Goal: Task Accomplishment & Management: Use online tool/utility

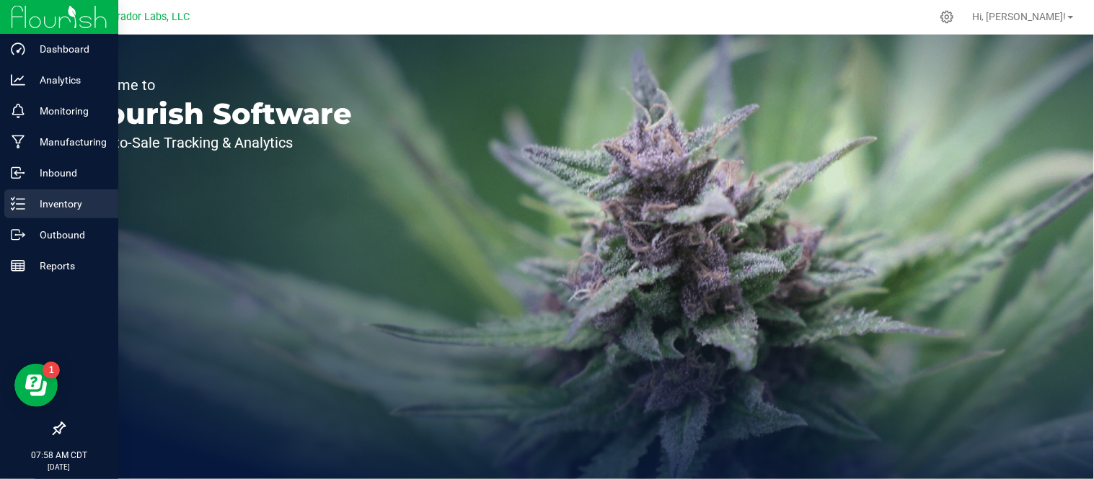
click at [29, 198] on p "Inventory" at bounding box center [68, 203] width 87 height 17
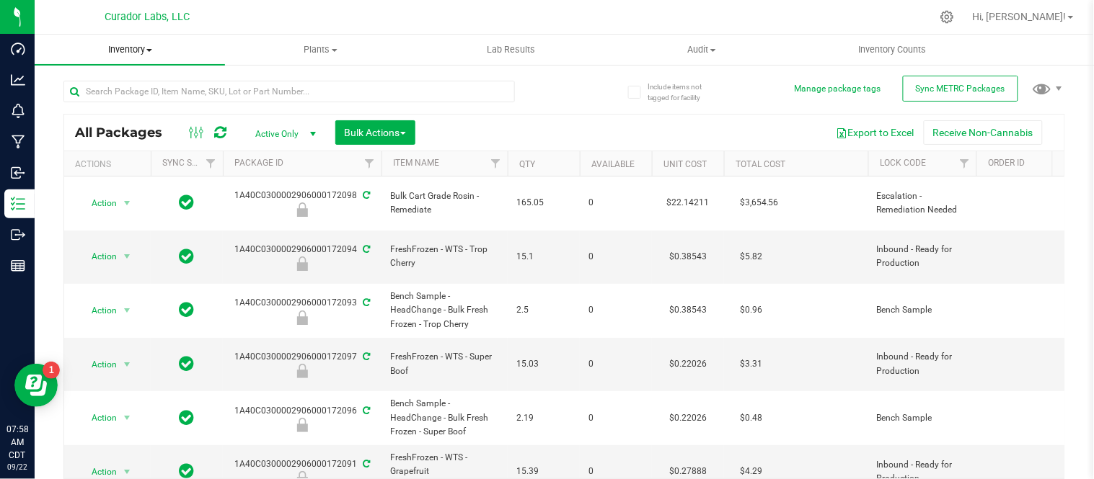
click at [147, 58] on uib-tab-heading "Inventory All packages All inventory Waste log Create inventory" at bounding box center [130, 50] width 190 height 30
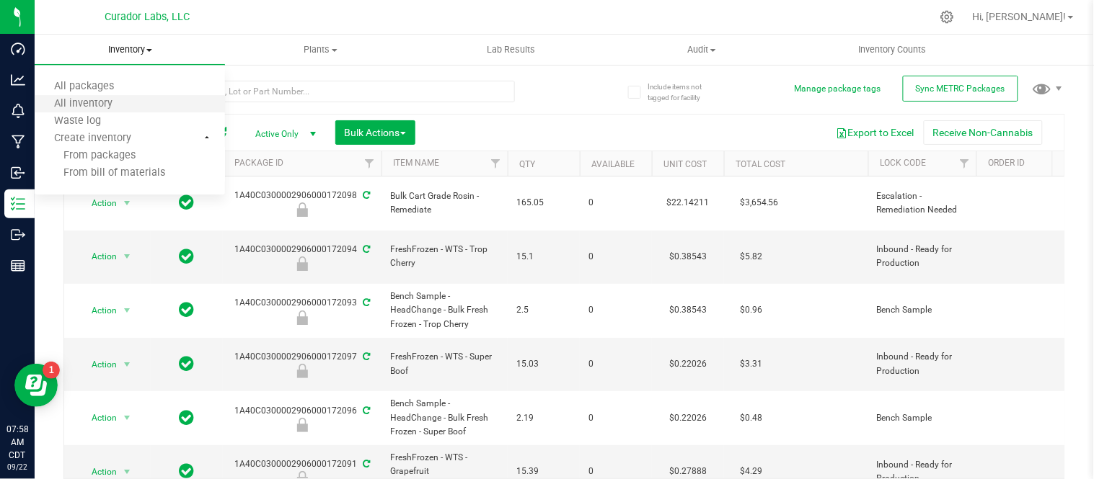
click at [130, 98] on li "All inventory" at bounding box center [130, 104] width 190 height 17
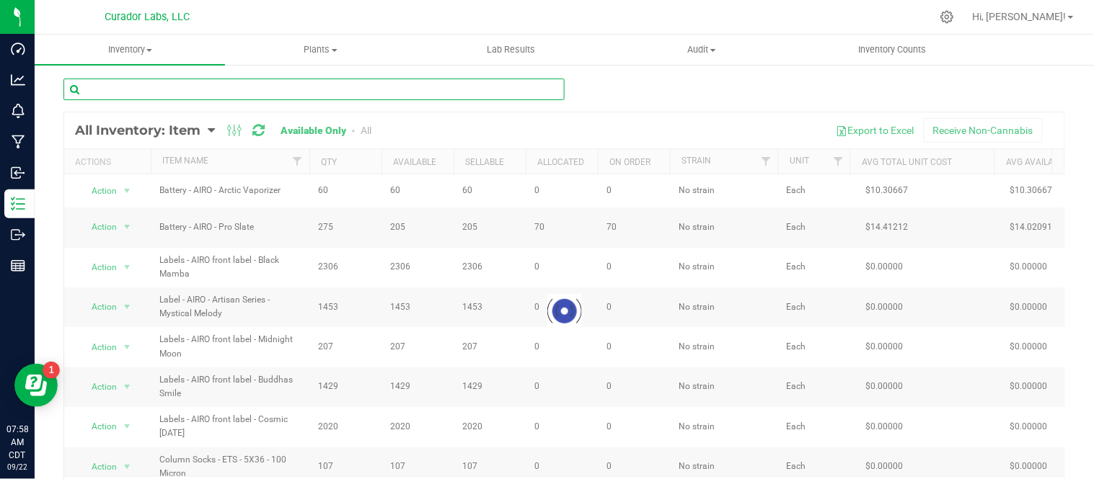
click at [164, 92] on input "text" at bounding box center [313, 90] width 501 height 22
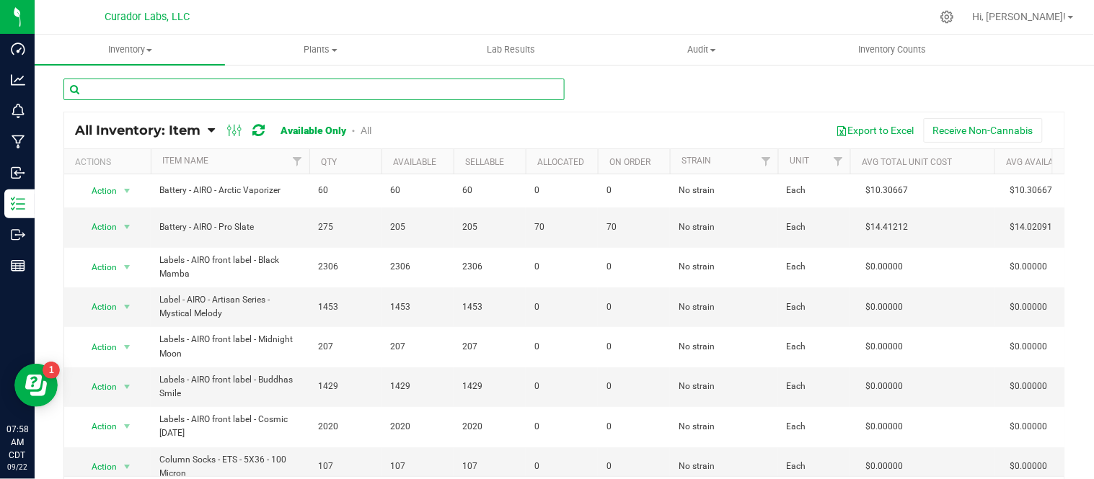
paste input "Cart - Bubbles - AIO with Warning on Jade - 1ml"
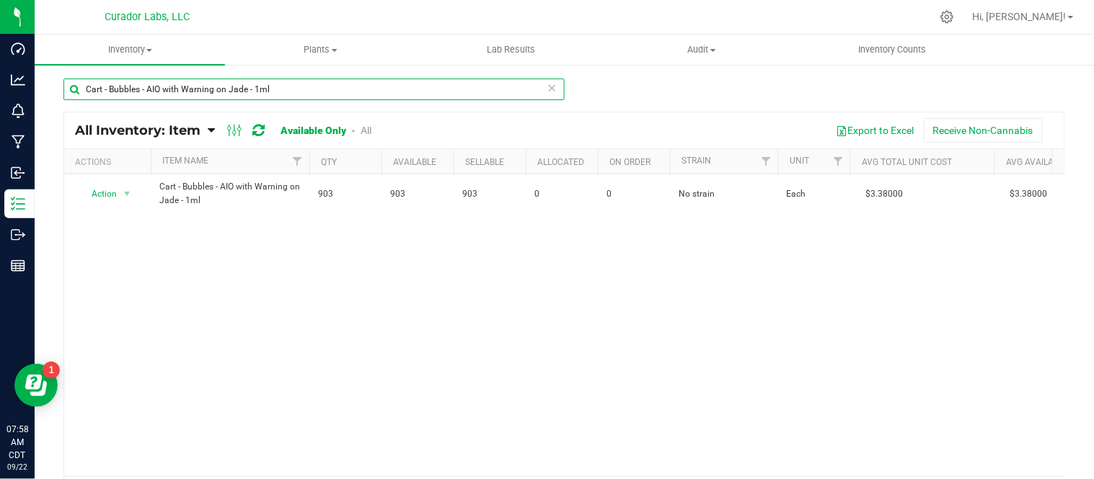
type input "Cart - Bubbles - AIO with Warning on Jade - 1ml"
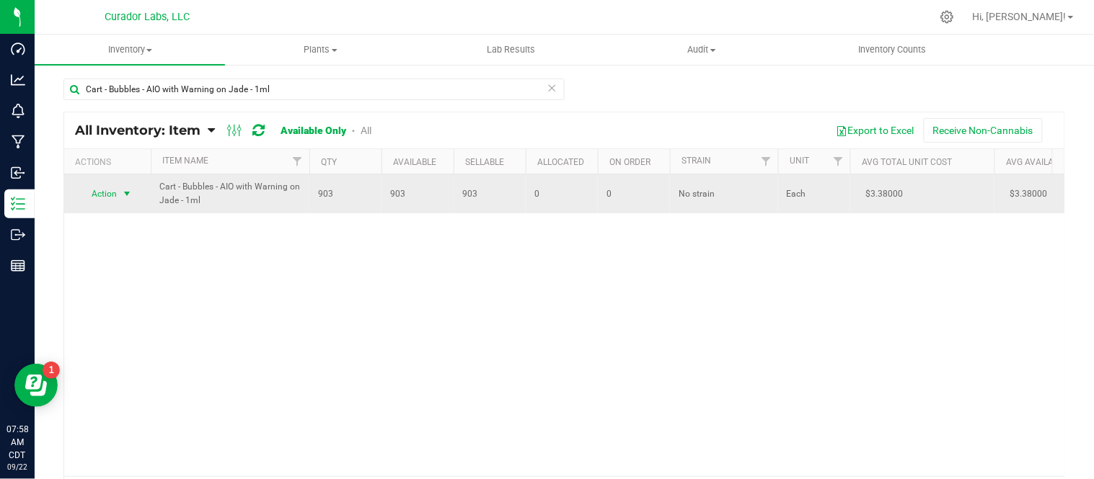
click at [132, 200] on span "select" at bounding box center [127, 194] width 18 height 20
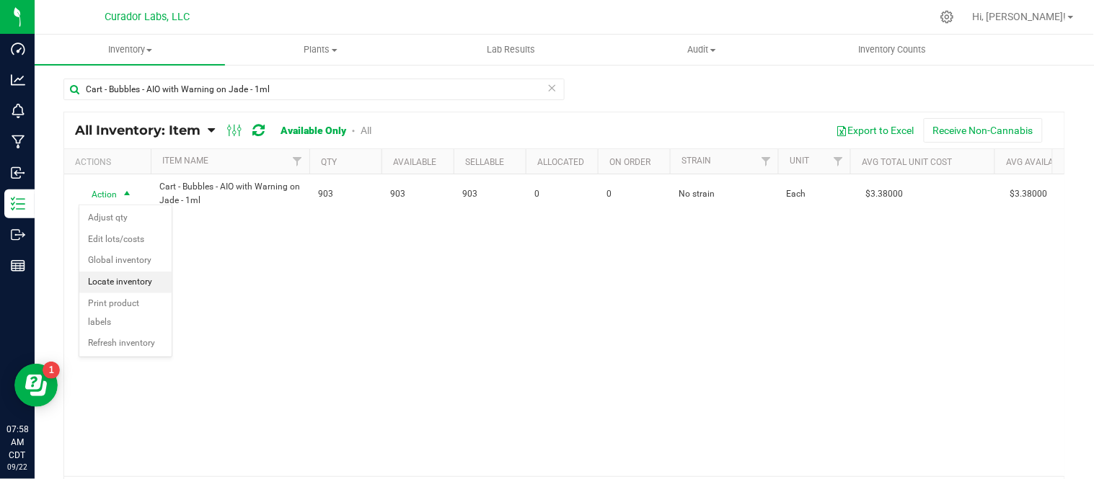
click at [138, 287] on li "Locate inventory" at bounding box center [125, 283] width 92 height 22
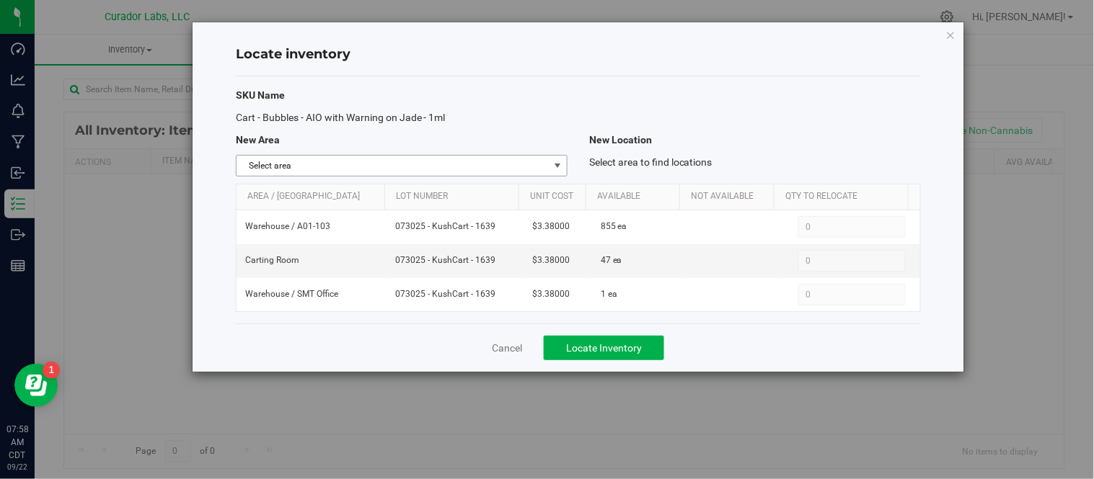
click at [559, 160] on span "select" at bounding box center [558, 166] width 12 height 12
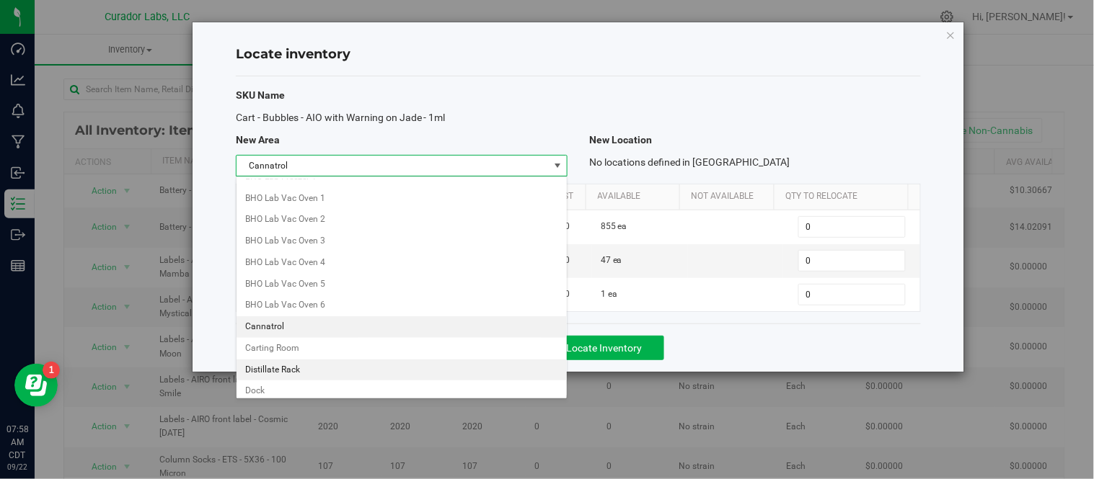
scroll to position [209, 0]
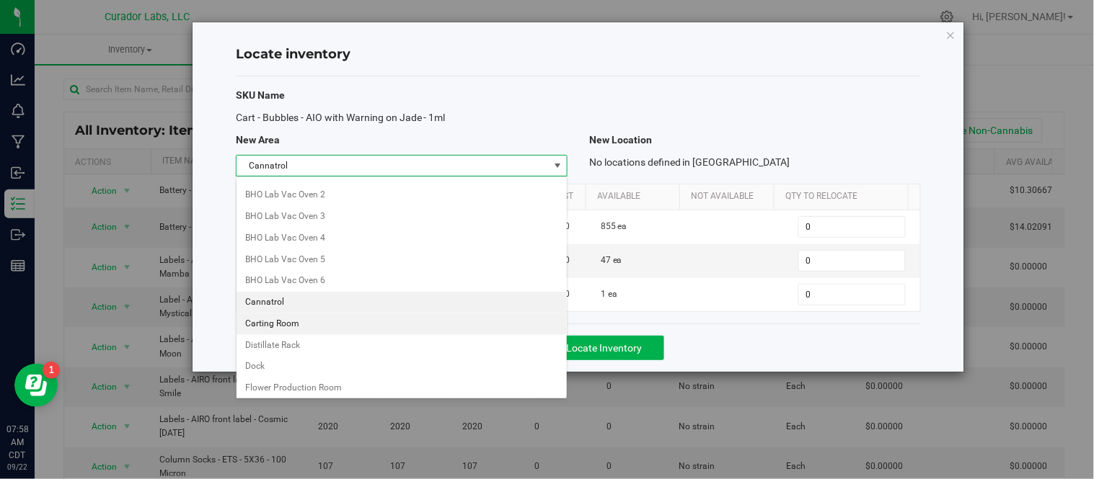
click at [289, 327] on li "Carting Room" at bounding box center [401, 325] width 330 height 22
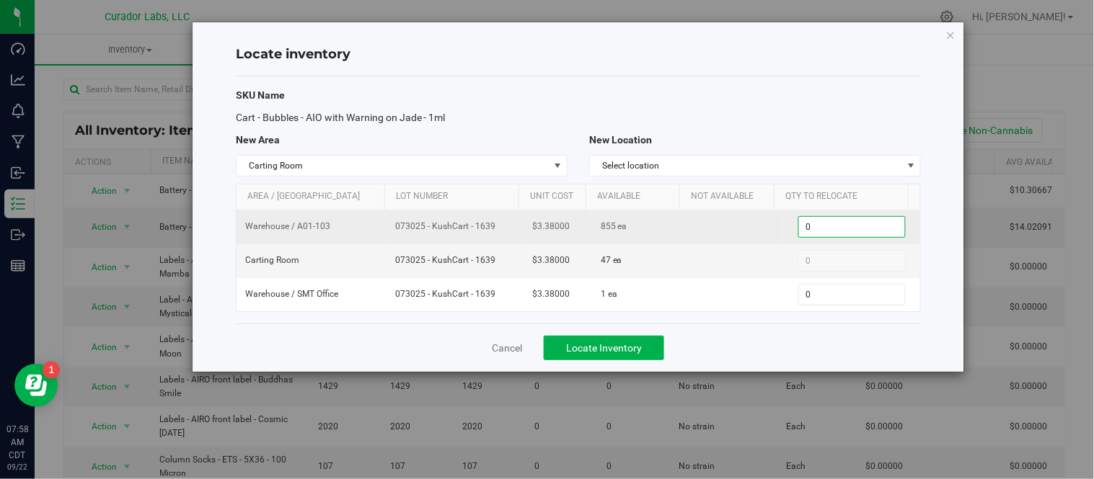
click at [830, 229] on span "0 0" at bounding box center [851, 227] width 107 height 22
type input "855"
drag, startPoint x: 392, startPoint y: 227, endPoint x: 494, endPoint y: 229, distance: 101.7
click at [494, 229] on span "073025 - KushCart - 1639" at bounding box center [455, 227] width 120 height 14
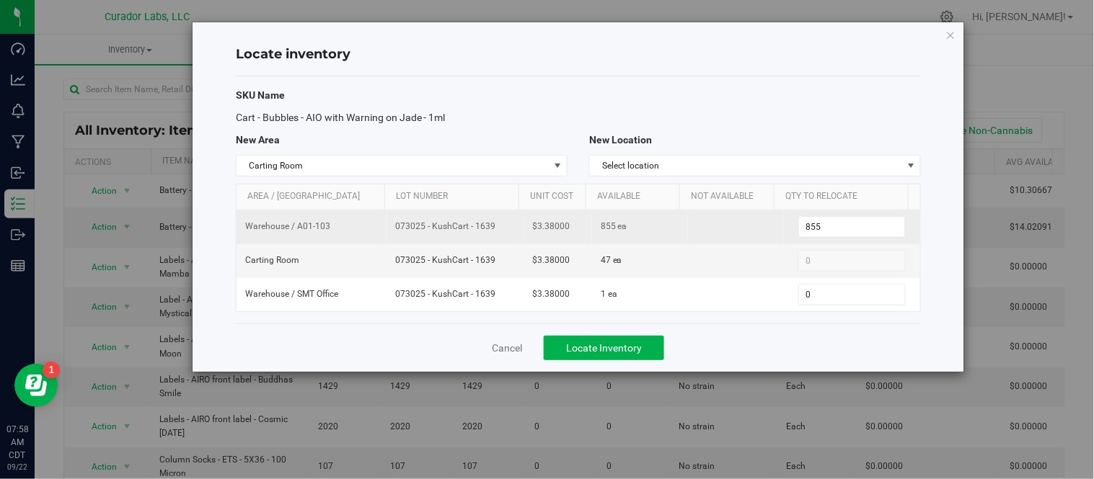
copy span "073025 - KushCart - 1639"
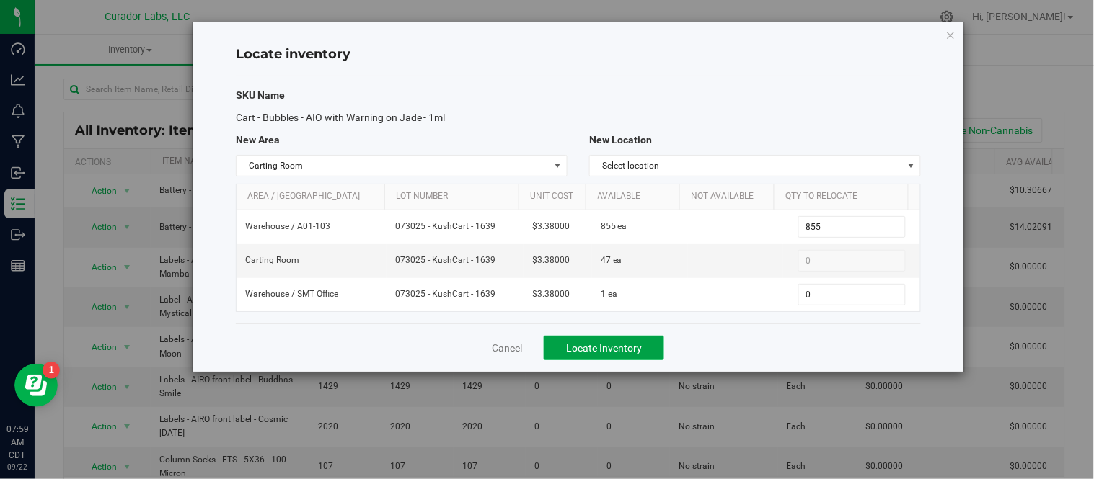
click at [632, 343] on span "Locate Inventory" at bounding box center [604, 348] width 76 height 12
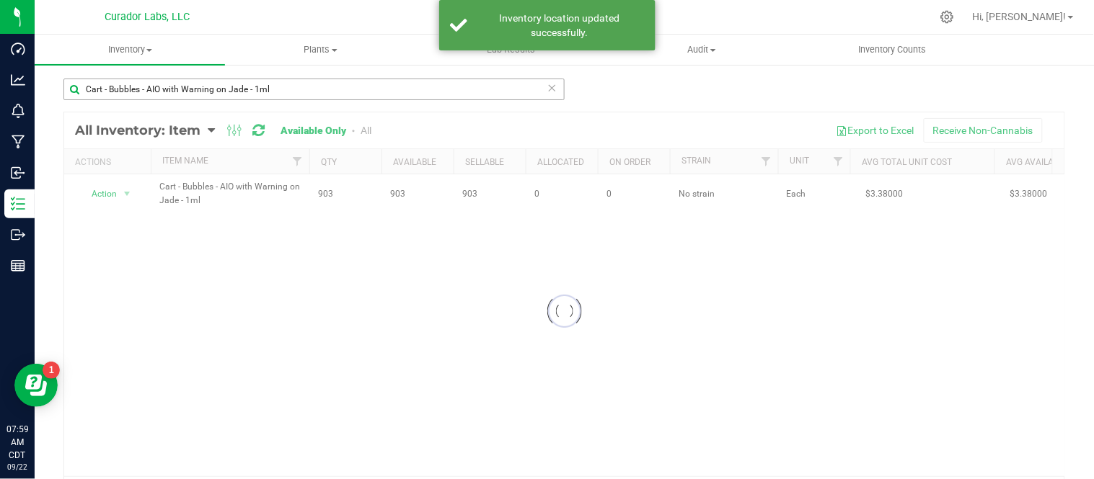
drag, startPoint x: 549, startPoint y: 85, endPoint x: 350, endPoint y: 81, distance: 199.0
click at [547, 87] on icon at bounding box center [552, 87] width 10 height 17
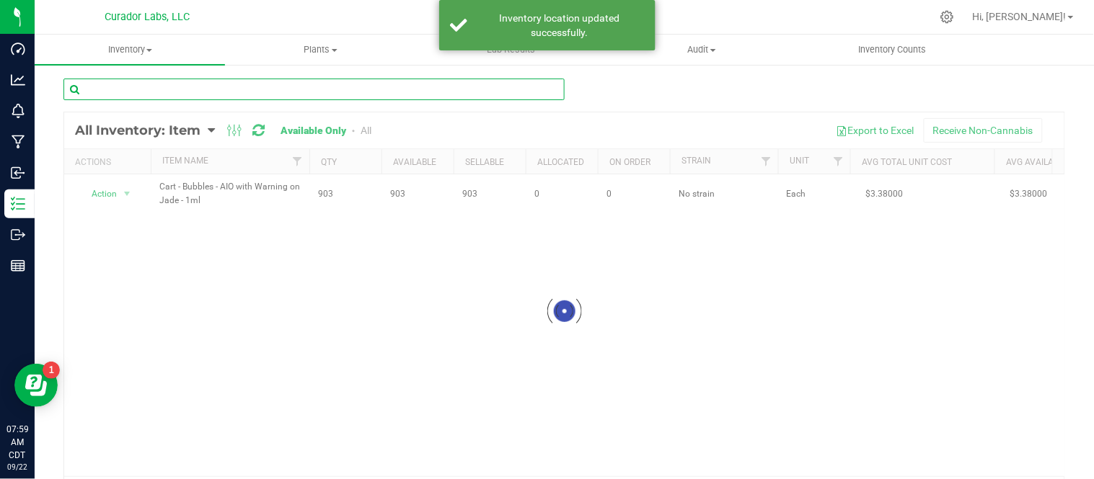
click at [224, 85] on input "text" at bounding box center [313, 90] width 501 height 22
paste input "" Cart - Bubbles - AIO with Warning on Coral - 1ml""
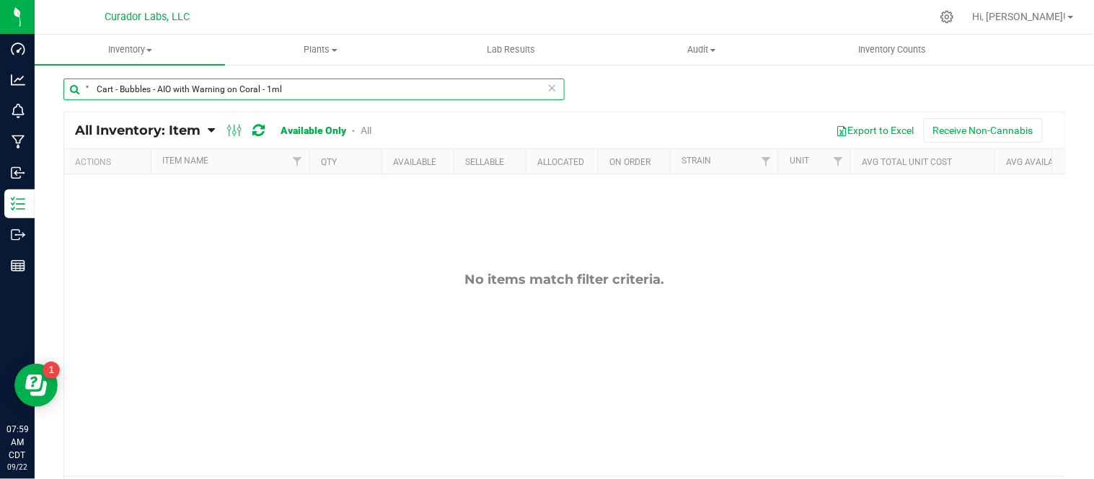
click at [97, 88] on input "" Cart - Bubbles - AIO with Warning on Coral - 1ml" at bounding box center [313, 90] width 501 height 22
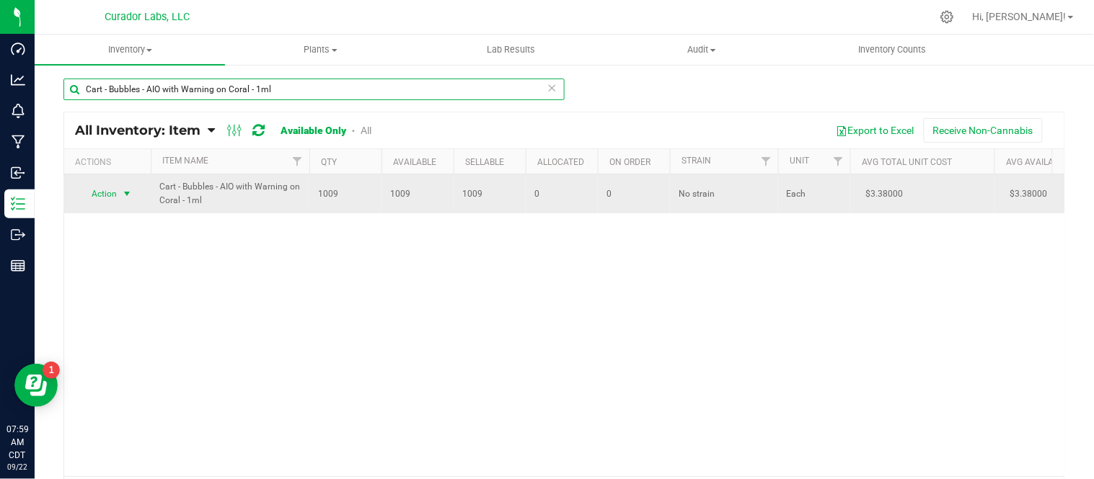
type input "Cart - Bubbles - AIO with Warning on Coral - 1ml"
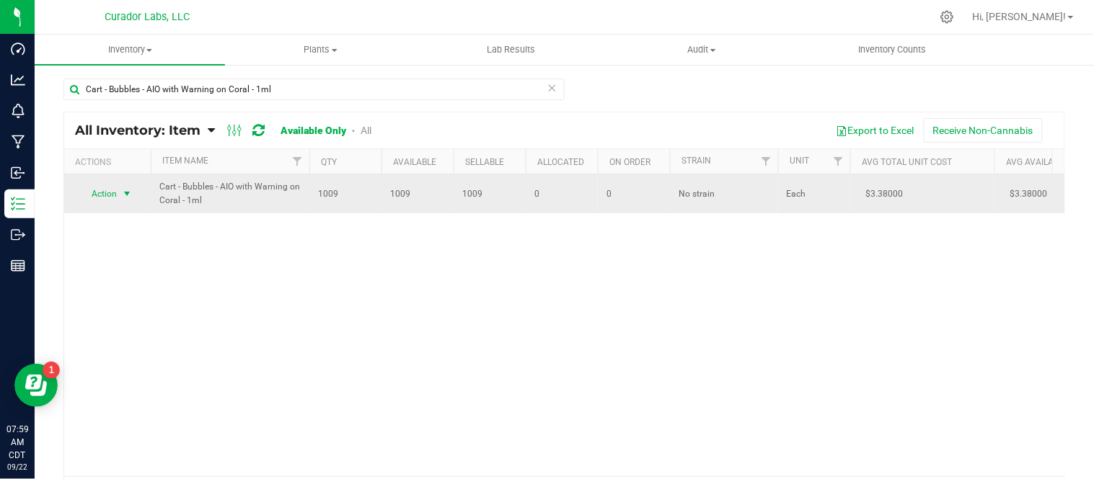
click at [126, 192] on span "select" at bounding box center [127, 194] width 12 height 12
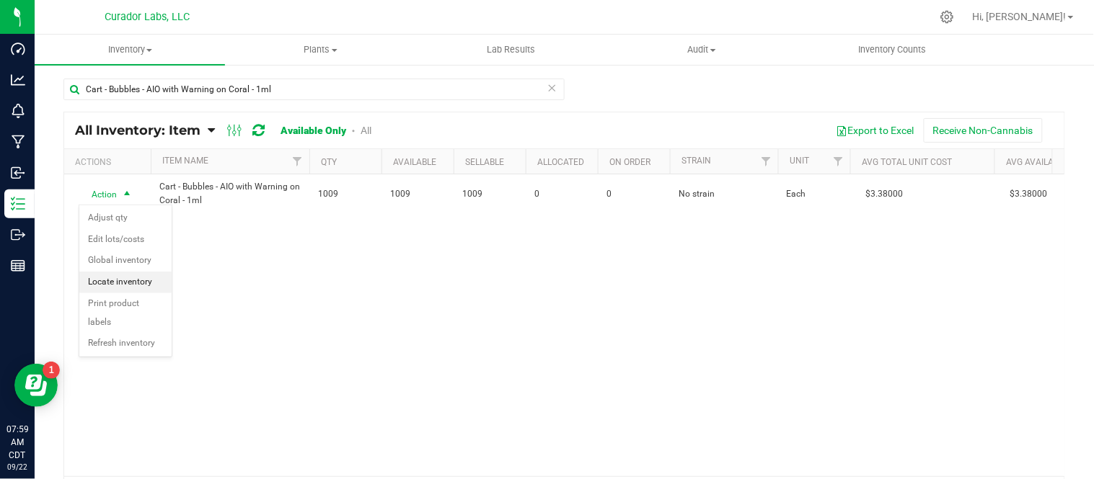
click at [140, 275] on li "Locate inventory" at bounding box center [125, 283] width 92 height 22
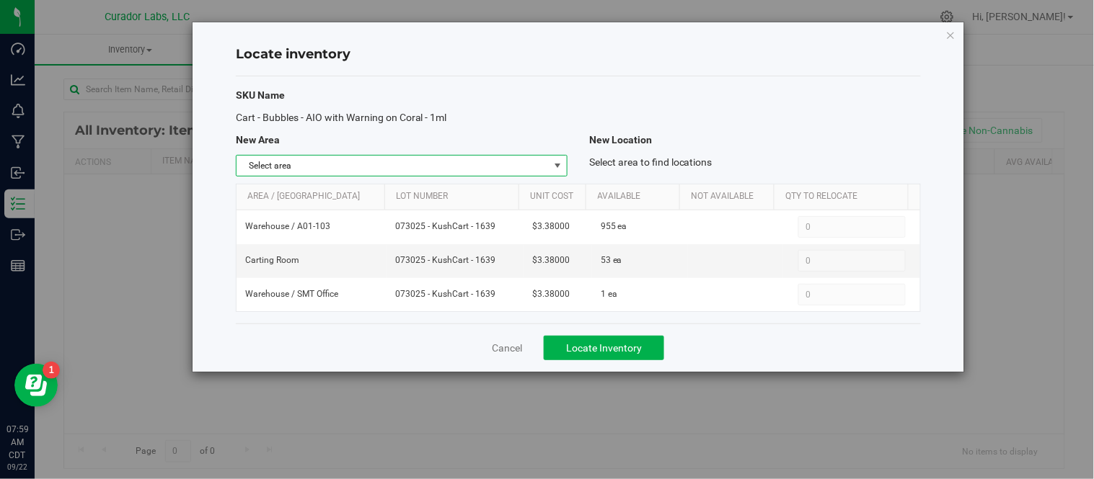
click at [557, 169] on span "select" at bounding box center [558, 166] width 12 height 12
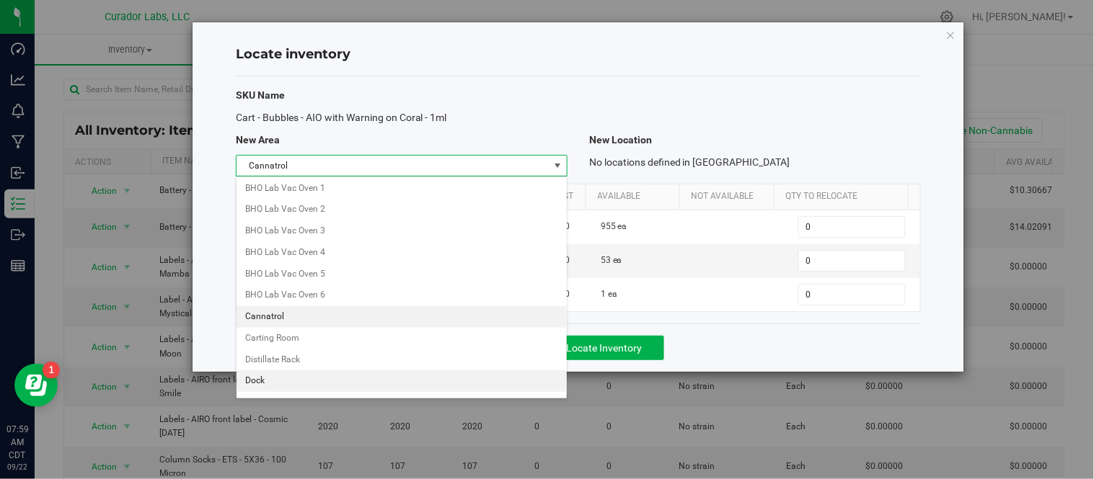
scroll to position [209, 0]
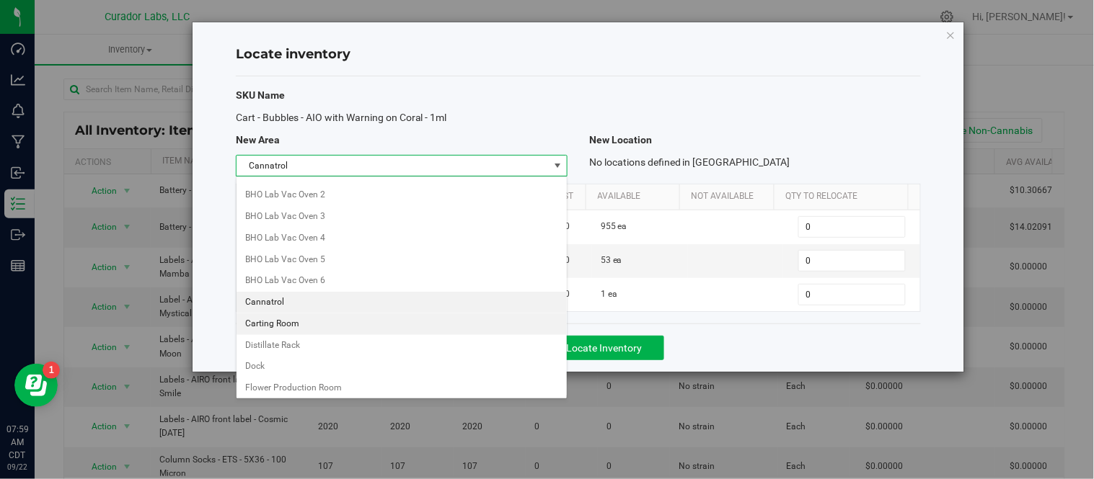
click at [280, 324] on li "Carting Room" at bounding box center [401, 325] width 330 height 22
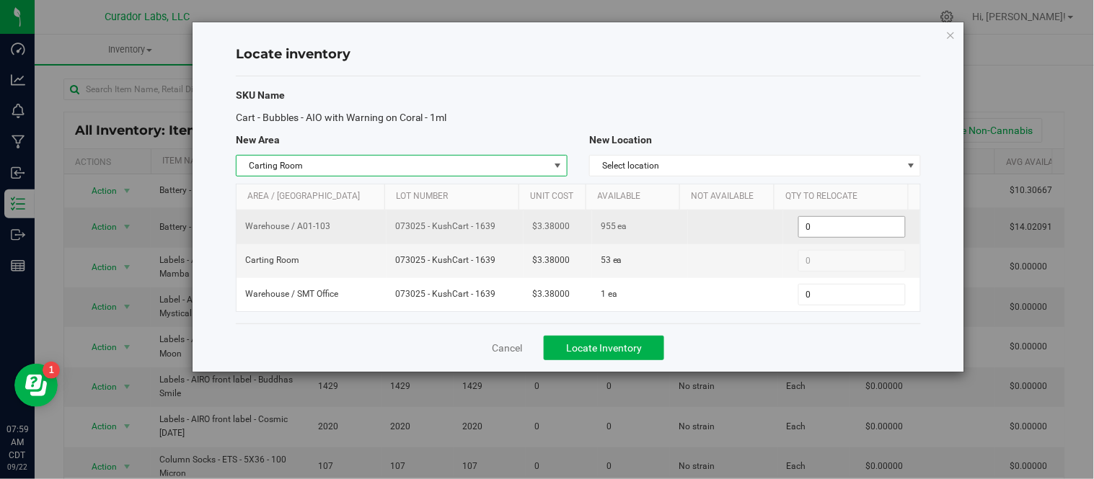
click at [846, 231] on span "0 0" at bounding box center [851, 227] width 107 height 22
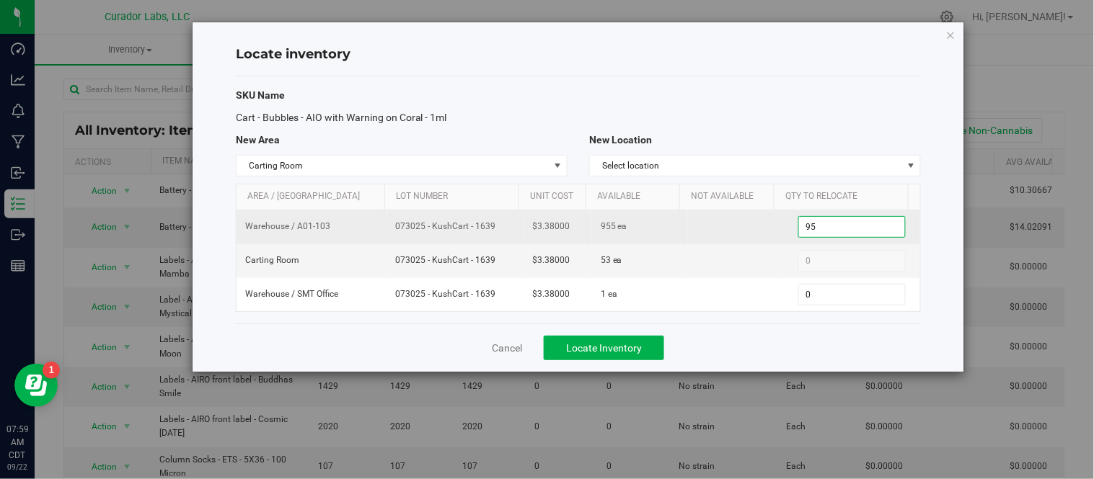
type input "955"
drag, startPoint x: 391, startPoint y: 228, endPoint x: 497, endPoint y: 231, distance: 106.0
click at [497, 231] on td "073025 - KushCart - 1639" at bounding box center [454, 228] width 137 height 34
copy span "073025 - KushCart - 1639"
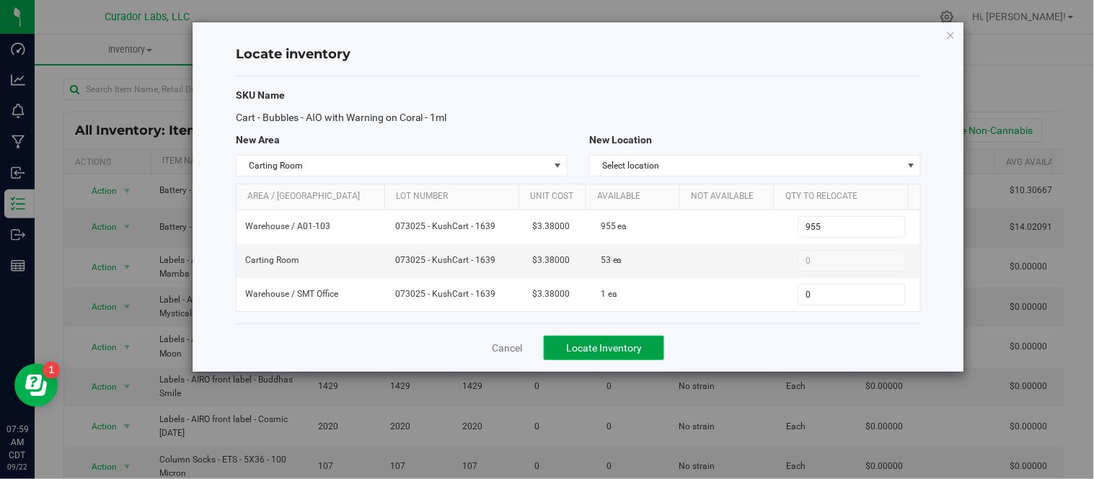
click at [624, 343] on span "Locate Inventory" at bounding box center [604, 348] width 76 height 12
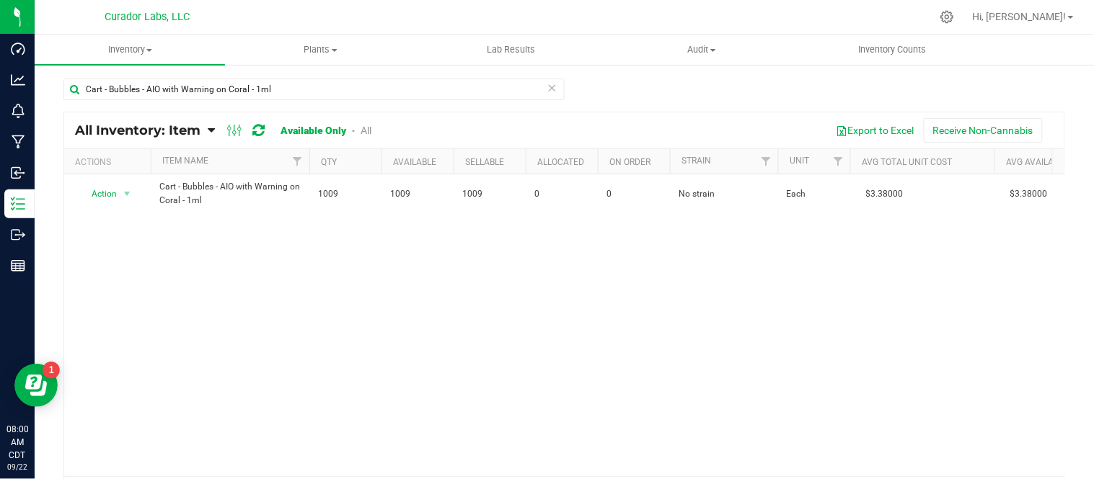
click at [549, 79] on icon at bounding box center [552, 87] width 10 height 17
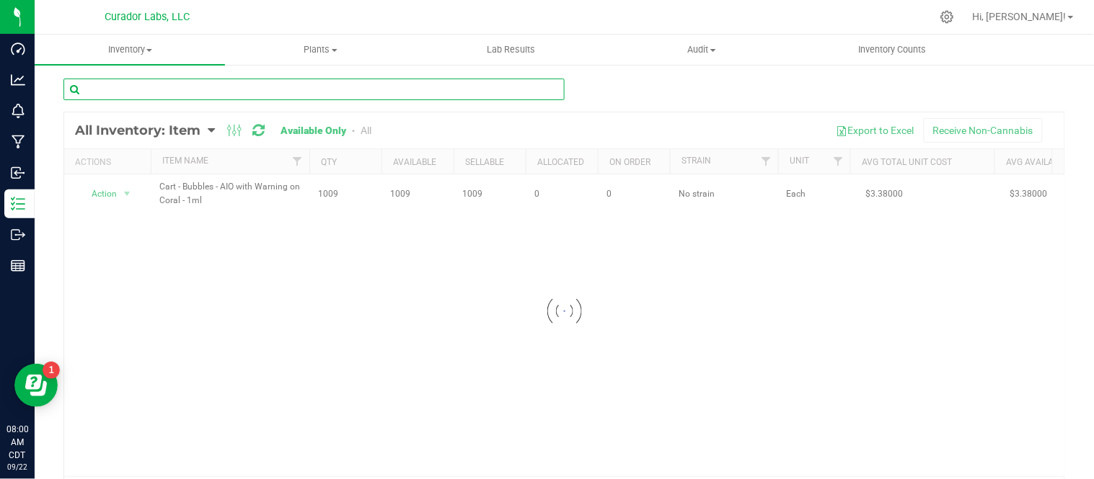
click at [440, 94] on input "text" at bounding box center [313, 90] width 501 height 22
paste input "" Cart - Bubbles - AIO with Warning on Periwinkle - 1ml""
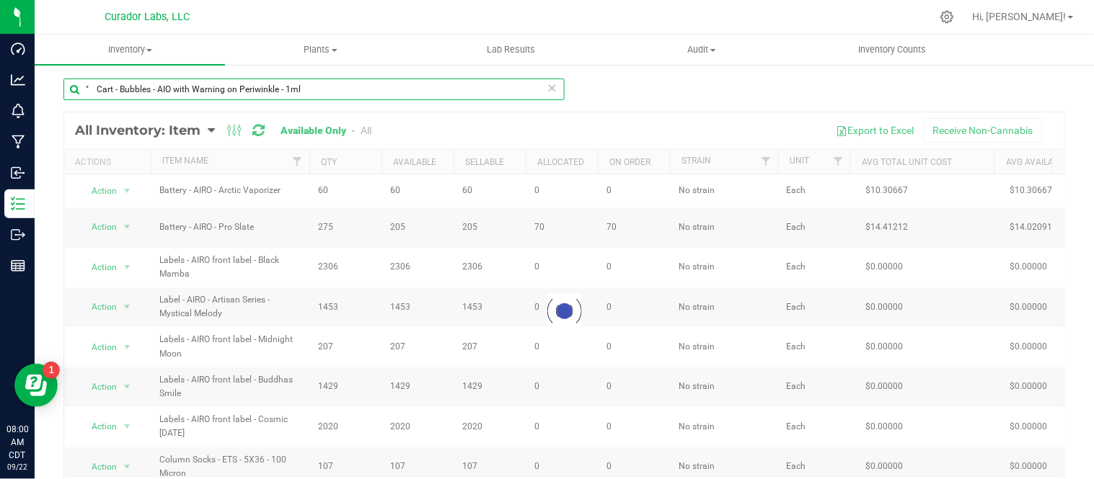
click at [97, 90] on input "" Cart - Bubbles - AIO with Warning on Periwinkle - 1ml" at bounding box center [313, 90] width 501 height 22
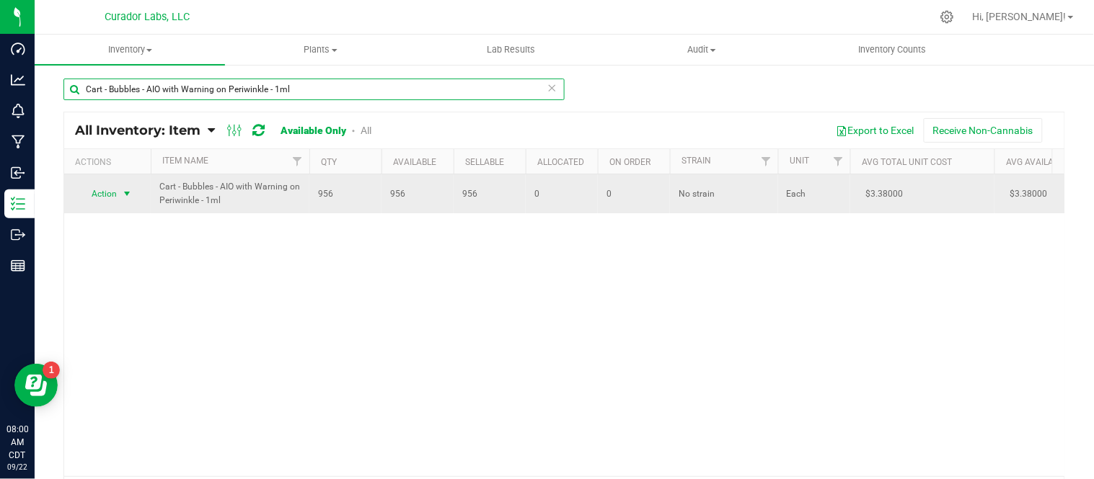
type input "Cart - Bubbles - AIO with Warning on Periwinkle - 1ml"
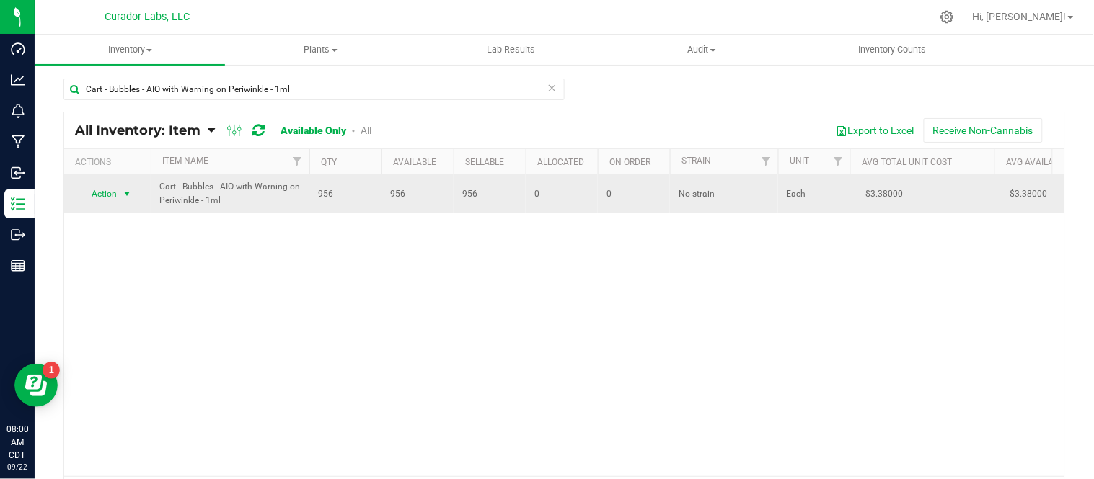
click at [127, 196] on span "select" at bounding box center [127, 194] width 12 height 12
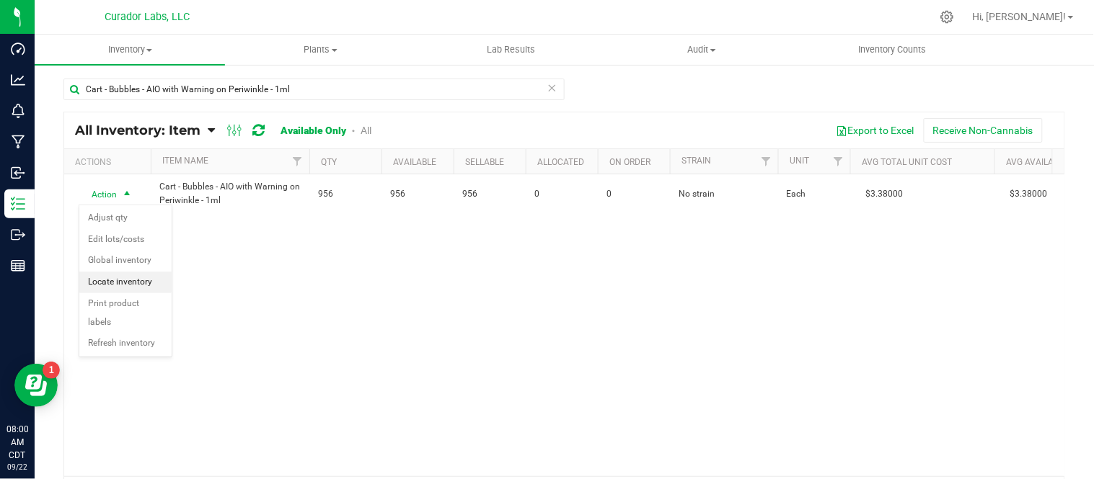
click at [141, 283] on li "Locate inventory" at bounding box center [125, 283] width 92 height 22
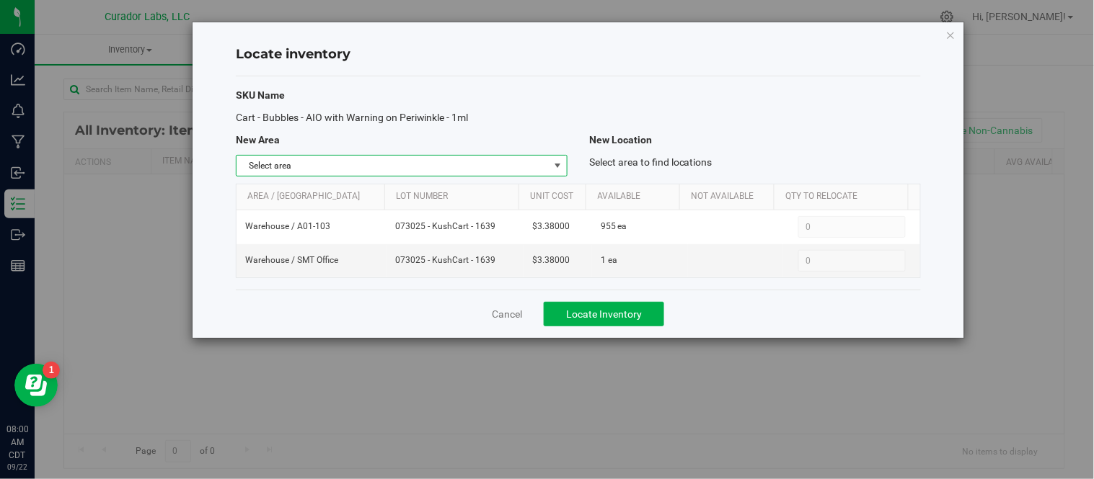
click at [558, 160] on span "select" at bounding box center [558, 166] width 12 height 12
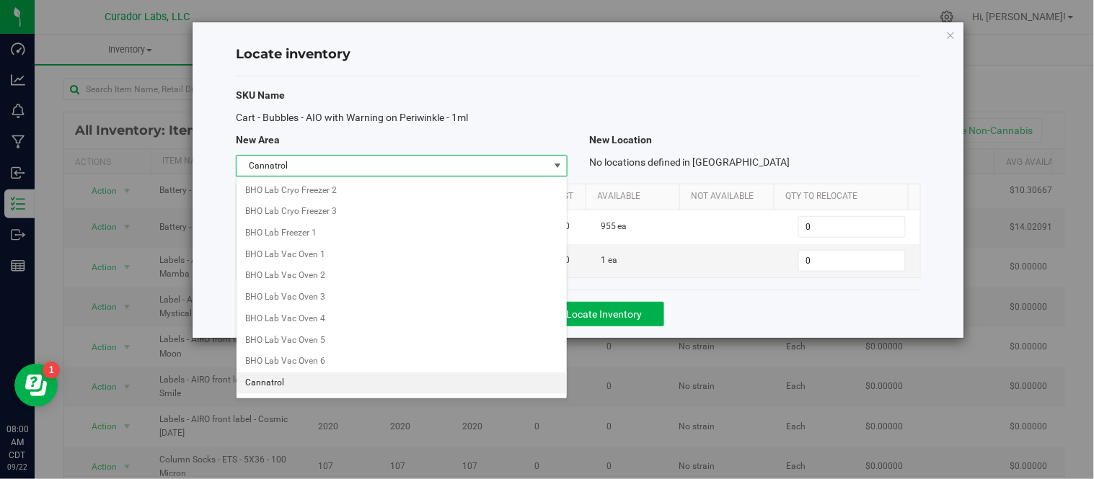
scroll to position [209, 0]
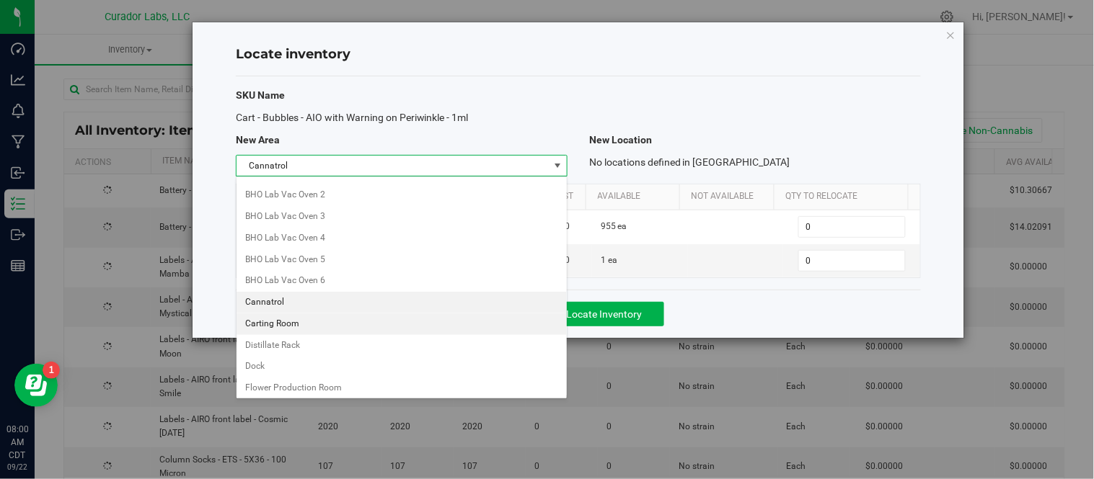
click at [286, 322] on li "Carting Room" at bounding box center [401, 325] width 330 height 22
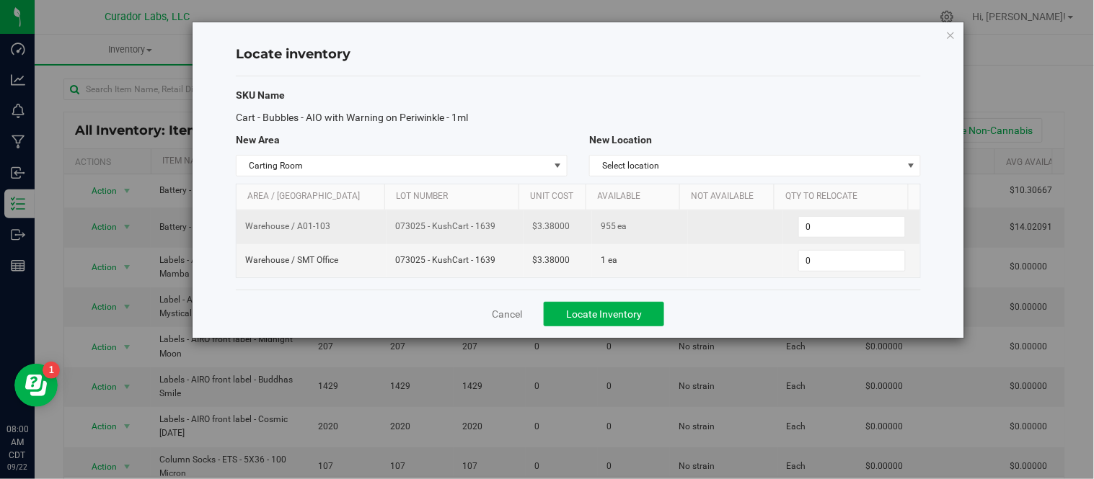
click at [867, 239] on td "0 0" at bounding box center [851, 228] width 137 height 34
click at [858, 226] on span "0 0" at bounding box center [851, 227] width 107 height 22
type input "955"
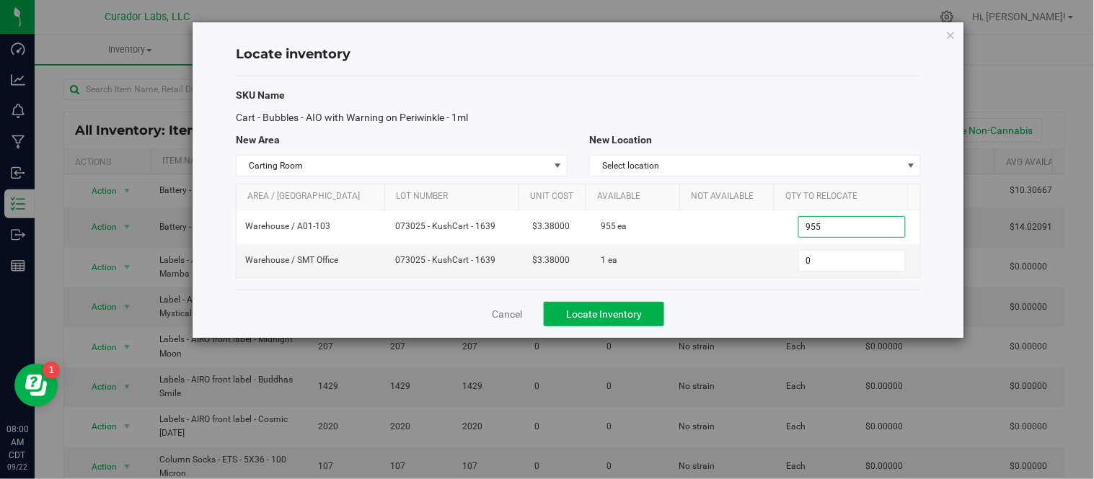
type input "955"
click at [639, 102] on div "SKU Name" at bounding box center [578, 95] width 707 height 15
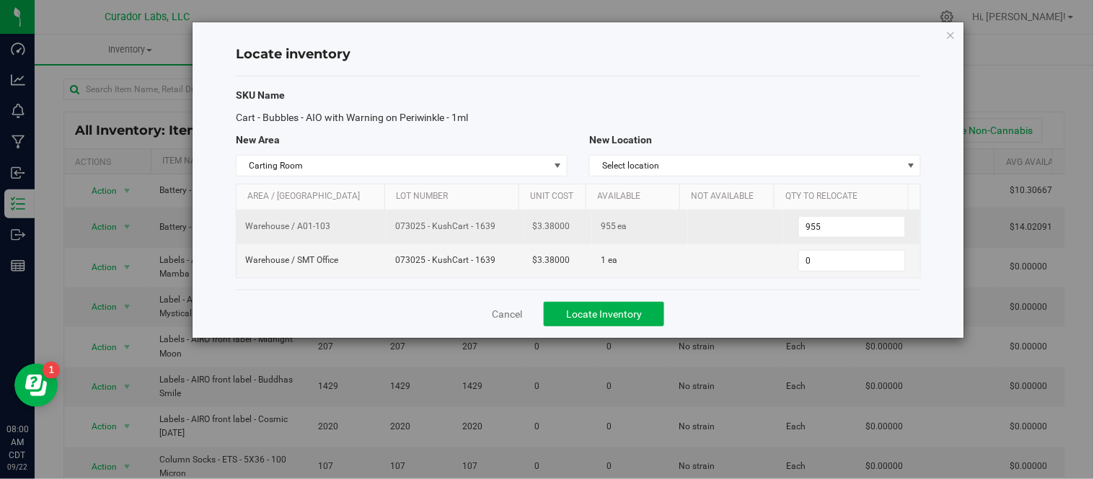
drag, startPoint x: 393, startPoint y: 229, endPoint x: 492, endPoint y: 233, distance: 99.6
click at [492, 233] on span "073025 - KushCart - 1639" at bounding box center [455, 227] width 120 height 14
copy span "073025 - KushCart - 1639"
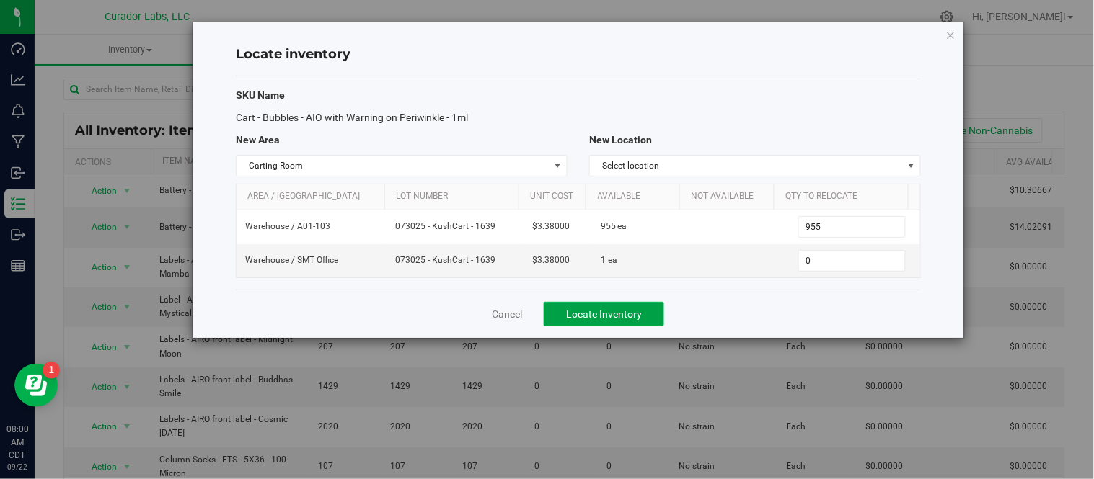
click at [635, 311] on span "Locate Inventory" at bounding box center [604, 315] width 76 height 12
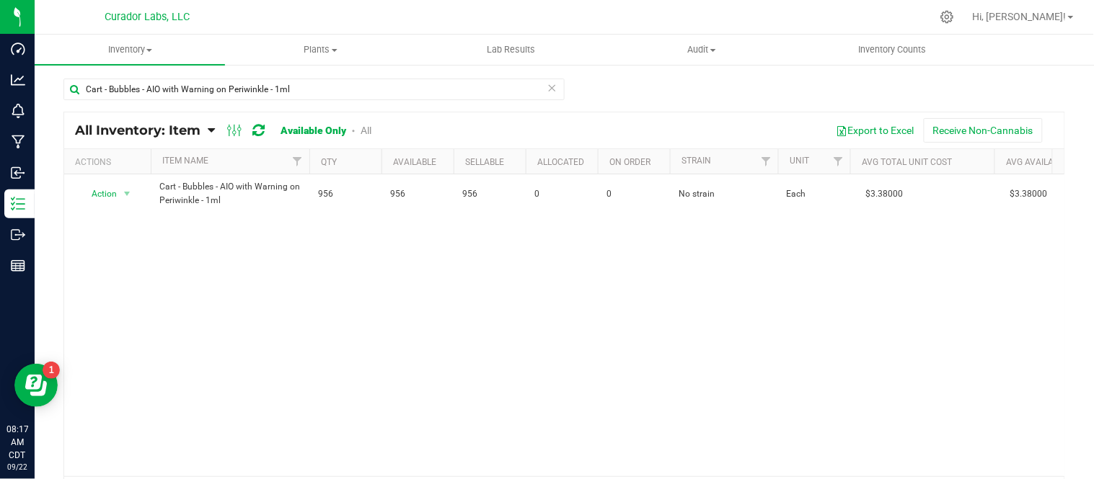
click at [551, 88] on icon at bounding box center [552, 87] width 10 height 17
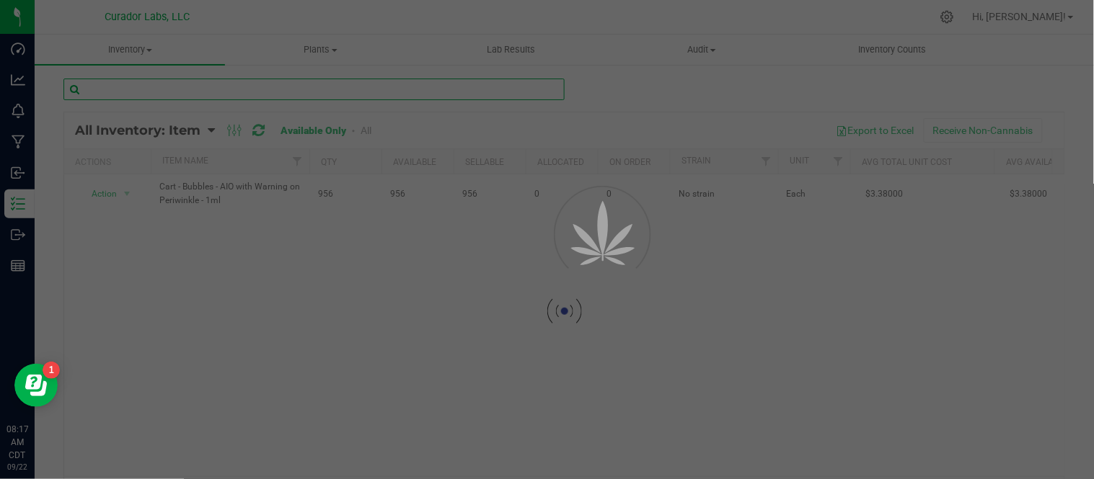
click at [464, 83] on input "text" at bounding box center [313, 90] width 501 height 22
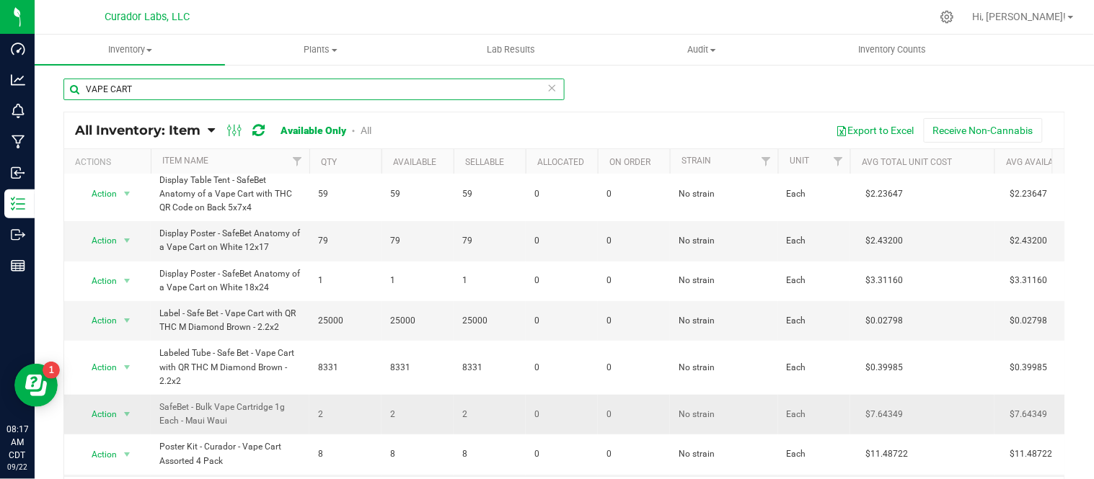
scroll to position [130, 0]
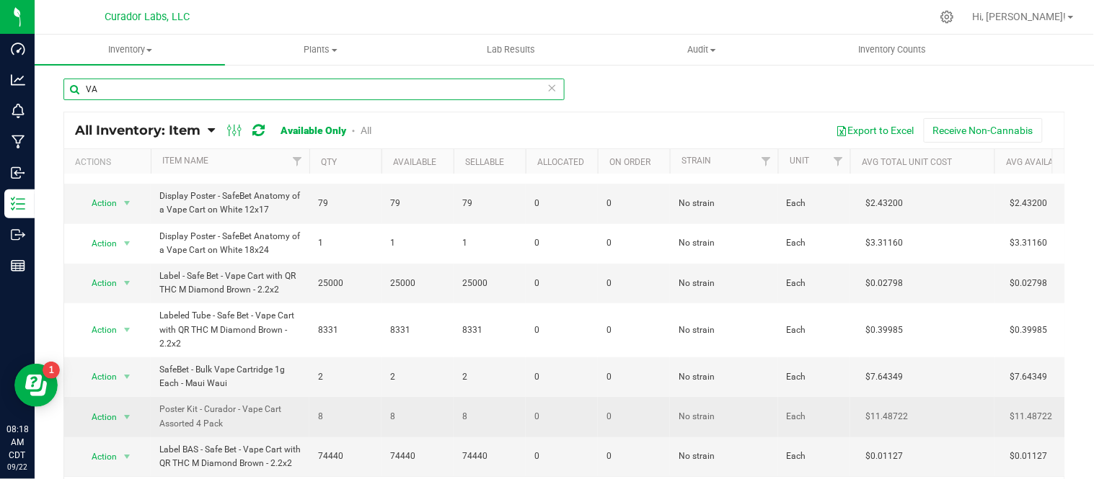
type input "V"
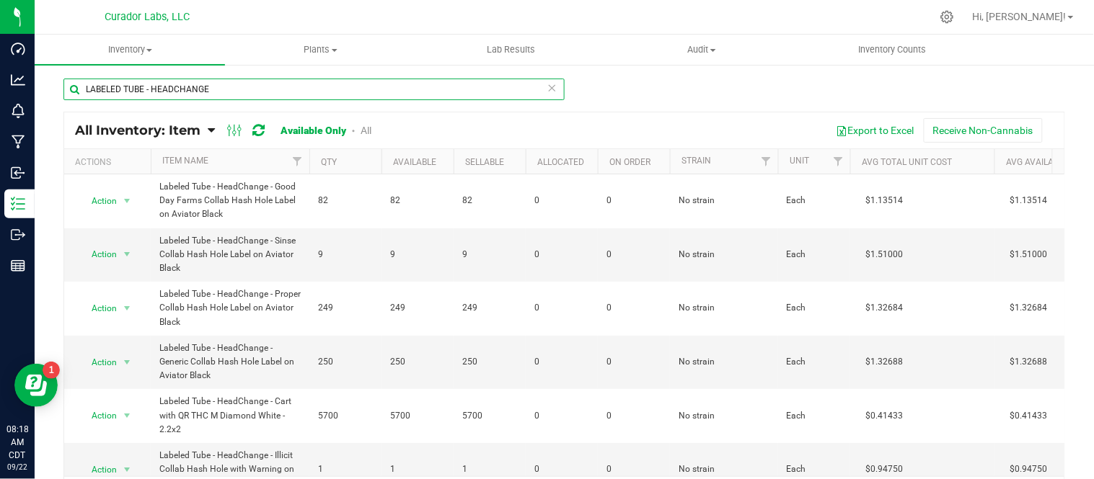
click at [152, 92] on input "LABELED TUBE - HEADCHANGE" at bounding box center [313, 90] width 501 height 22
click at [177, 97] on input "HEADCHANGE" at bounding box center [313, 90] width 501 height 22
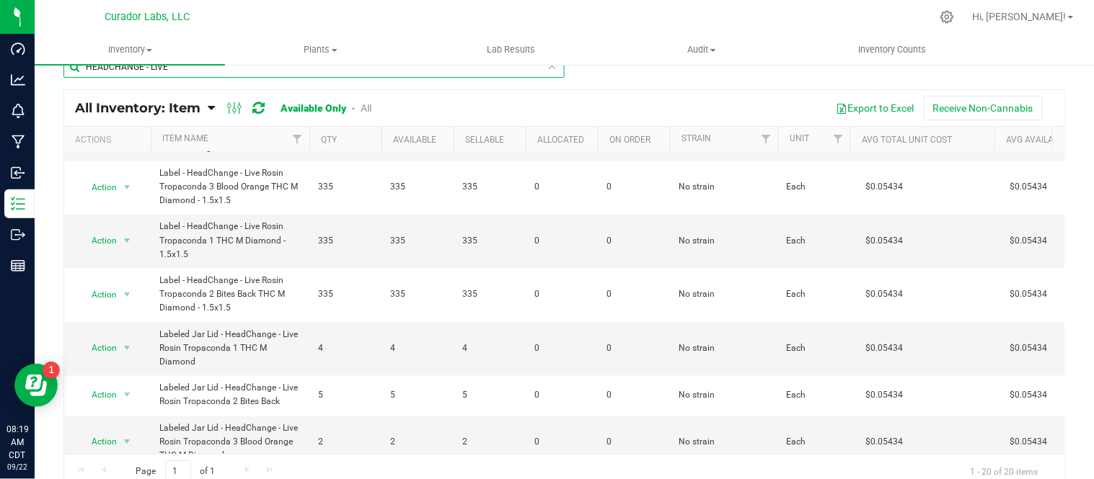
scroll to position [34, 0]
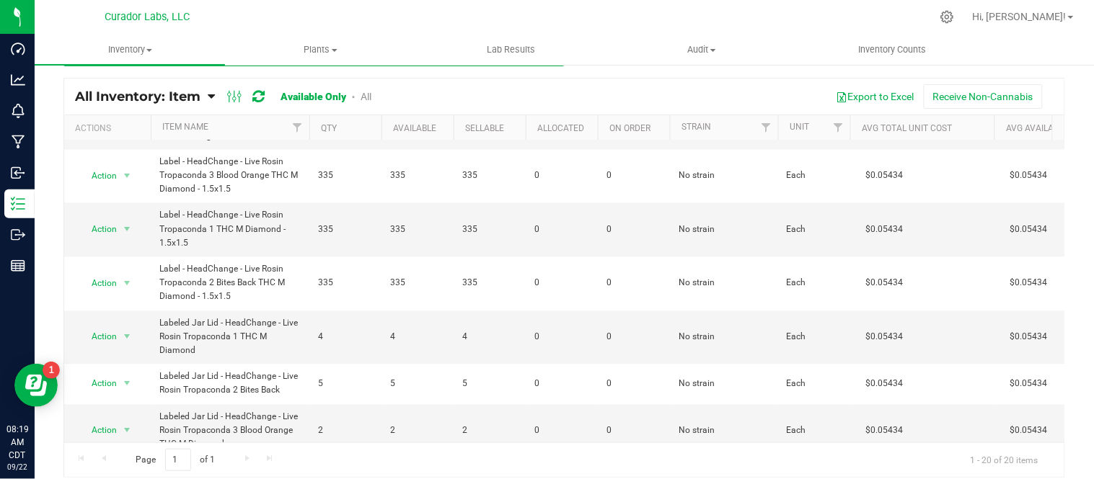
type input "HEADCHANGE - LIVE"
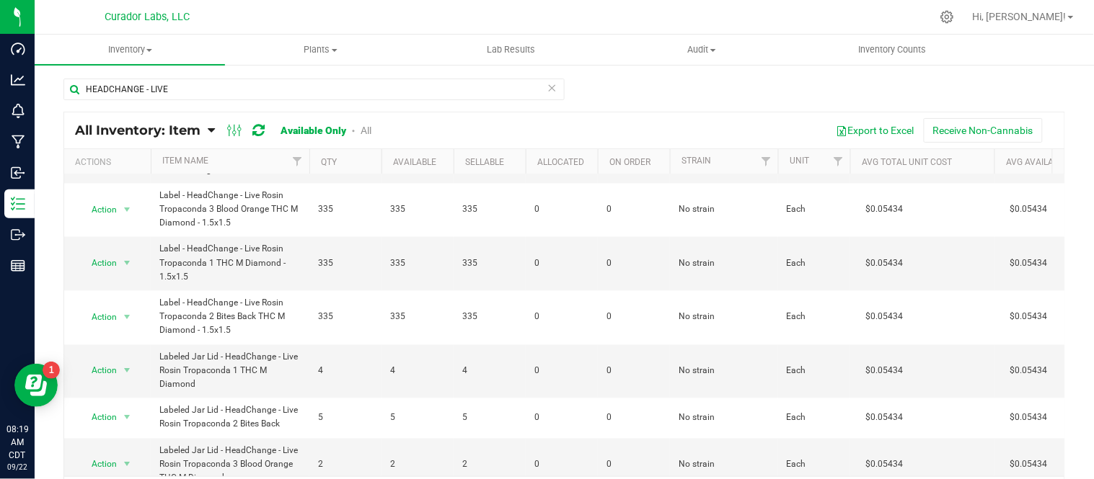
click at [549, 83] on icon at bounding box center [552, 87] width 10 height 17
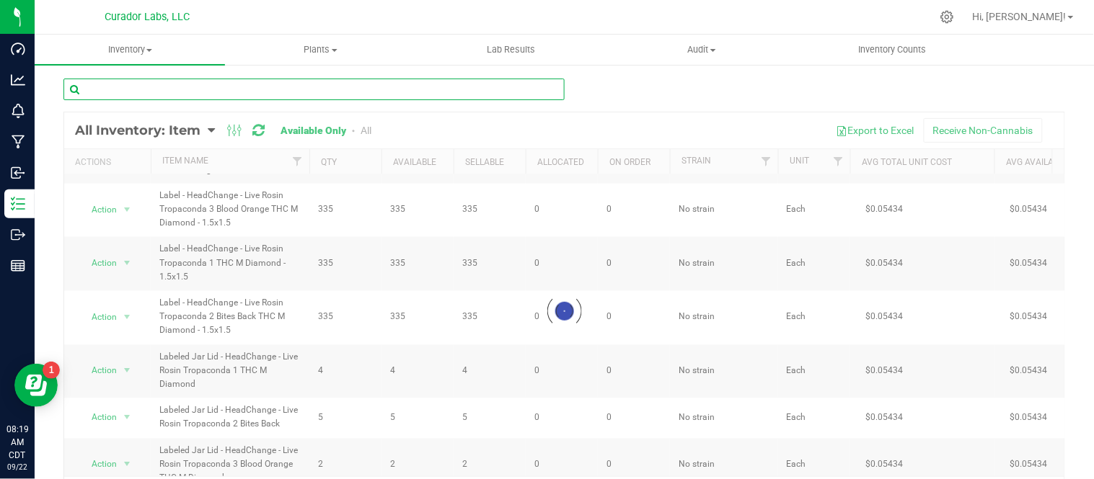
paste input "Labeled Tube - HeadChange - Cart with QR THC M Diamond White - 2.2x2"
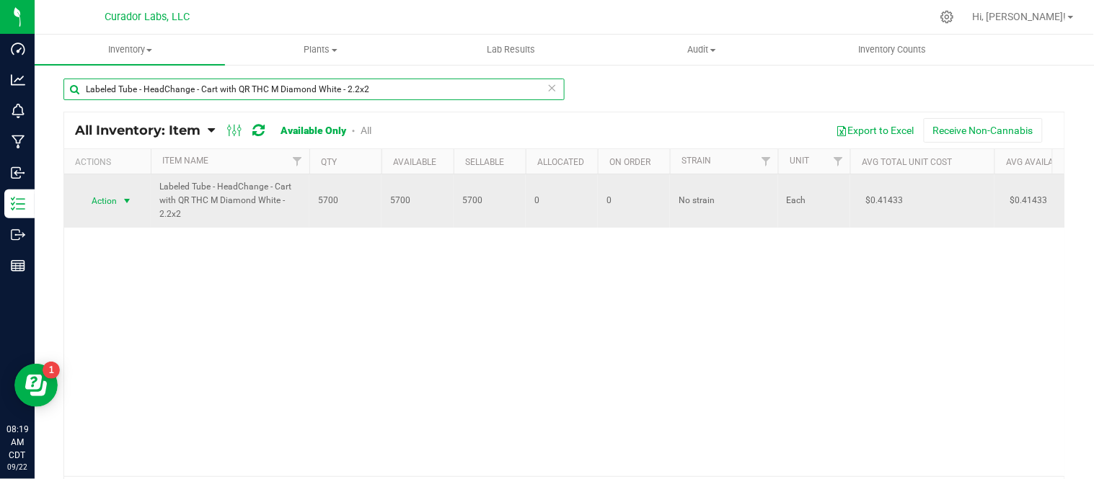
type input "Labeled Tube - HeadChange - Cart with QR THC M Diamond White - 2.2x2"
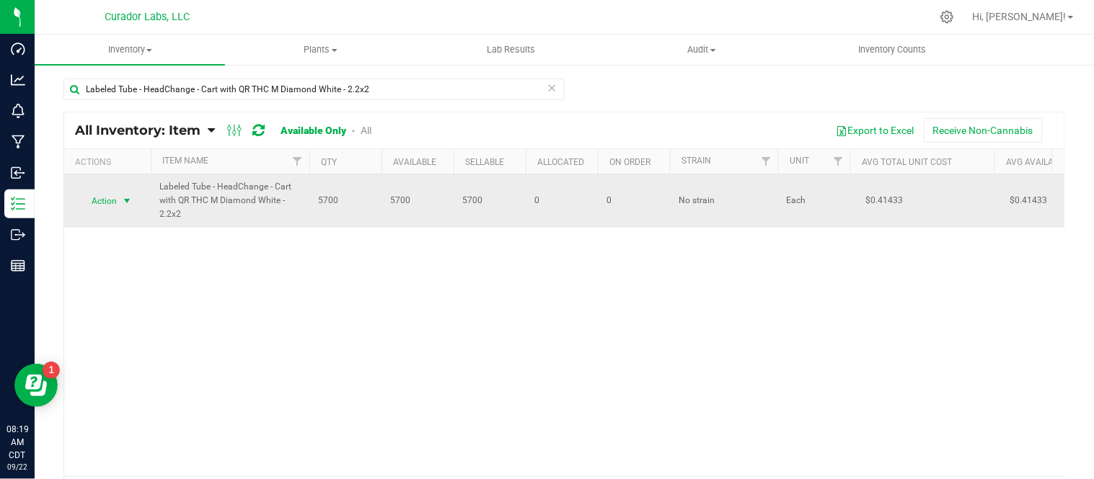
click at [128, 203] on span "select" at bounding box center [127, 201] width 12 height 12
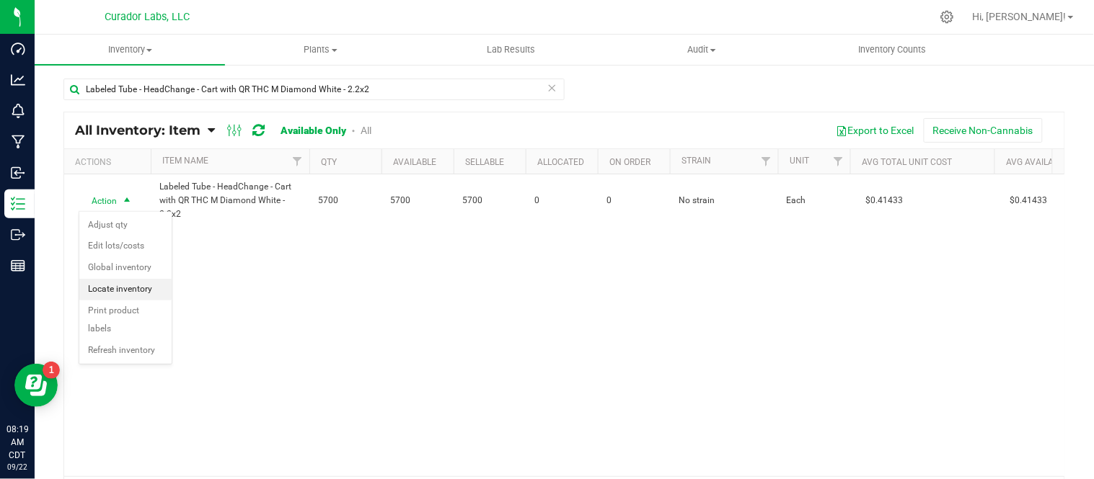
drag, startPoint x: 143, startPoint y: 290, endPoint x: 154, endPoint y: 292, distance: 11.7
click at [143, 291] on li "Locate inventory" at bounding box center [125, 290] width 92 height 22
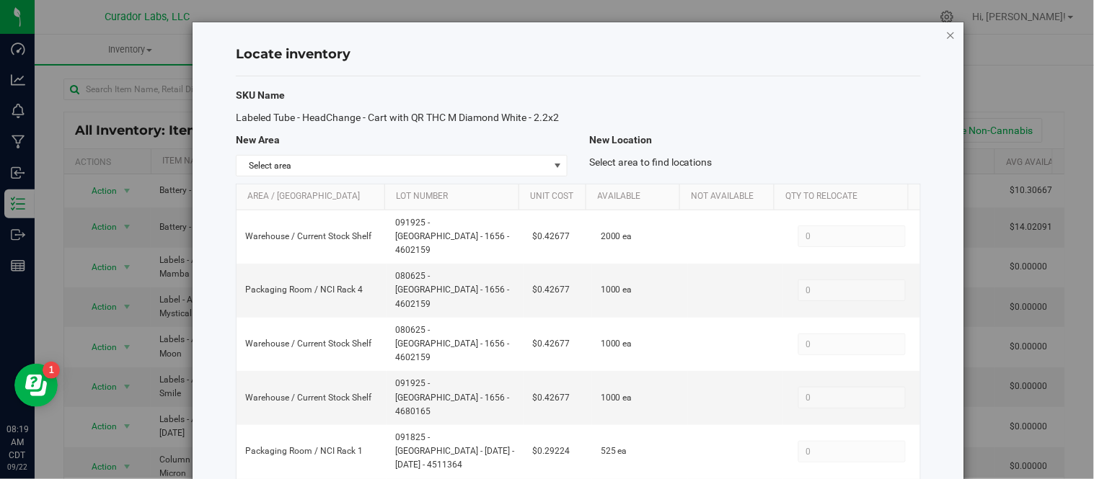
click at [946, 34] on icon "button" at bounding box center [951, 34] width 10 height 17
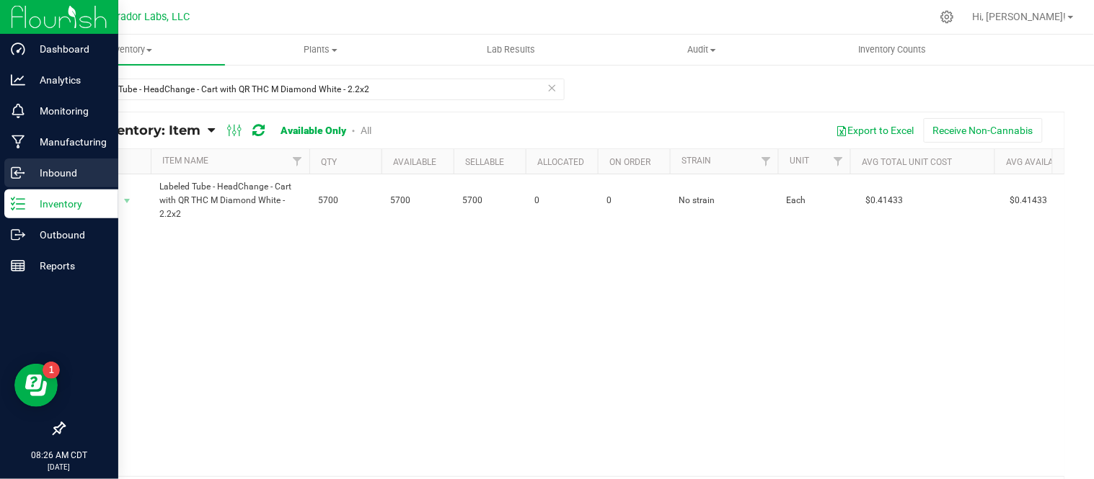
click at [68, 179] on p "Inbound" at bounding box center [68, 172] width 87 height 17
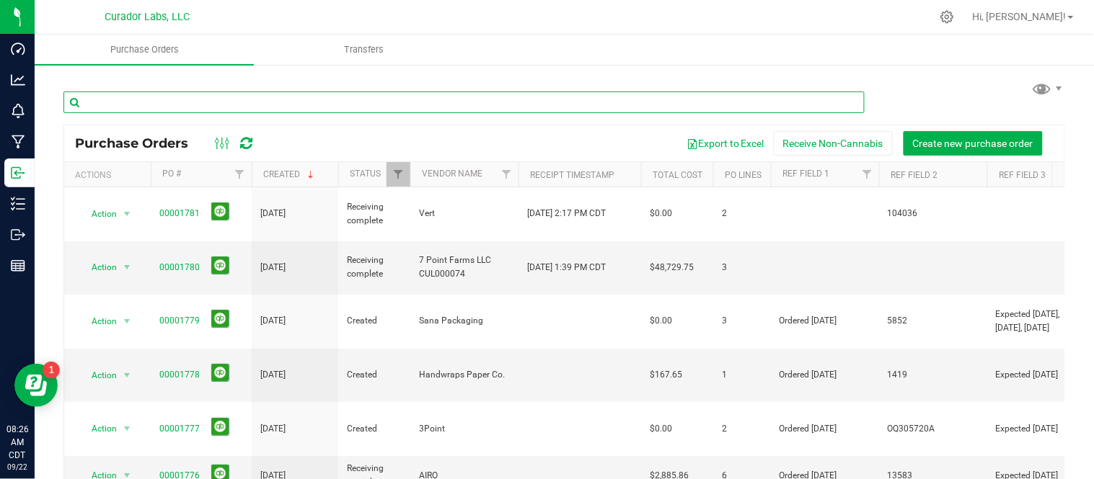
click at [257, 102] on input "text" at bounding box center [463, 103] width 801 height 22
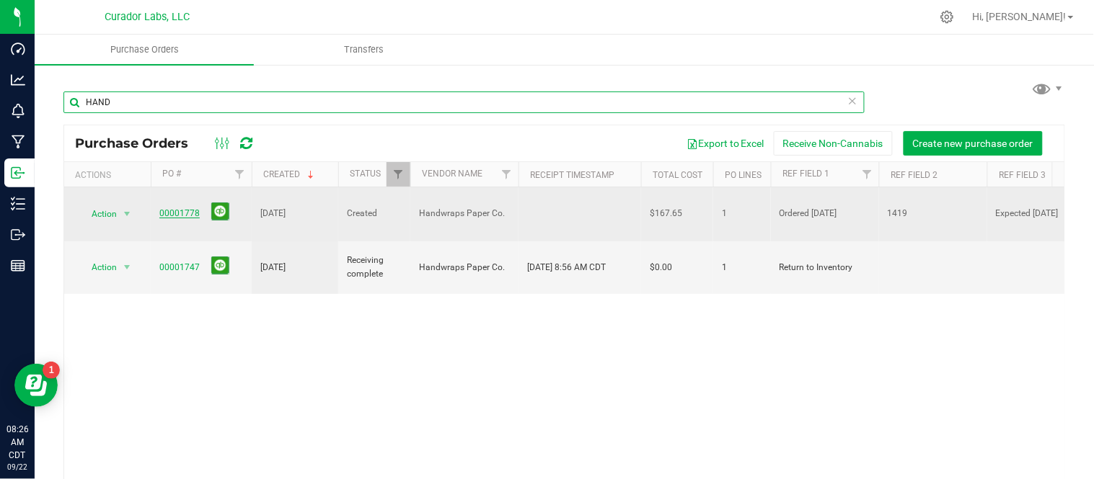
type input "HAND"
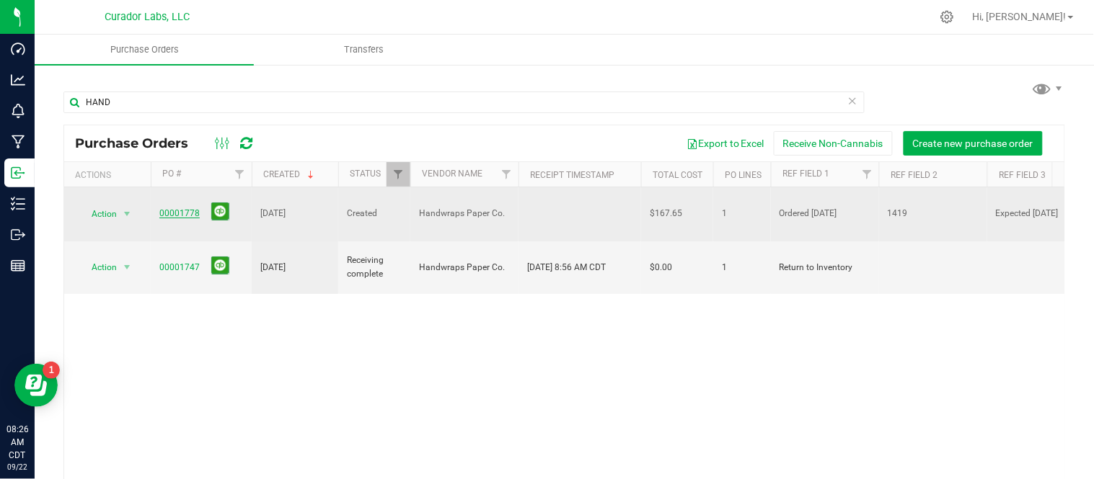
click at [180, 208] on link "00001778" at bounding box center [179, 213] width 40 height 10
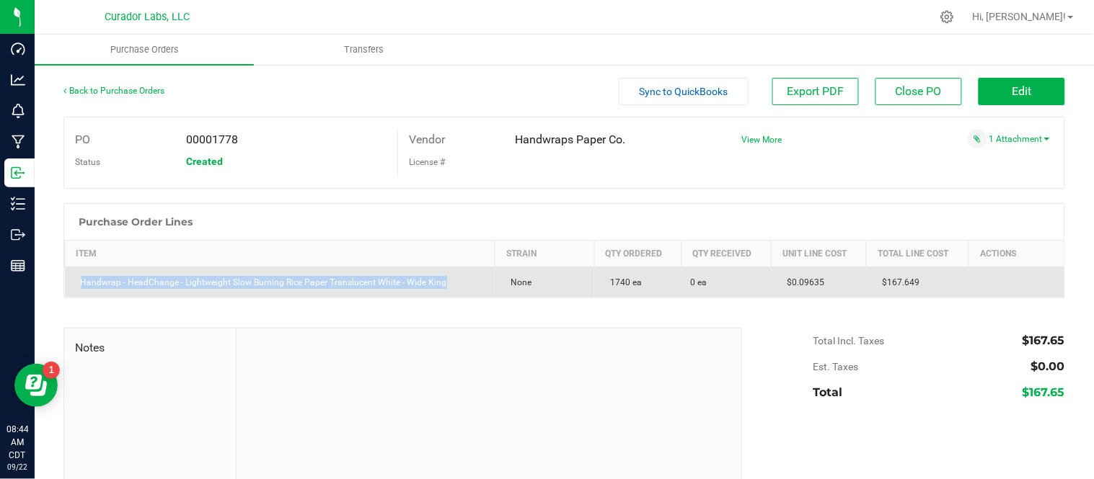
drag, startPoint x: 80, startPoint y: 284, endPoint x: 471, endPoint y: 292, distance: 390.9
click at [471, 292] on td "Handwrap - HeadChange - Lightweight Slow Burning Rice Paper Translucent White -…" at bounding box center [280, 282] width 430 height 31
copy div "Handwrap - HeadChange - Lightweight Slow Burning Rice Paper Translucent White -…"
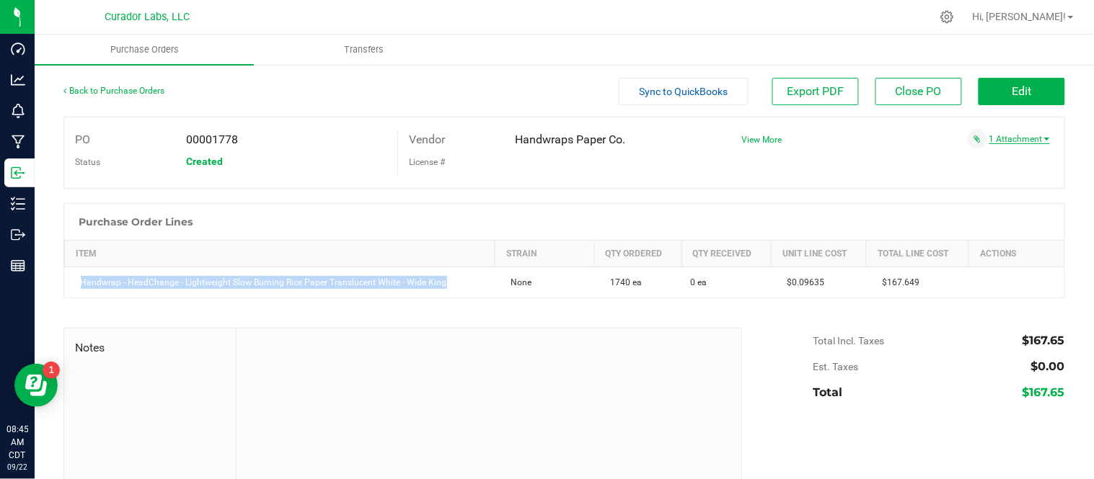
click at [1007, 140] on link "1 Attachment" at bounding box center [1019, 139] width 61 height 10
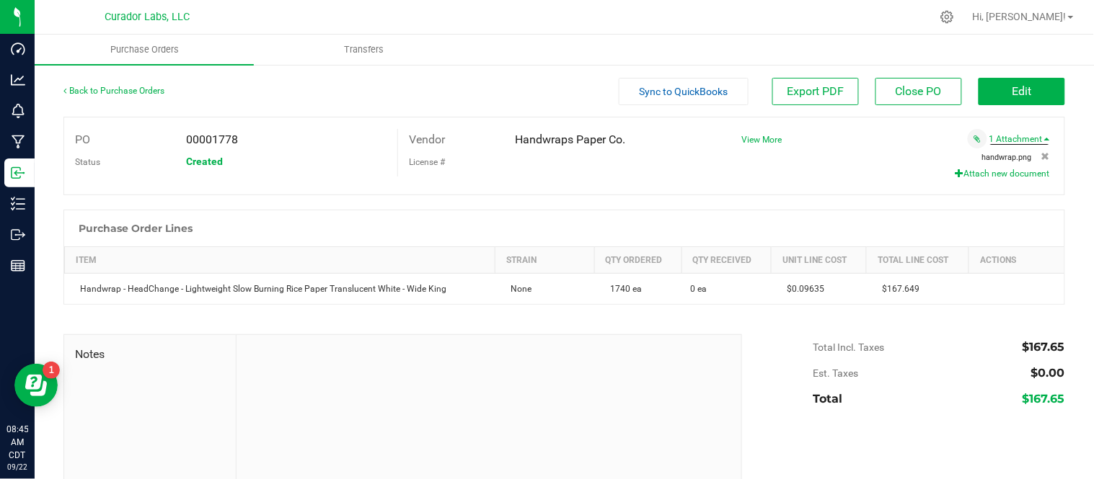
click at [991, 159] on span "handwrap.png" at bounding box center [1007, 157] width 50 height 9
click at [992, 97] on button "Edit" at bounding box center [1021, 91] width 87 height 27
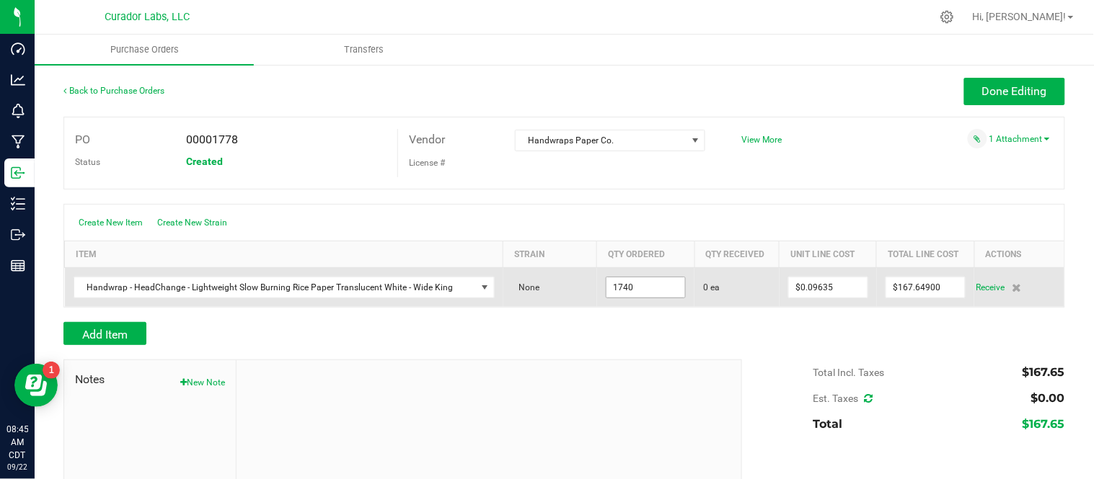
click at [624, 291] on input "1740" at bounding box center [645, 288] width 79 height 20
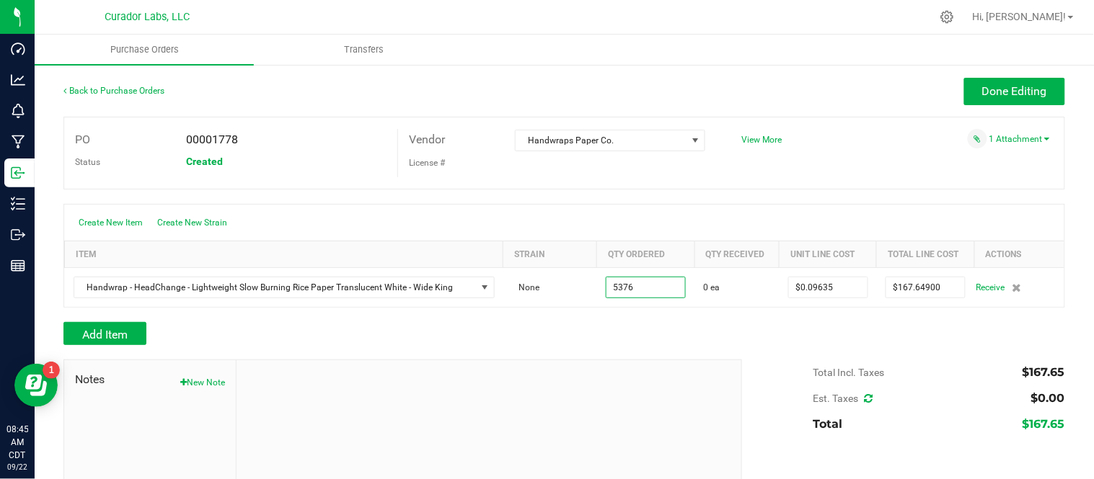
type input "5376 ea"
type input "$517.97760"
click at [644, 318] on div at bounding box center [563, 315] width 1001 height 14
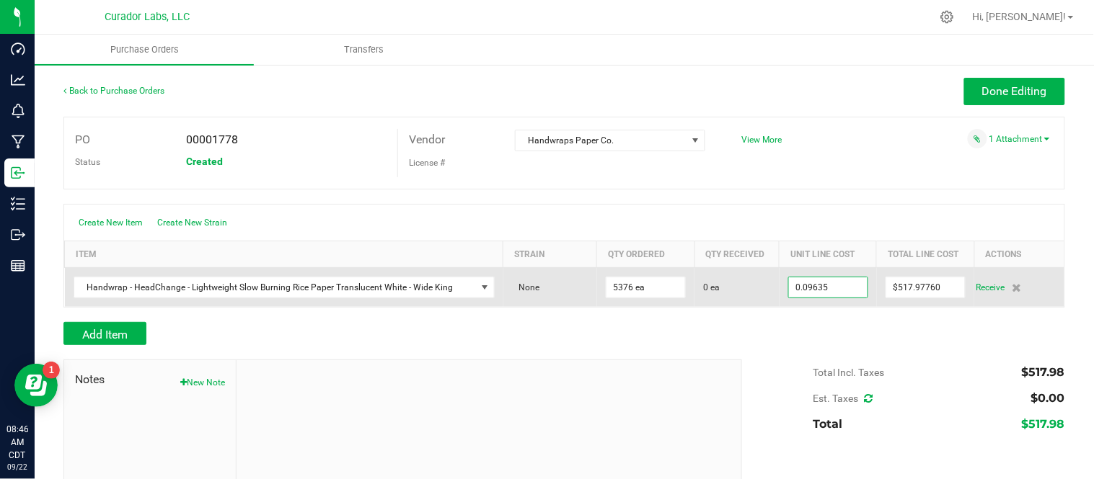
click at [839, 291] on input "0.09635" at bounding box center [828, 288] width 79 height 20
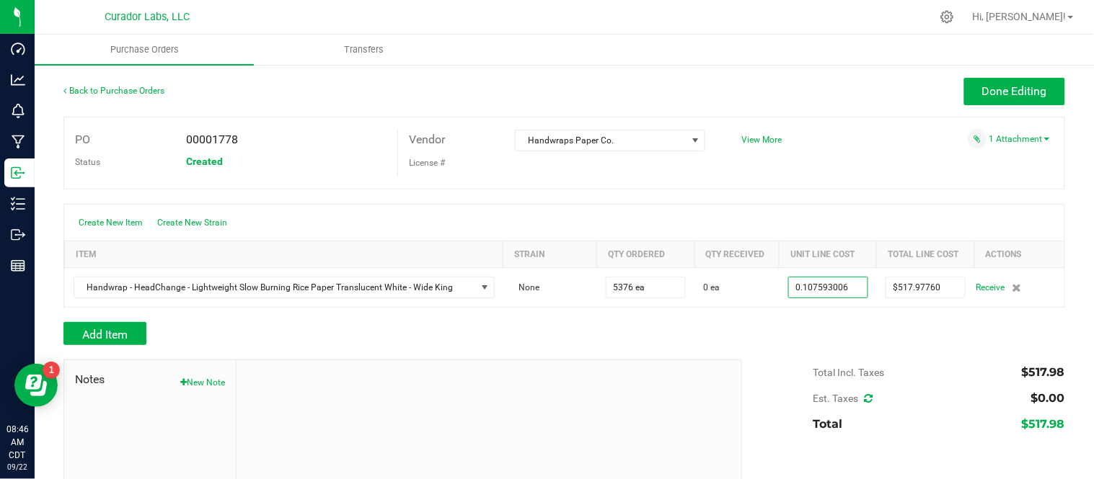
type input "$0.10759"
click at [773, 344] on div "Add Item" at bounding box center [563, 333] width 1001 height 23
type input "5376"
type input "$578.42000"
click at [642, 335] on div "Add Item" at bounding box center [397, 333] width 668 height 23
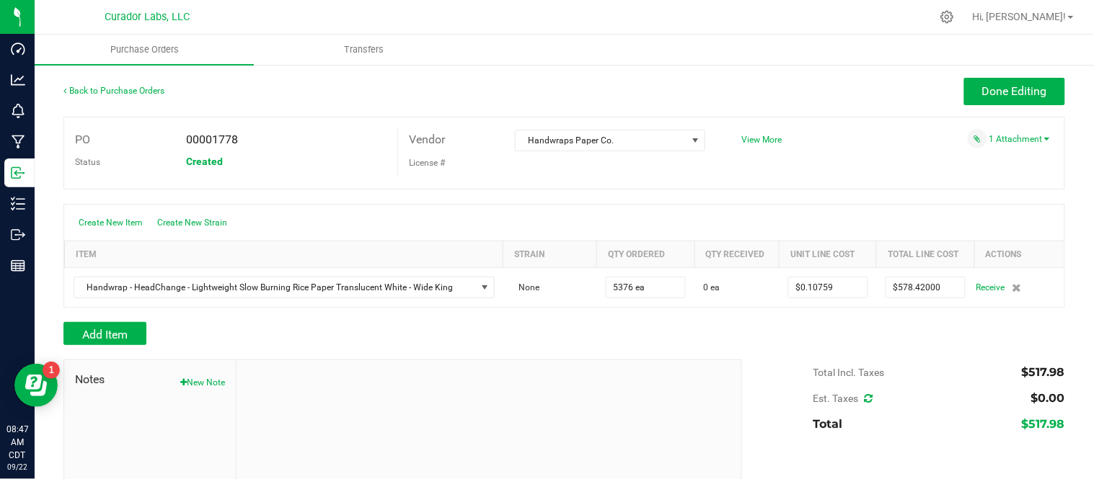
click at [668, 325] on div "Add Item" at bounding box center [397, 333] width 668 height 23
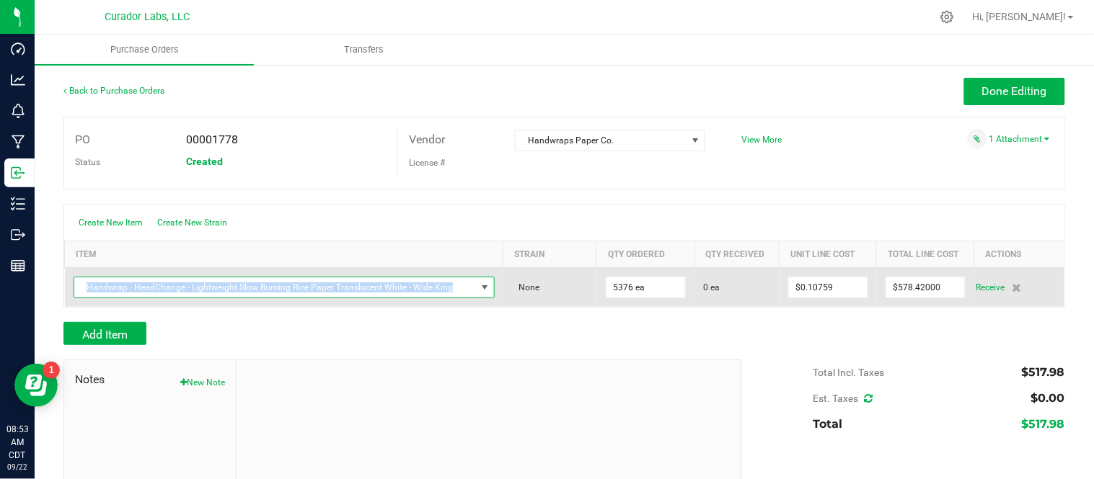
drag, startPoint x: 87, startPoint y: 286, endPoint x: 444, endPoint y: 291, distance: 356.9
click at [444, 291] on span "Handwrap - HeadChange - Lightweight Slow Burning Rice Paper Translucent White -…" at bounding box center [275, 288] width 402 height 20
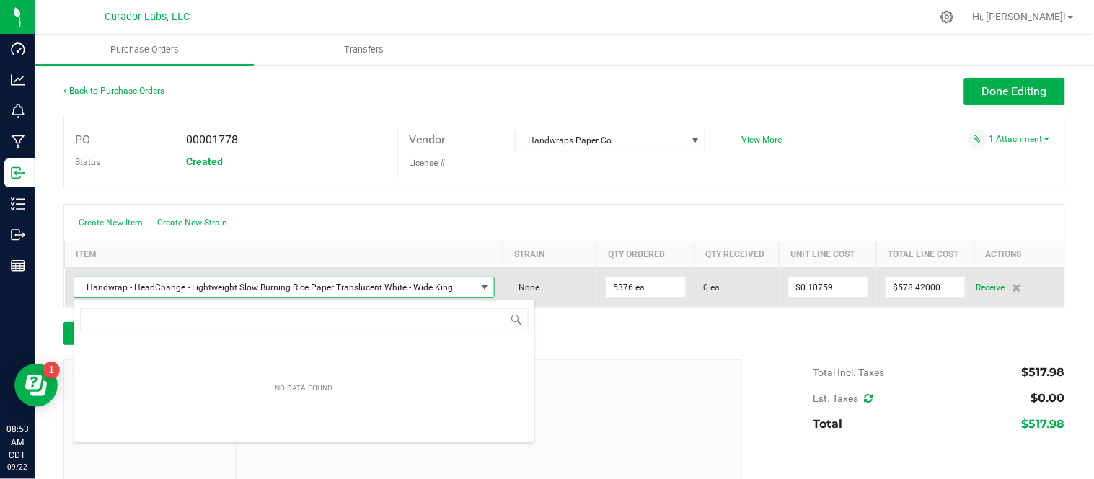
scroll to position [22, 407]
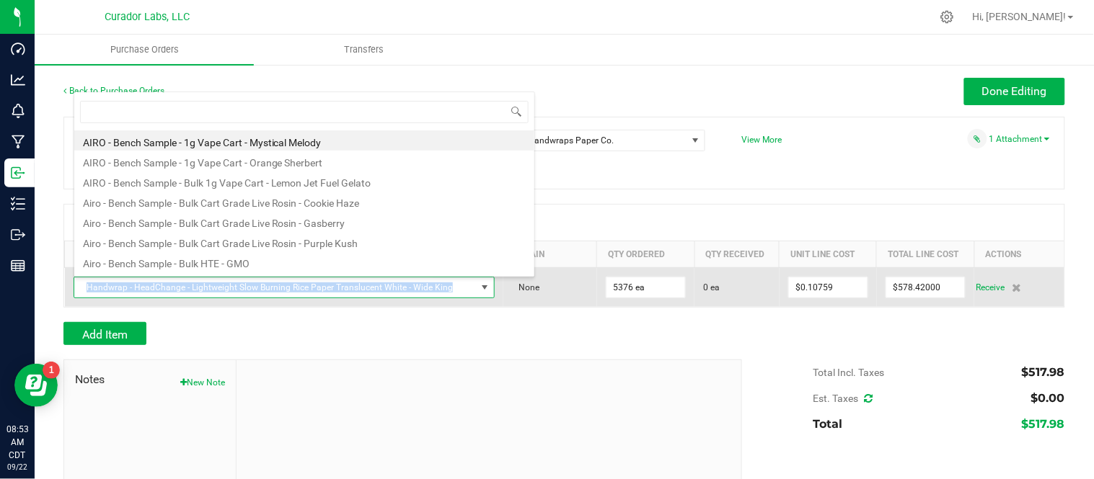
drag, startPoint x: 85, startPoint y: 289, endPoint x: 446, endPoint y: 291, distance: 360.5
click at [446, 291] on span "Handwrap - HeadChange - Lightweight Slow Burning Rice Paper Translucent White -…" at bounding box center [275, 288] width 402 height 20
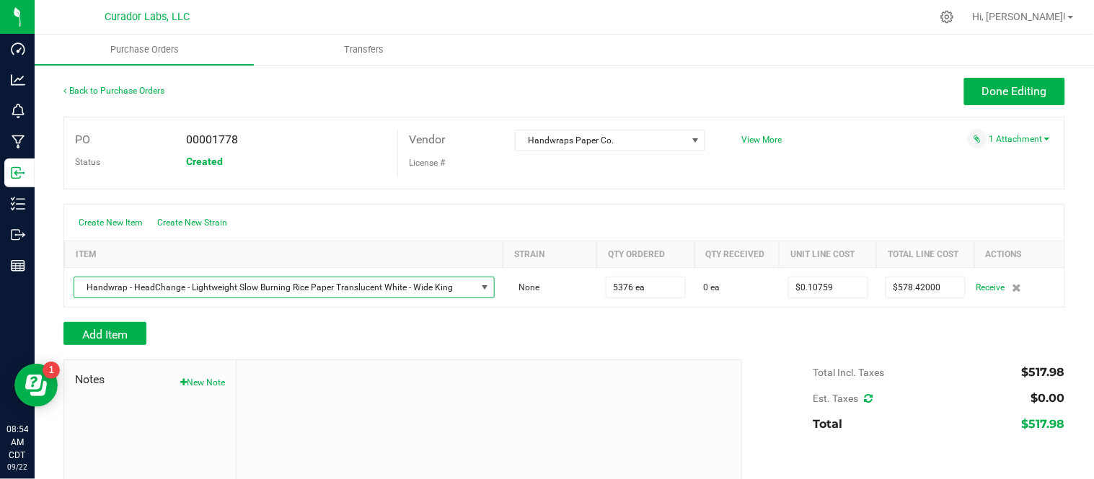
click at [683, 81] on div "Done Editing" at bounding box center [689, 91] width 751 height 27
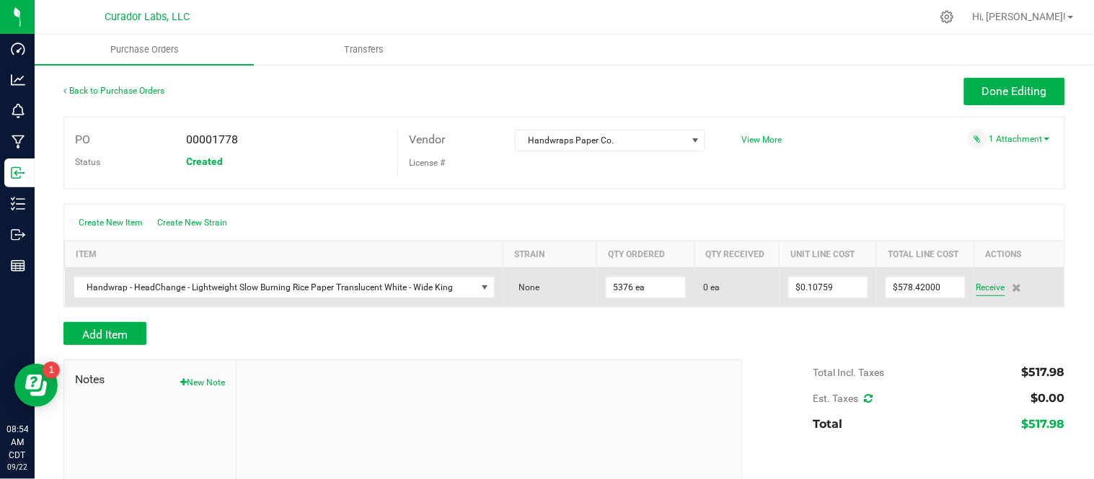
click at [976, 289] on span "Receive" at bounding box center [990, 287] width 29 height 17
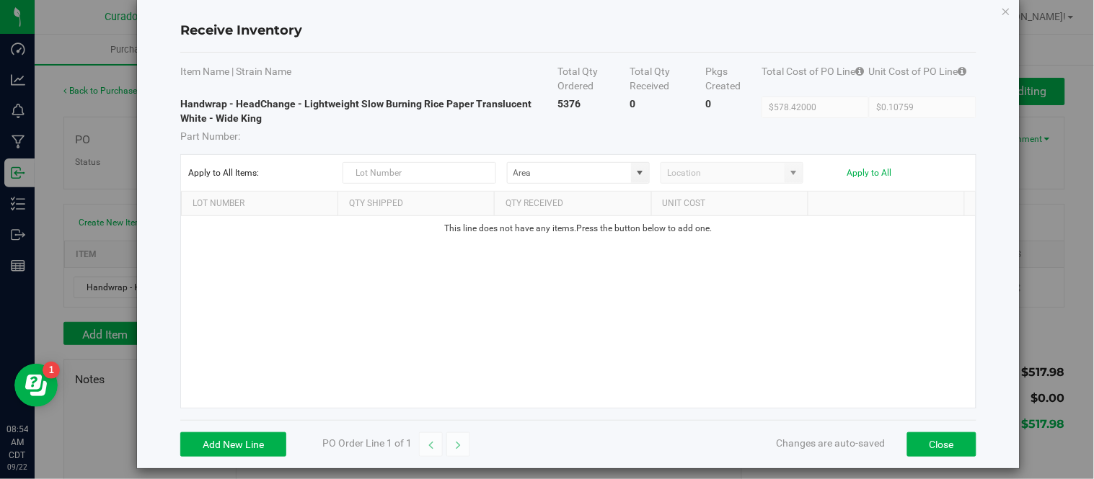
scroll to position [35, 0]
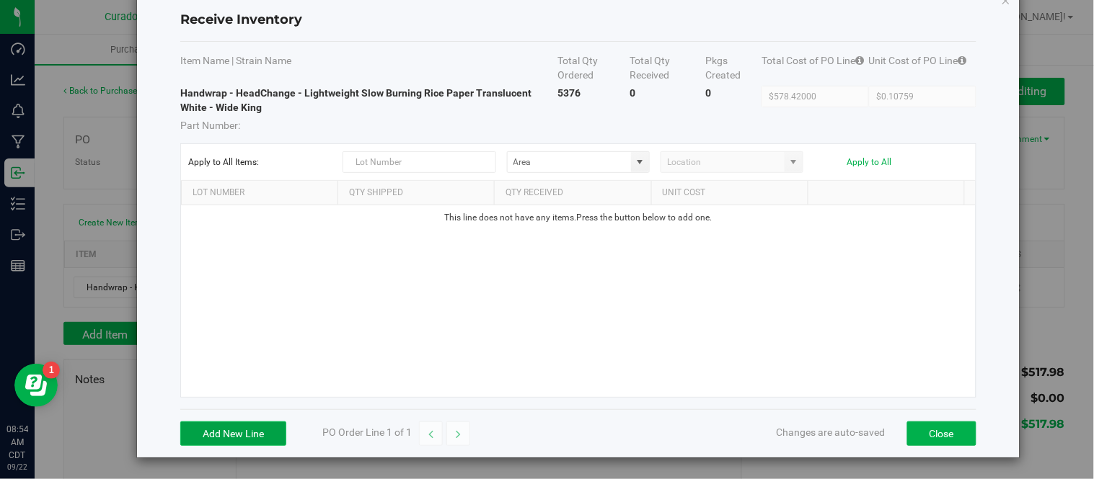
click at [265, 424] on button "Add New Line" at bounding box center [233, 434] width 106 height 25
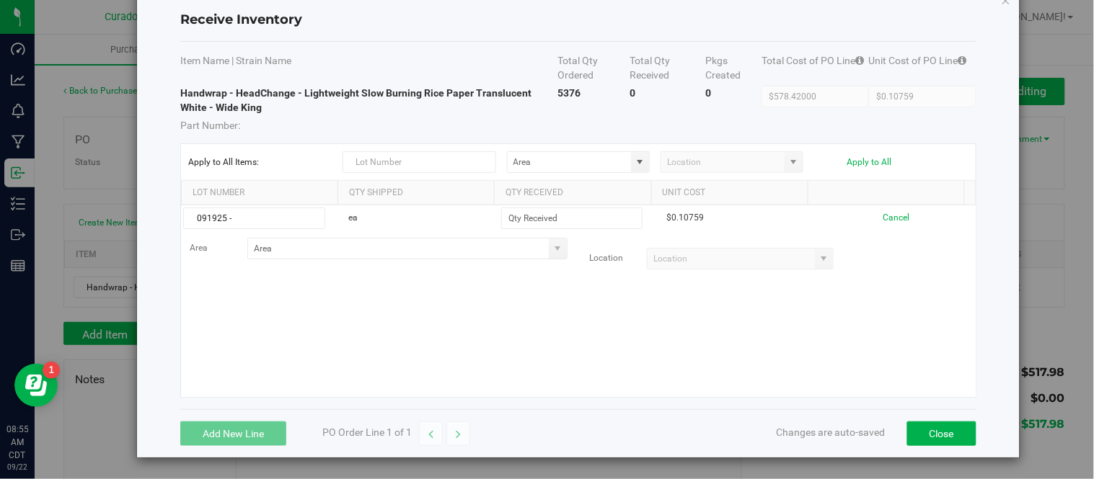
type input "091925 -"
click at [645, 317] on div "091925 - ea $0.10759 Cancel Area Location" at bounding box center [578, 301] width 795 height 192
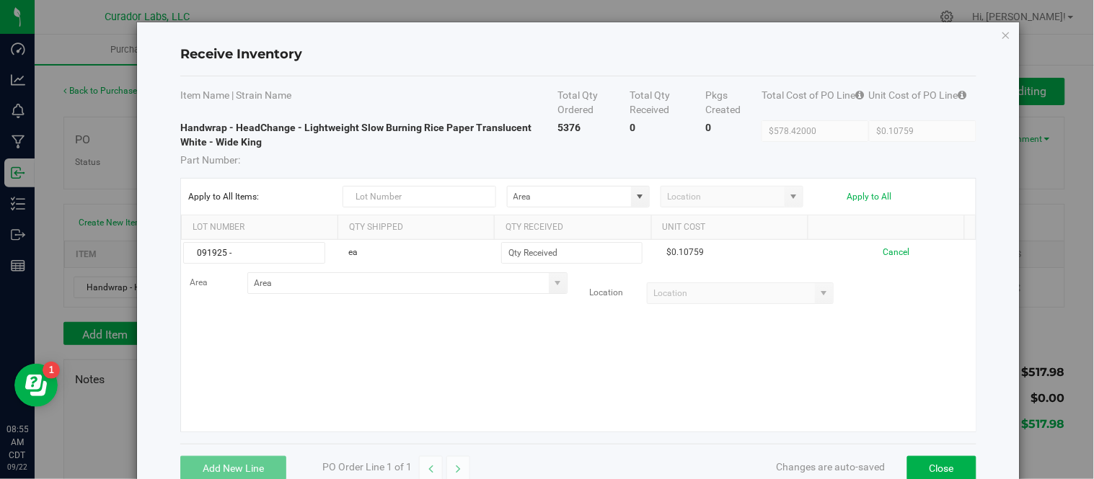
click at [1001, 32] on div "Receive Inventory Item Name | Strain Name Total Qty Ordered Total Qty Received …" at bounding box center [578, 257] width 882 height 470
click at [1001, 34] on icon "Close modal" at bounding box center [1006, 34] width 10 height 17
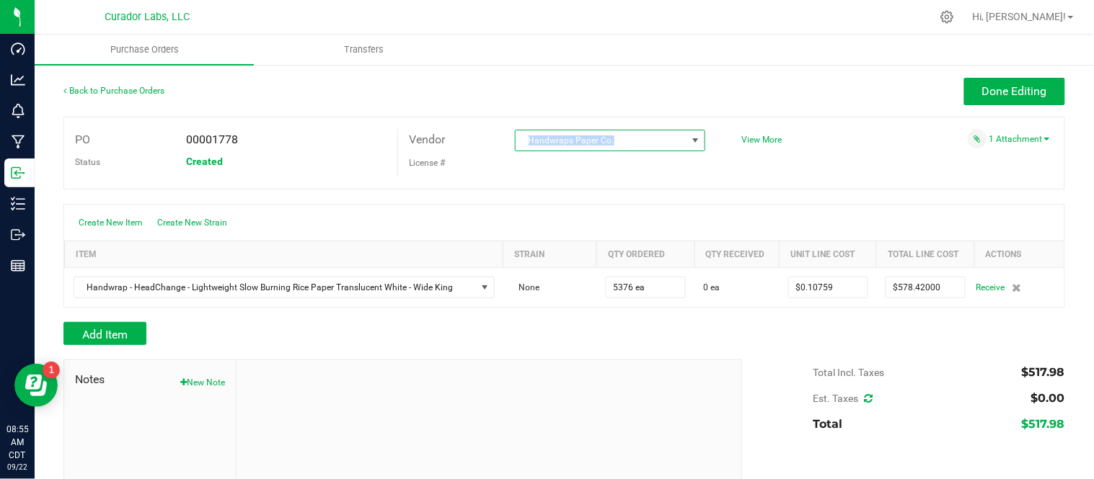
drag, startPoint x: 521, startPoint y: 138, endPoint x: 606, endPoint y: 142, distance: 84.5
click at [606, 142] on span "Handwraps Paper Co." at bounding box center [601, 140] width 171 height 20
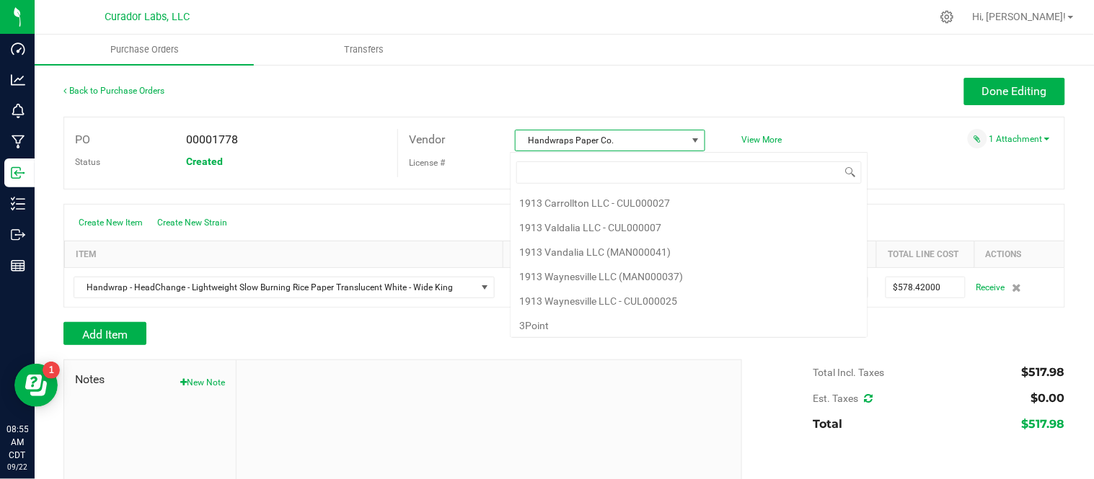
scroll to position [2888, 0]
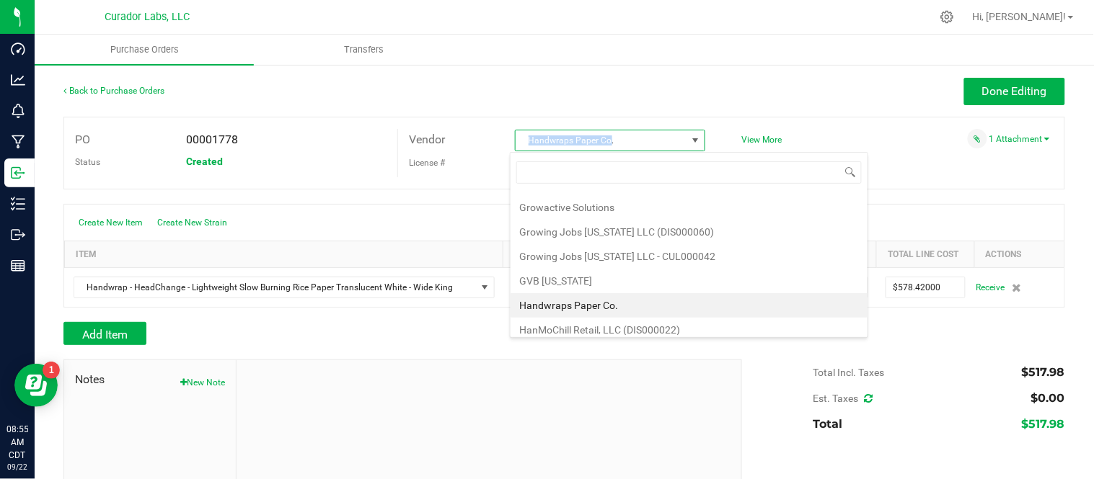
drag, startPoint x: 523, startPoint y: 142, endPoint x: 602, endPoint y: 146, distance: 79.4
click at [602, 146] on span "Handwraps Paper Co." at bounding box center [601, 140] width 171 height 20
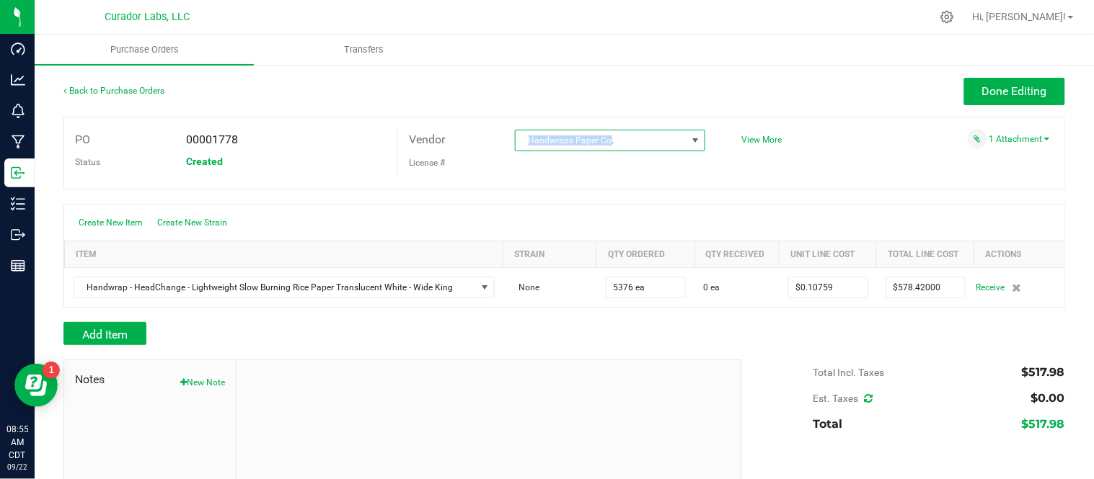
copy span "Handwraps Paper Co"
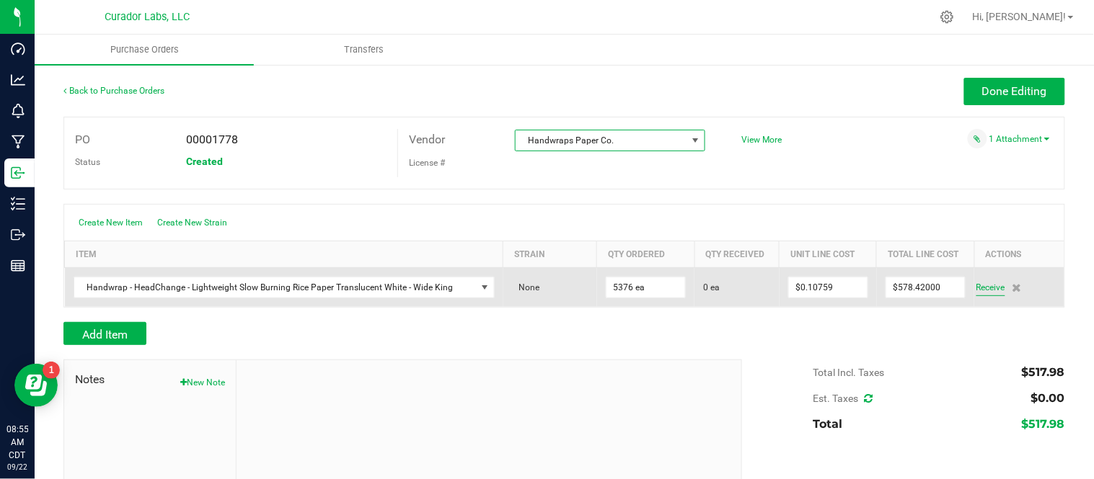
click at [976, 288] on span "Receive" at bounding box center [990, 287] width 29 height 17
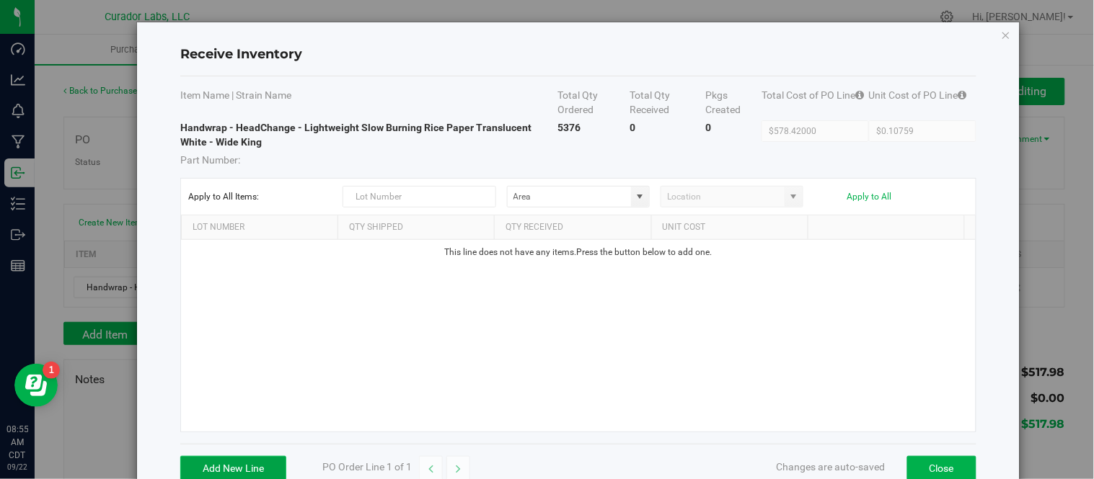
click at [234, 473] on button "Add New Line" at bounding box center [233, 468] width 106 height 25
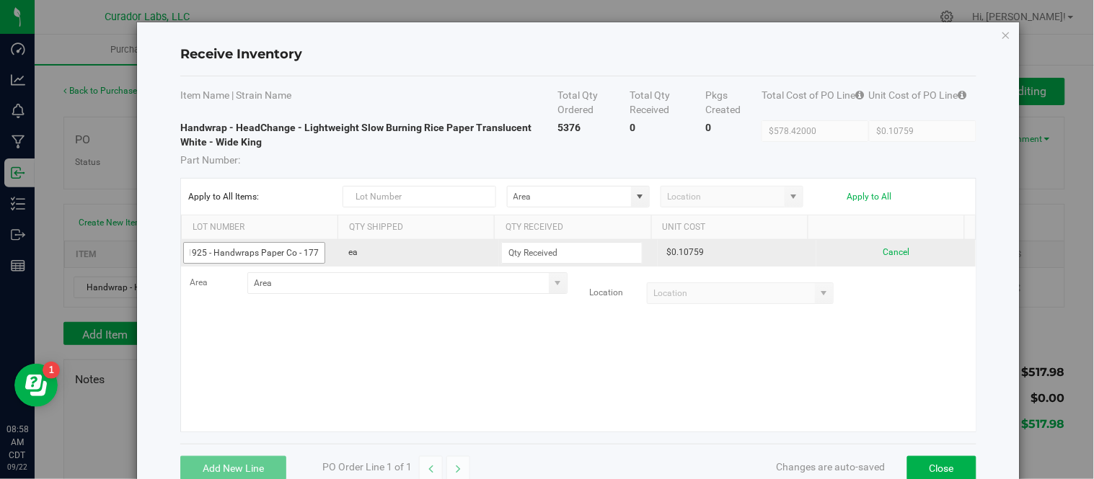
scroll to position [0, 25]
type input "091925 - Handwraps Paper Co - 1778"
click at [565, 255] on input at bounding box center [572, 253] width 140 height 20
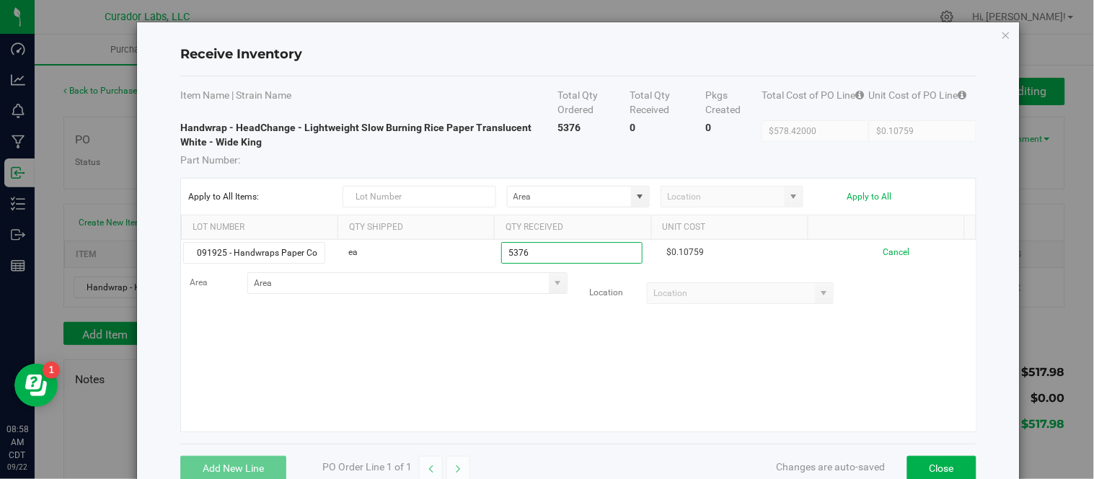
type input "5376 ea"
click at [617, 325] on kendo-grid-list "091925 - Handwraps Paper Co - 1778 ea 5376 ea $0.10759 Cancel Area Location" at bounding box center [578, 336] width 795 height 192
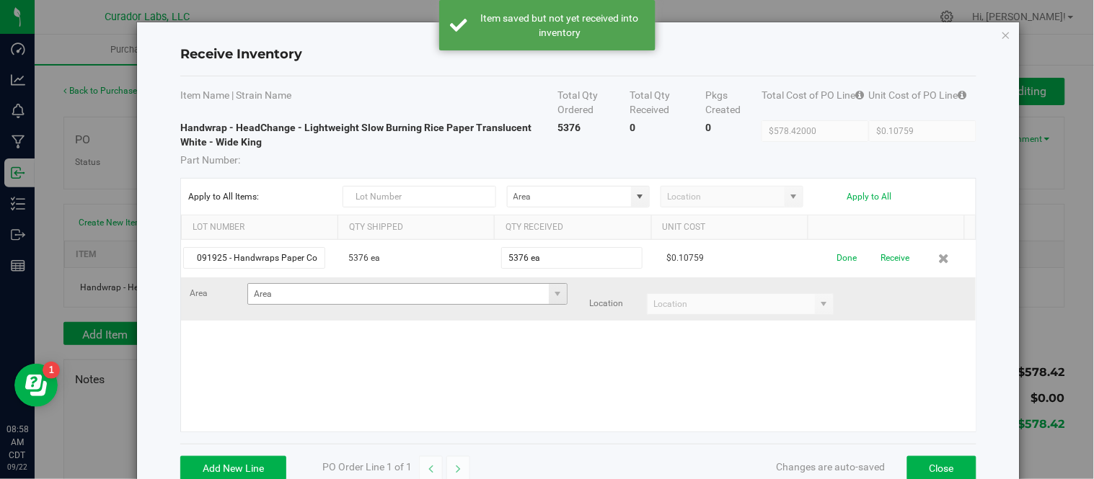
click at [549, 297] on span at bounding box center [558, 294] width 18 height 20
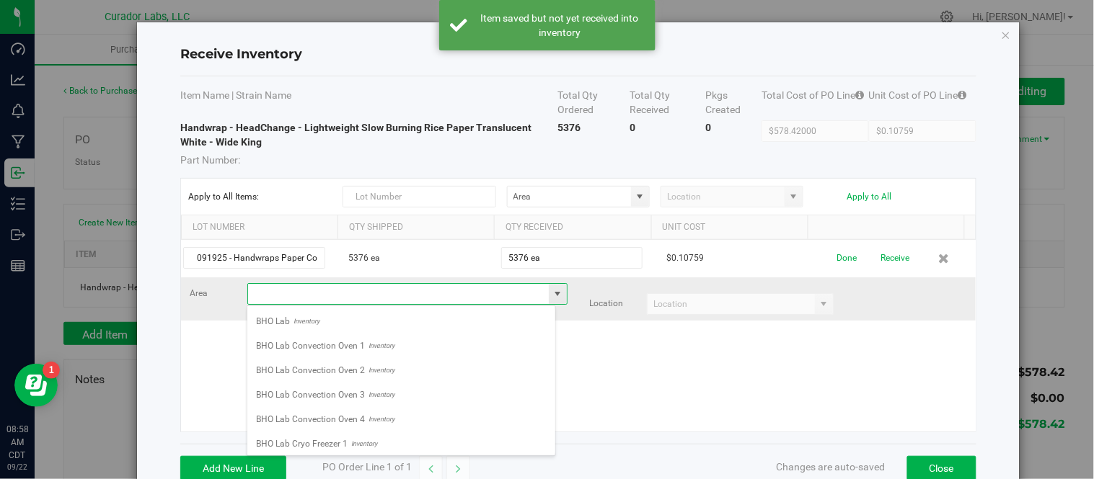
scroll to position [22, 309]
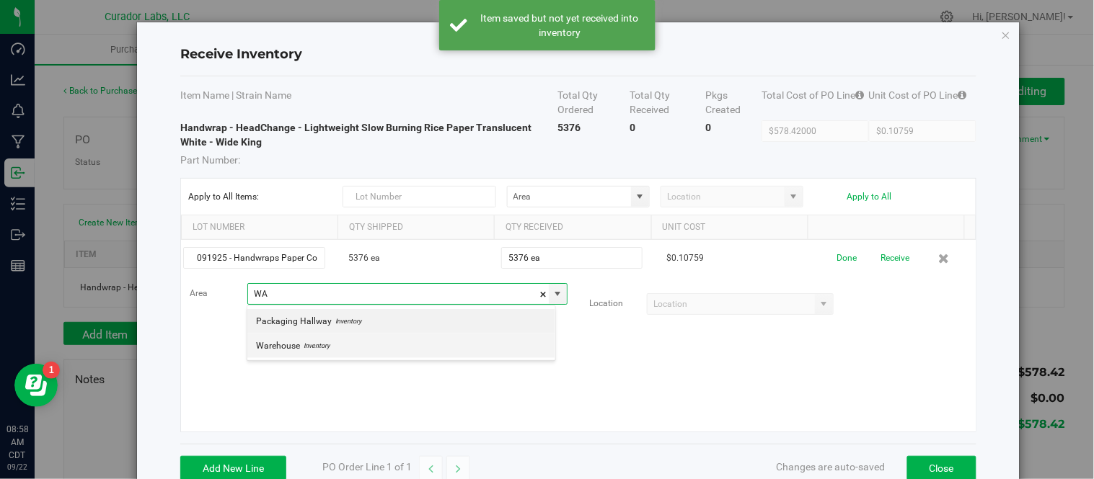
click at [322, 355] on span "Inventory" at bounding box center [315, 346] width 30 height 22
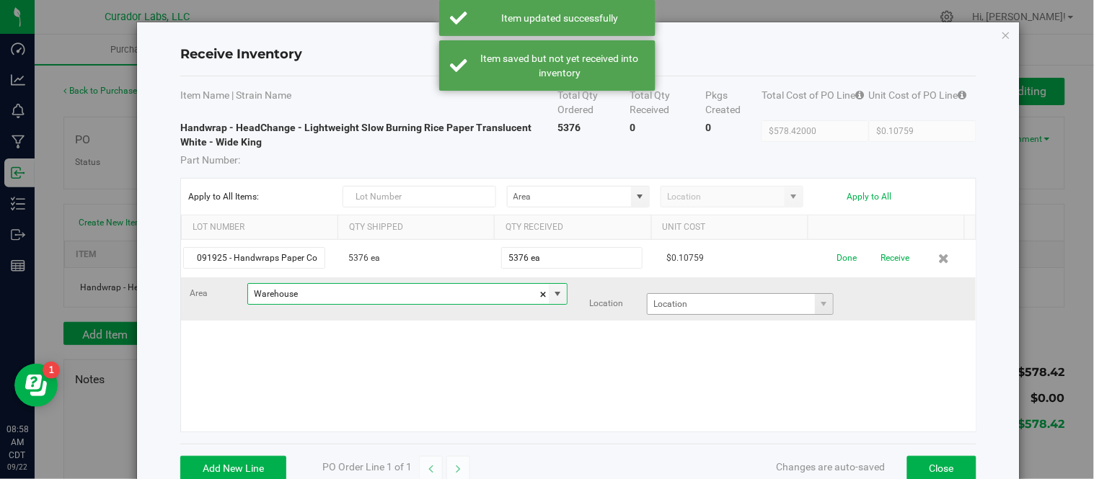
type input "Warehouse"
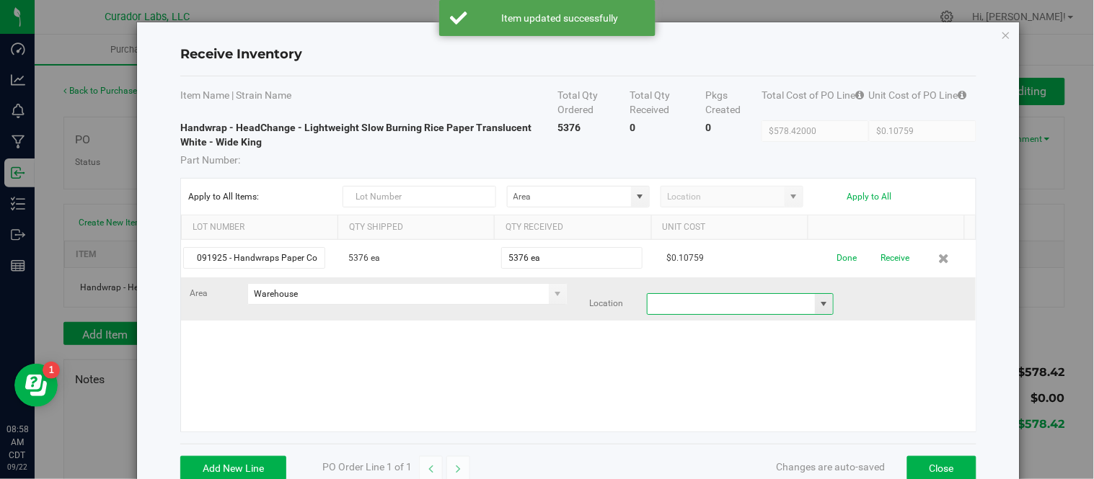
click at [747, 312] on input at bounding box center [730, 304] width 167 height 20
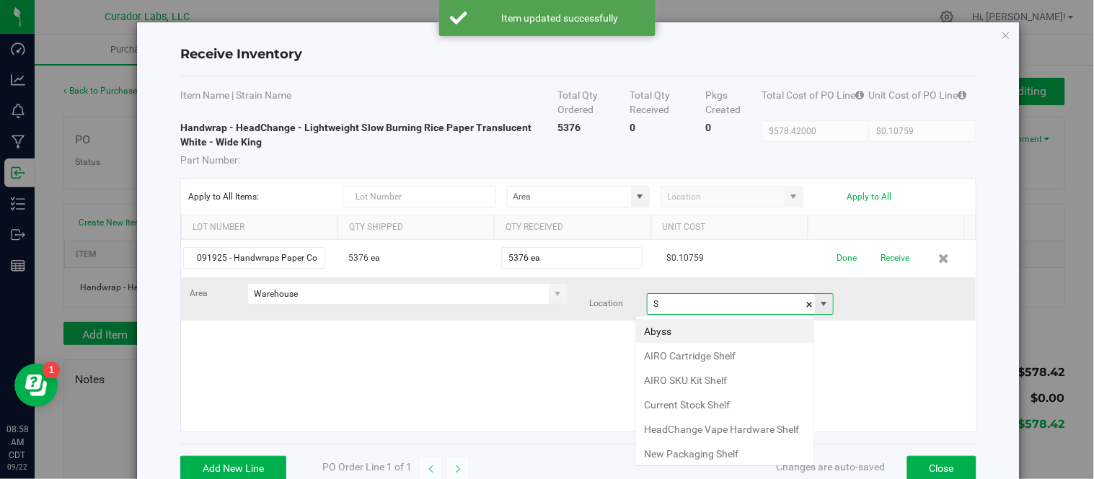
scroll to position [22, 180]
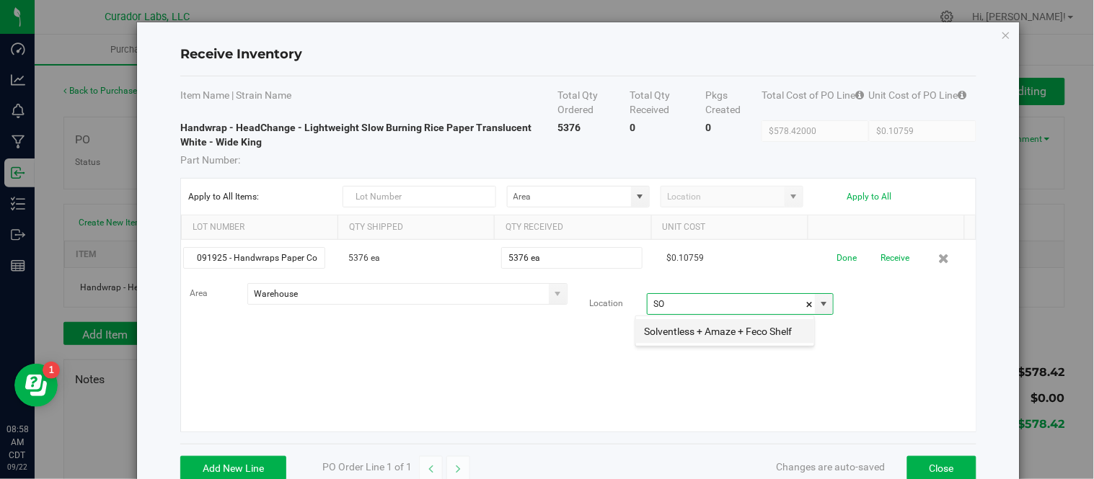
click at [693, 327] on li "Solventless + Amaze + Feco Shelf" at bounding box center [725, 331] width 178 height 25
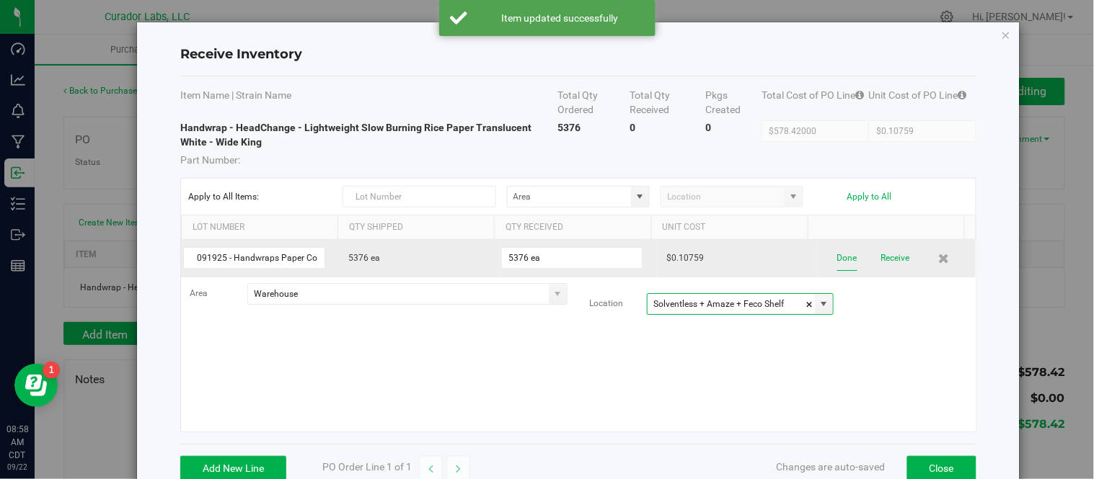
type input "Solventless + Amaze + Feco Shelf"
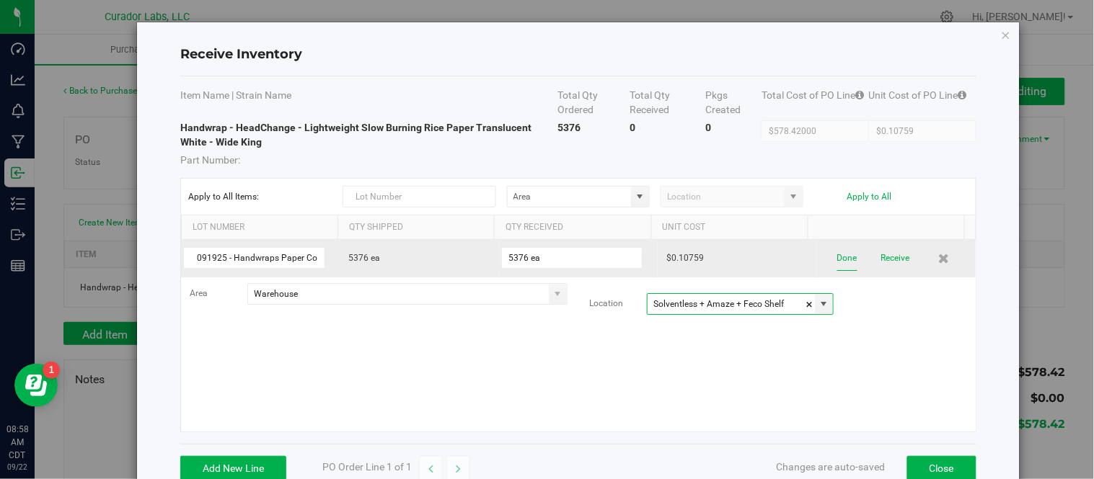
click at [837, 260] on button "Done" at bounding box center [847, 258] width 20 height 25
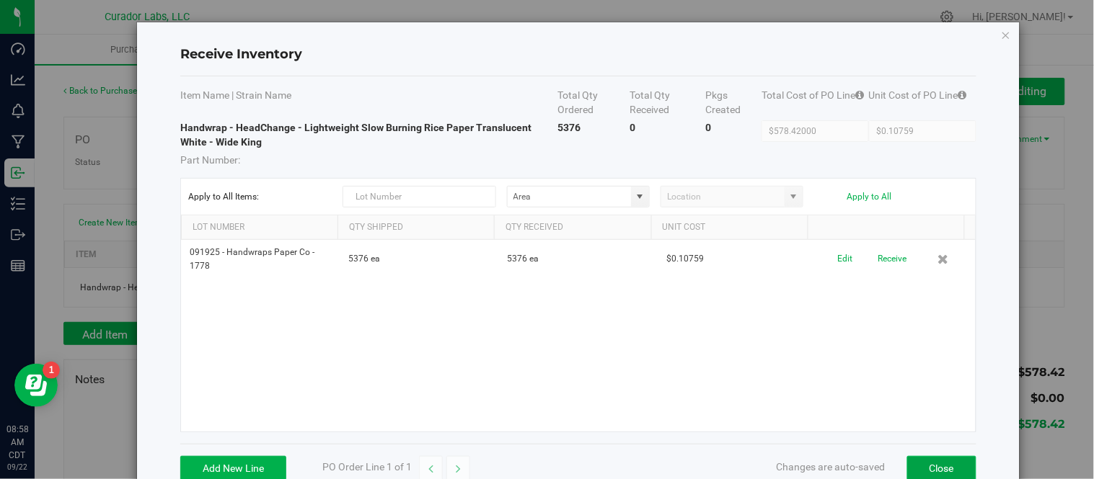
click at [936, 463] on button "Close" at bounding box center [941, 468] width 69 height 25
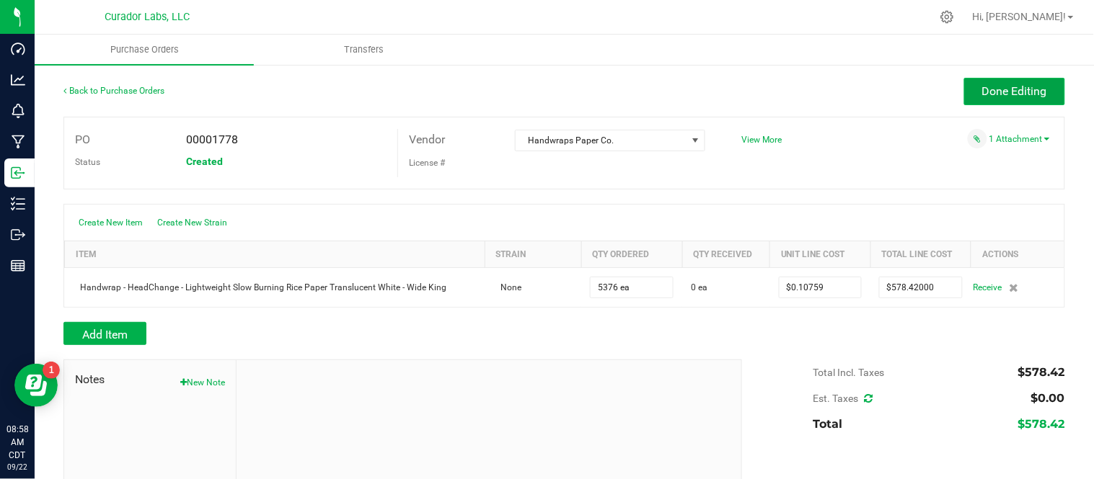
click at [964, 92] on button "Done Editing" at bounding box center [1014, 91] width 101 height 27
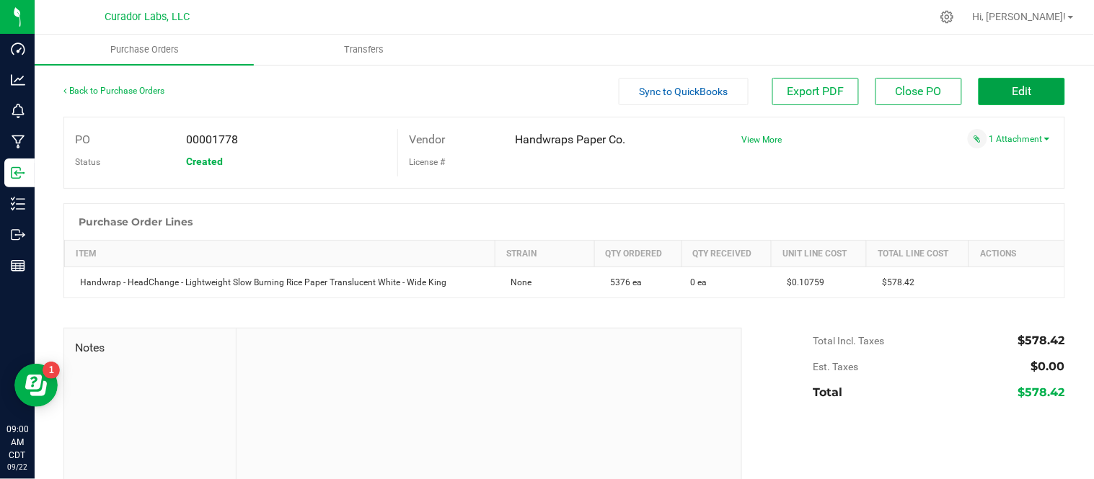
click at [1027, 103] on button "Edit" at bounding box center [1021, 91] width 87 height 27
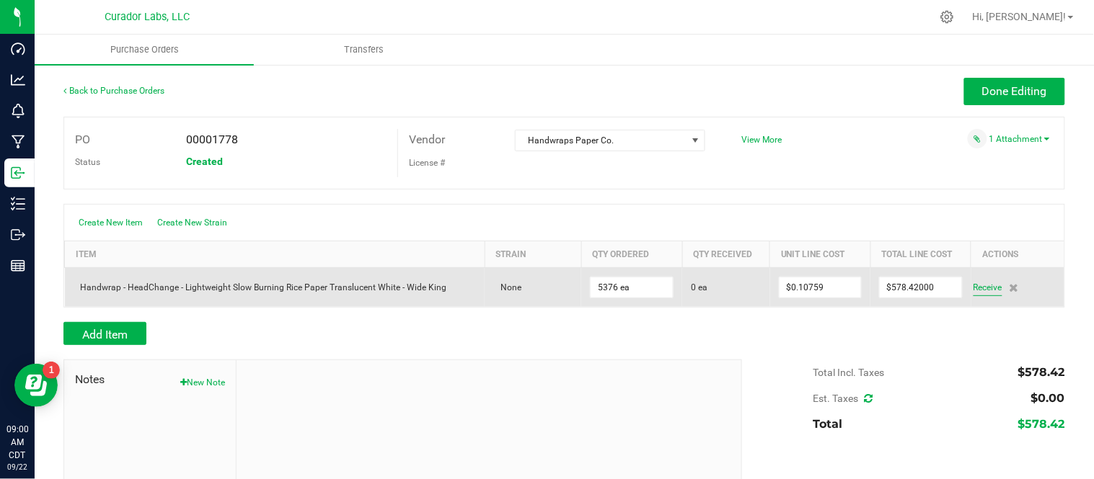
click at [984, 292] on span "Receive" at bounding box center [987, 287] width 29 height 17
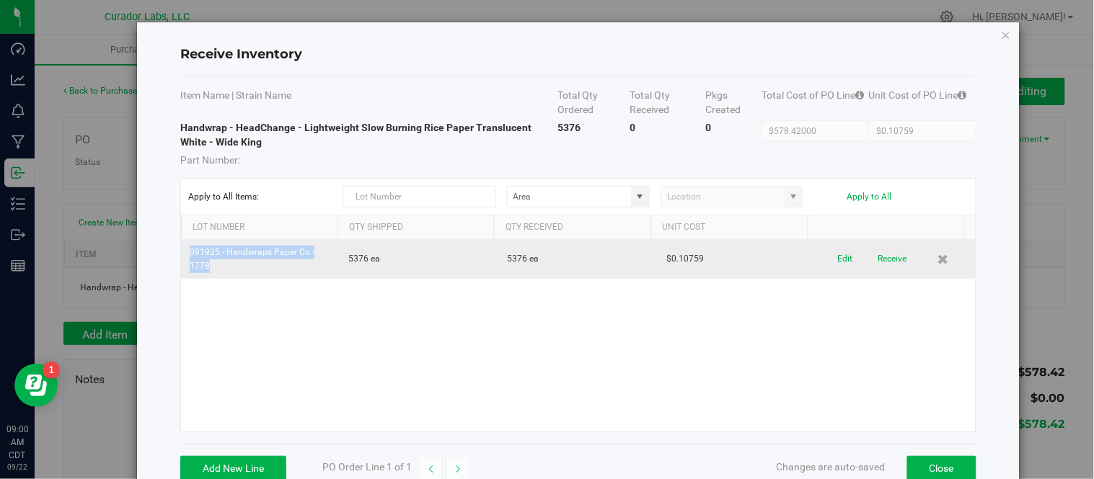
drag, startPoint x: 190, startPoint y: 252, endPoint x: 220, endPoint y: 267, distance: 32.9
click at [220, 267] on td "091925 - Handwraps Paper Co - 1778" at bounding box center [260, 259] width 159 height 39
copy td "091925 - Handwraps Paper Co - 1778"
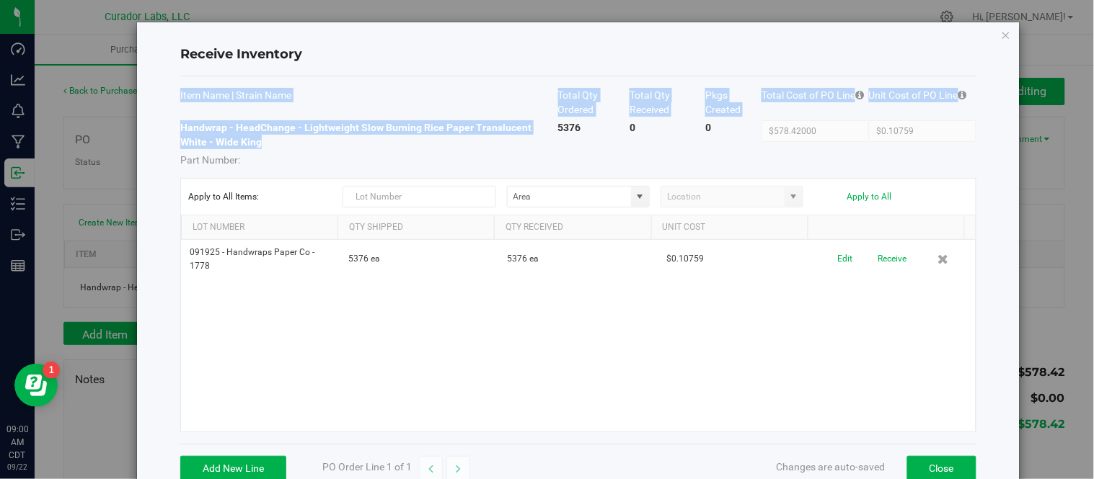
drag, startPoint x: 177, startPoint y: 128, endPoint x: 274, endPoint y: 138, distance: 97.1
click at [274, 138] on div "Receive Inventory Item Name | Strain Name Total Qty Ordered Total Qty Received …" at bounding box center [578, 257] width 882 height 470
click at [274, 138] on td "Handwrap - HeadChange - Lightweight Slow Burning Rice Paper Translucent White -…" at bounding box center [368, 143] width 377 height 47
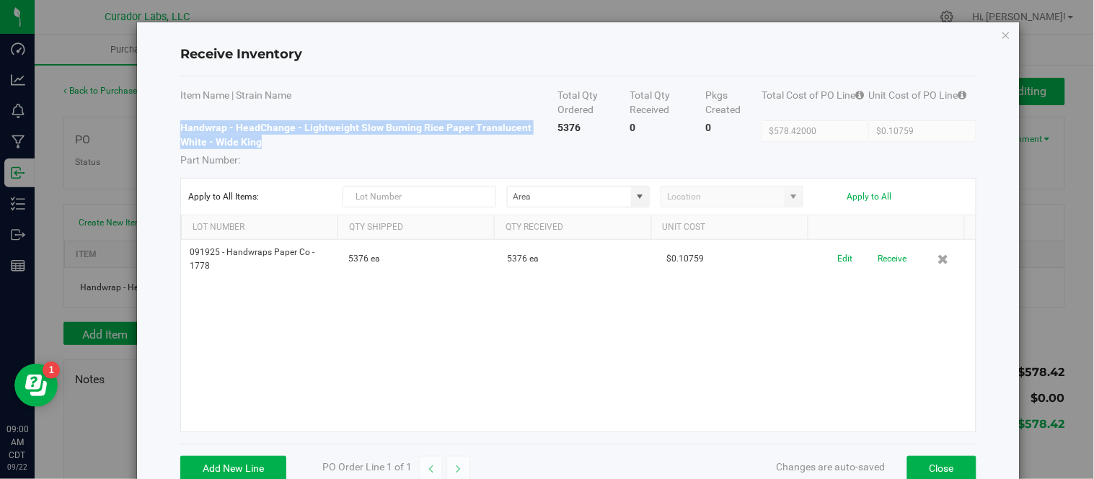
drag, startPoint x: 182, startPoint y: 130, endPoint x: 258, endPoint y: 148, distance: 78.5
click at [258, 148] on td "Handwrap - HeadChange - Lightweight Slow Burning Rice Paper Translucent White -…" at bounding box center [368, 143] width 377 height 47
copy strong "Handwrap - HeadChange - Lightweight Slow Burning Rice Paper Translucent White -…"
click at [917, 463] on button "Close" at bounding box center [941, 468] width 69 height 25
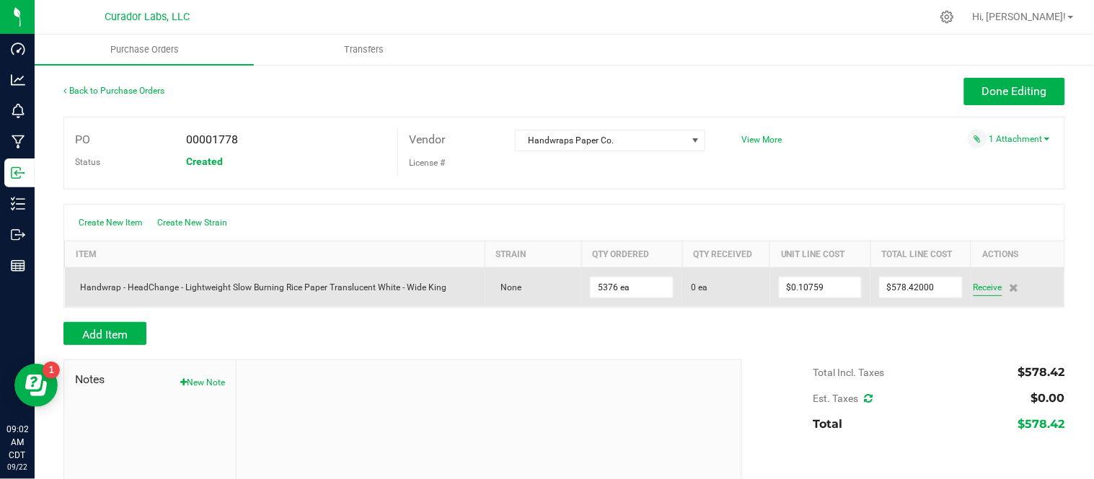
click at [973, 289] on span "Receive" at bounding box center [987, 287] width 29 height 17
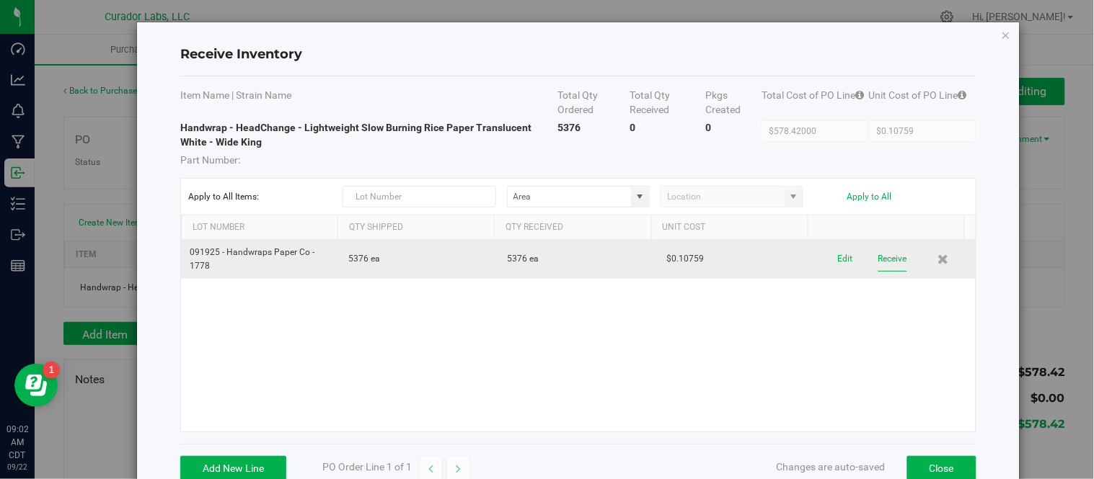
click at [878, 257] on button "Receive" at bounding box center [892, 259] width 29 height 25
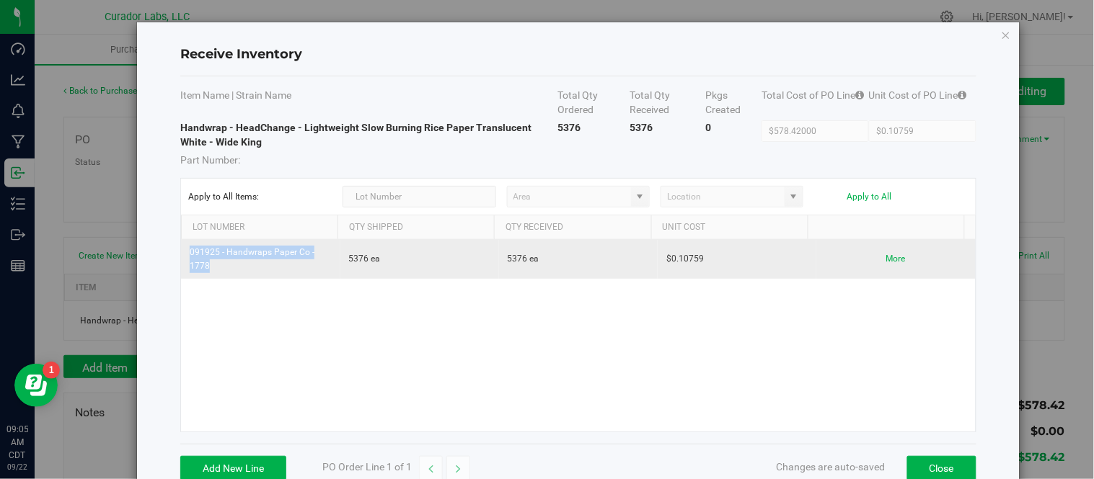
drag, startPoint x: 190, startPoint y: 253, endPoint x: 228, endPoint y: 269, distance: 40.7
click at [228, 269] on td "091925 - Handwraps Paper Co - 1778" at bounding box center [260, 259] width 159 height 39
copy td "091925 - Handwraps Paper Co - 1778"
drag, startPoint x: 658, startPoint y: 260, endPoint x: 686, endPoint y: 264, distance: 28.4
click at [686, 264] on td "$0.10759" at bounding box center [737, 259] width 159 height 39
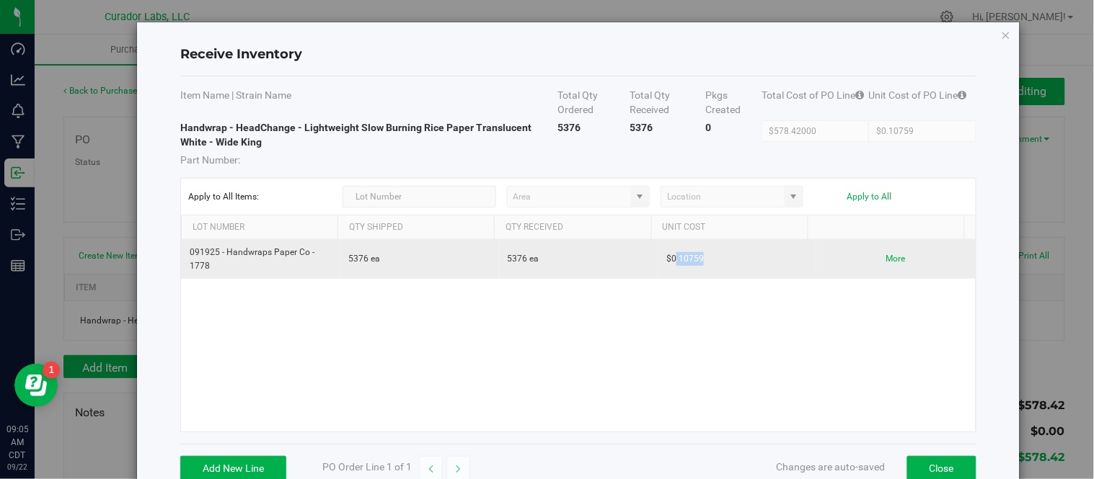
click at [676, 274] on td "$0.10759" at bounding box center [737, 259] width 159 height 39
drag, startPoint x: 658, startPoint y: 261, endPoint x: 702, endPoint y: 262, distance: 44.0
click at [702, 262] on td "$0.10759" at bounding box center [737, 259] width 159 height 39
copy td "0.10759"
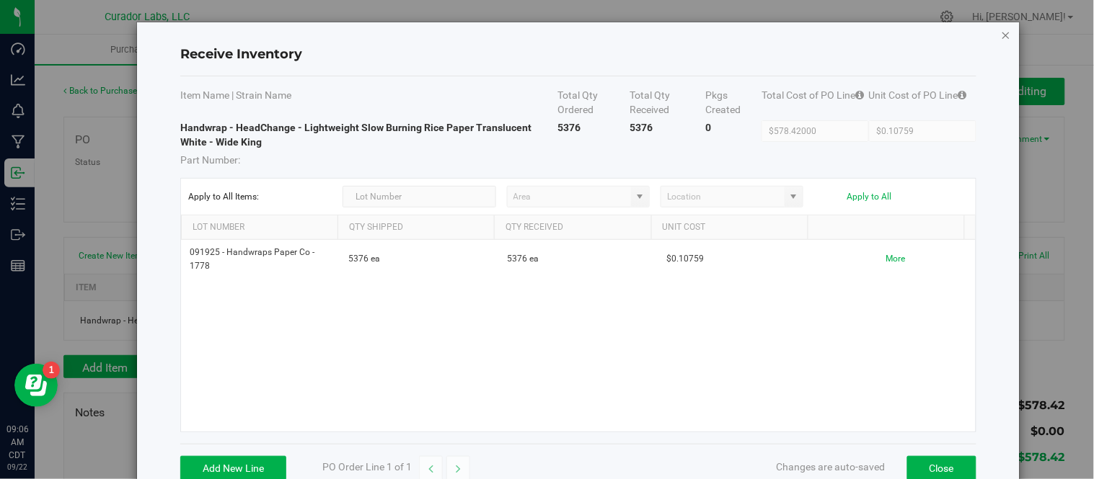
click at [1001, 34] on icon "Close modal" at bounding box center [1006, 34] width 10 height 17
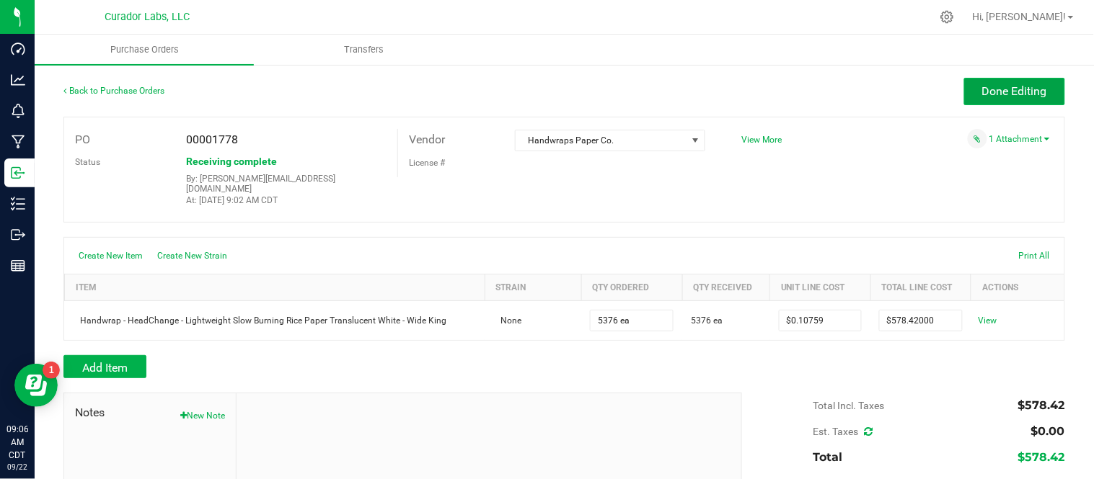
click at [968, 92] on button "Done Editing" at bounding box center [1014, 91] width 101 height 27
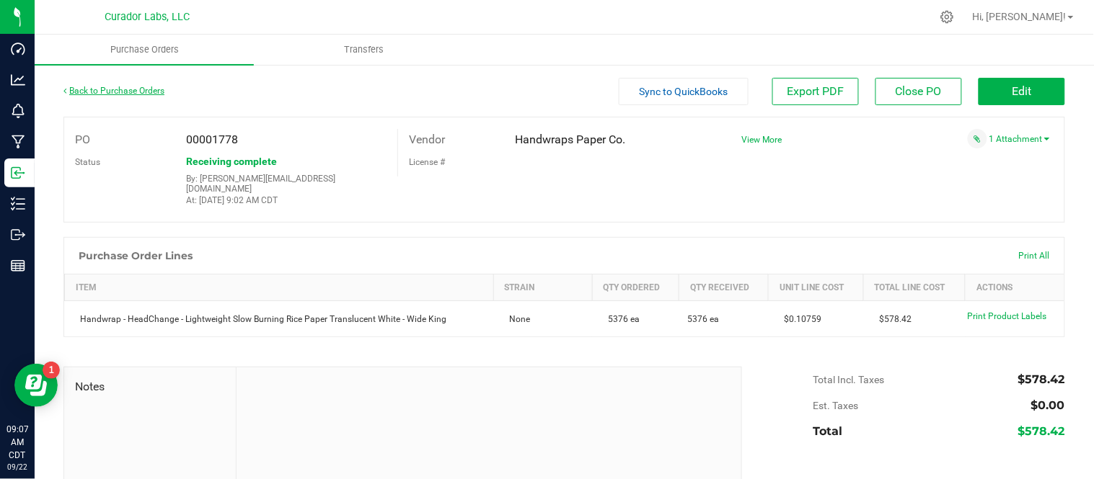
click at [141, 92] on link "Back to Purchase Orders" at bounding box center [113, 91] width 101 height 10
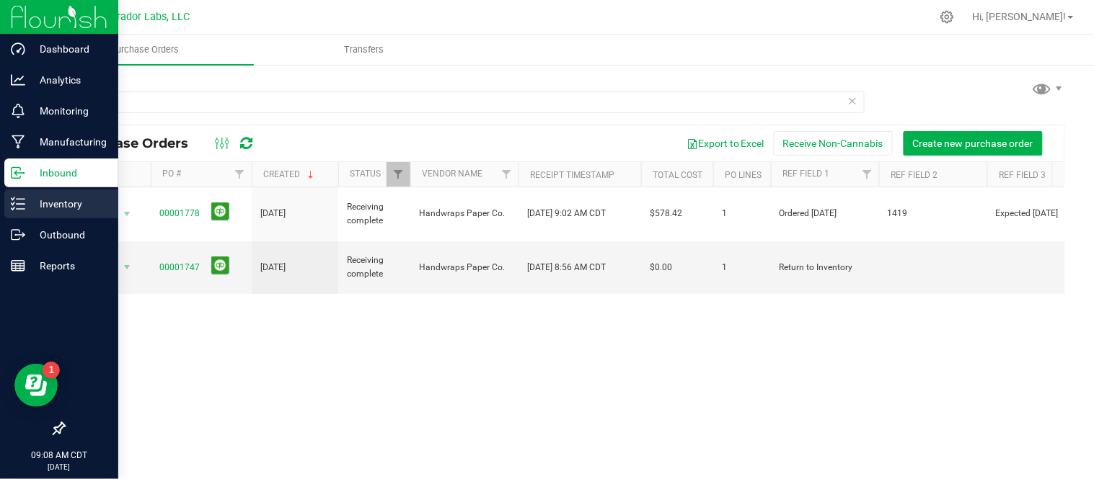
click at [39, 202] on p "Inventory" at bounding box center [68, 203] width 87 height 17
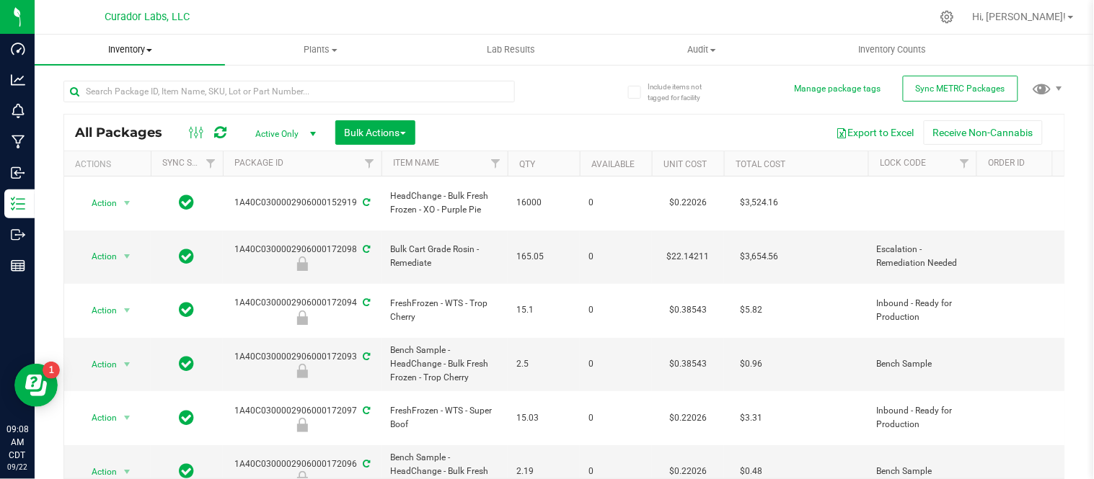
click at [144, 48] on span "Inventory" at bounding box center [130, 49] width 190 height 13
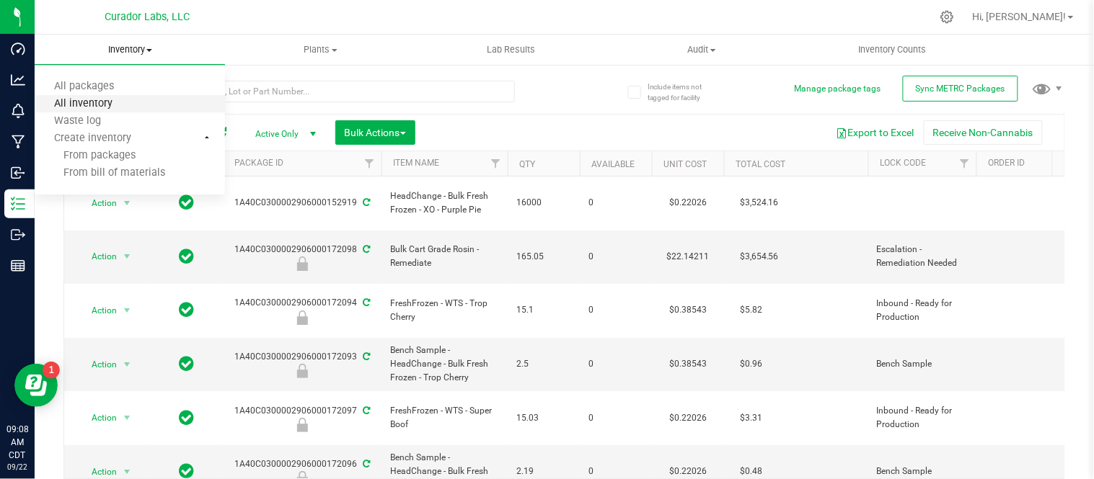
click at [81, 106] on span "All inventory" at bounding box center [83, 104] width 97 height 12
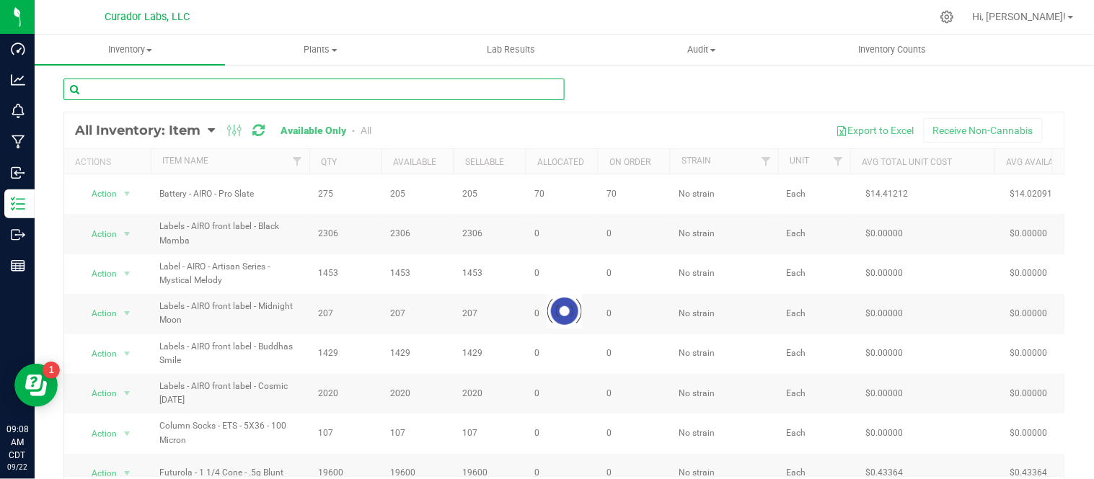
click at [247, 87] on input "text" at bounding box center [313, 90] width 501 height 22
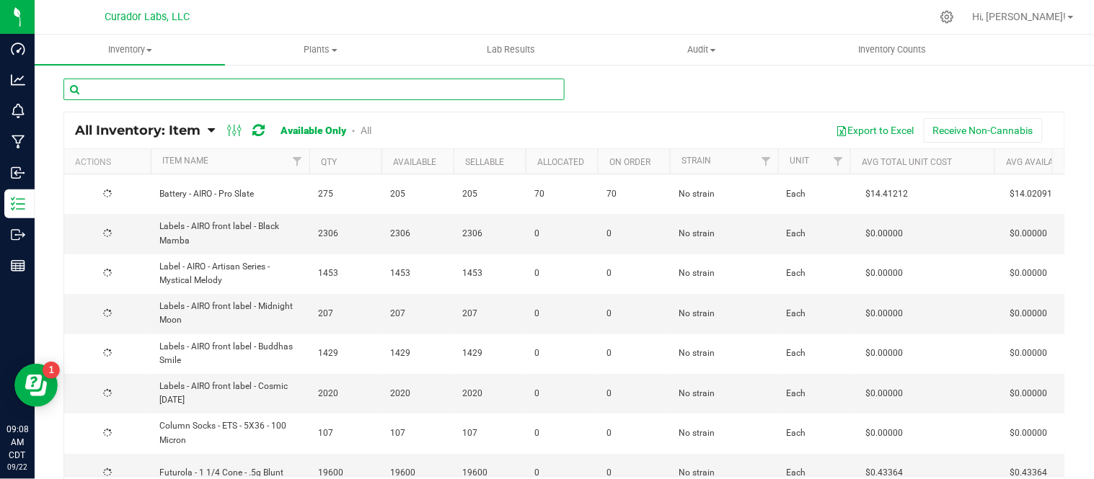
paste input "Tube - Safe Bet - Pop Top Black - 78mm"
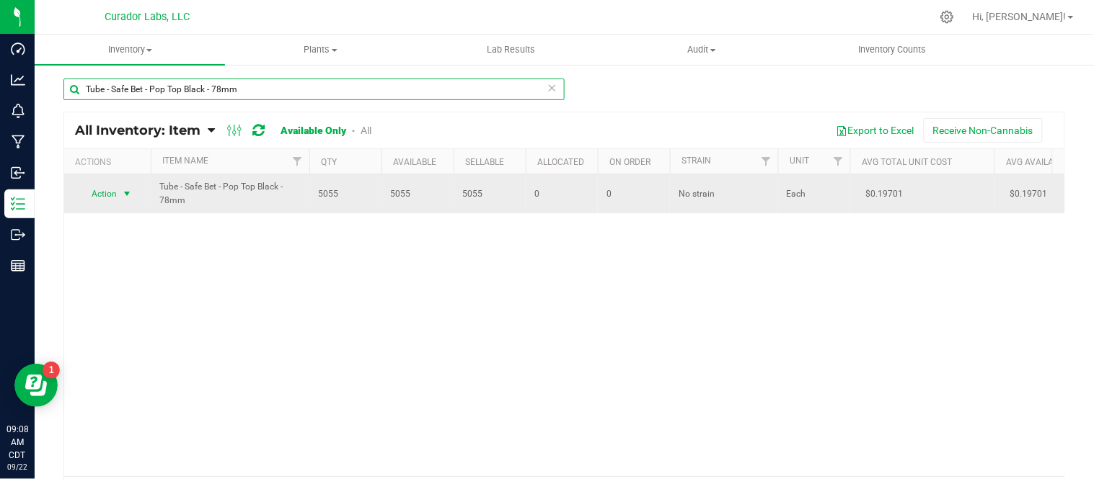
type input "Tube - Safe Bet - Pop Top Black - 78mm"
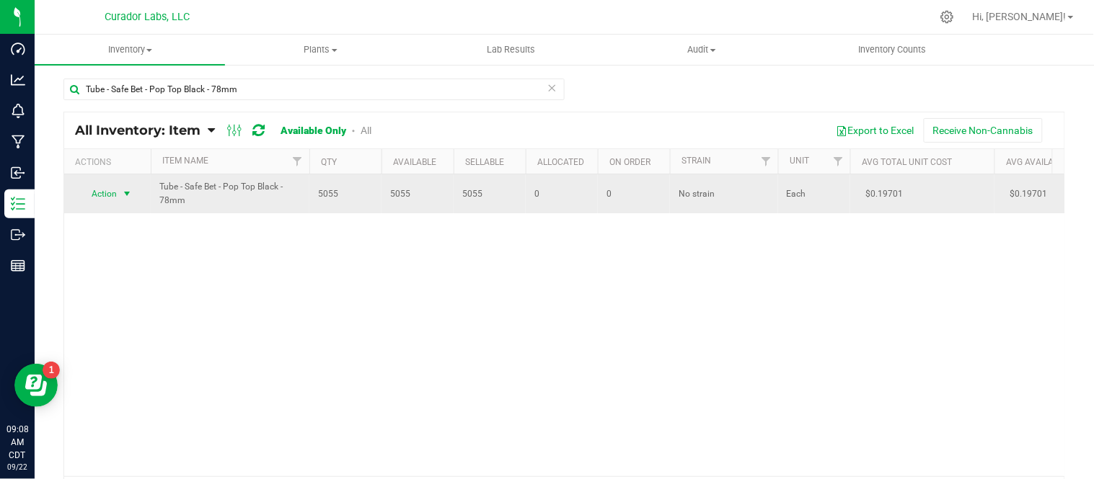
click at [116, 195] on span "Action" at bounding box center [98, 194] width 39 height 20
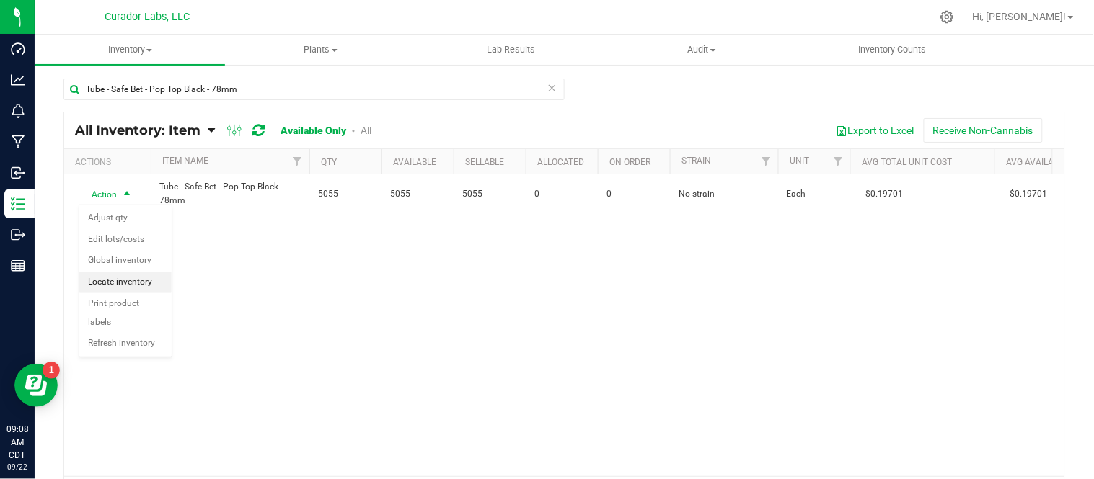
click at [127, 281] on li "Locate inventory" at bounding box center [125, 283] width 92 height 22
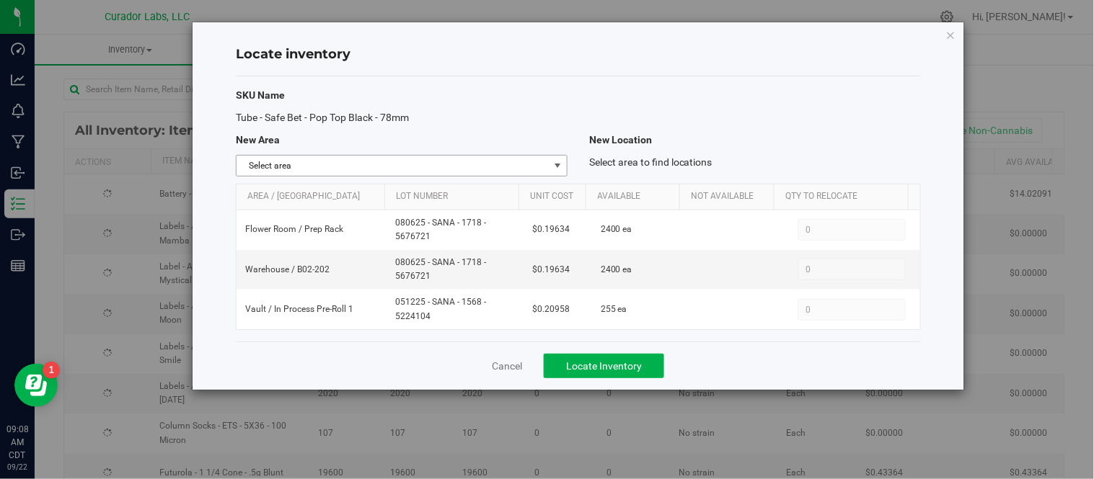
click at [543, 170] on span "Select area" at bounding box center [392, 166] width 312 height 20
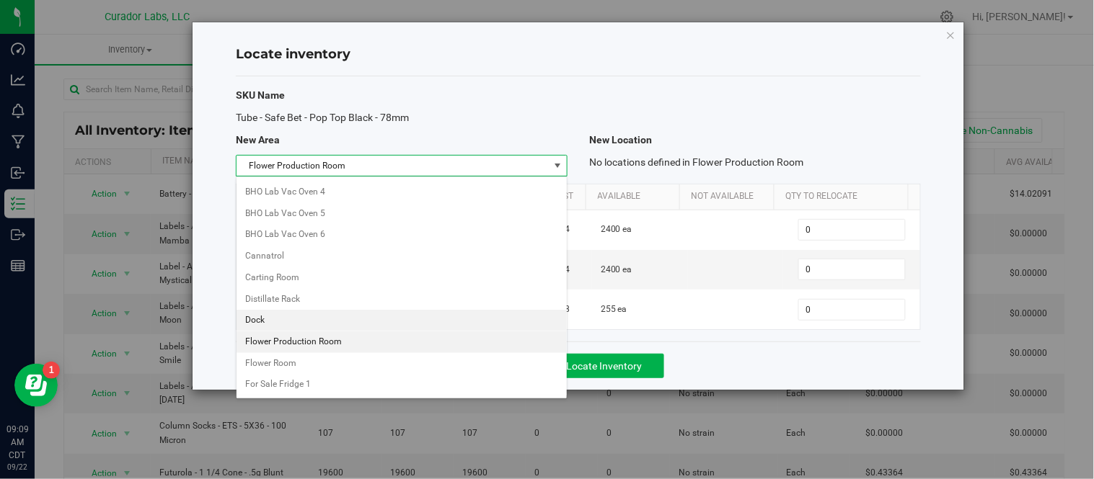
scroll to position [294, 0]
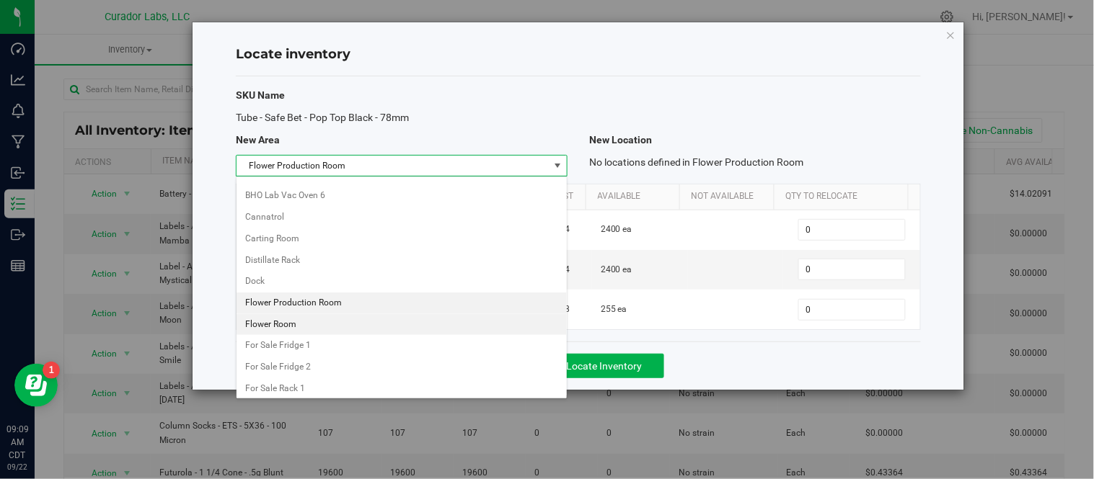
click at [306, 327] on li "Flower Room" at bounding box center [401, 325] width 330 height 22
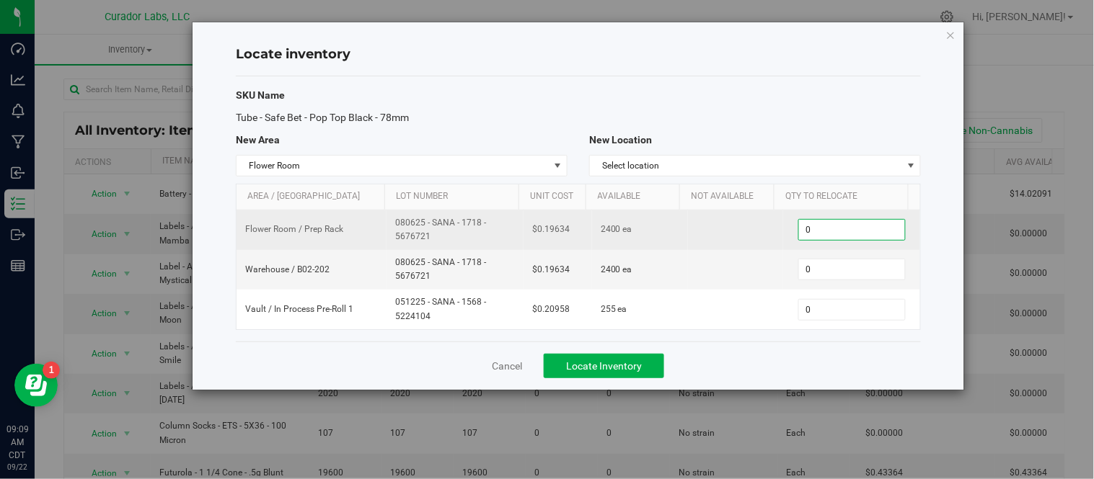
click at [846, 233] on span "0 0" at bounding box center [851, 230] width 107 height 22
type input "1200"
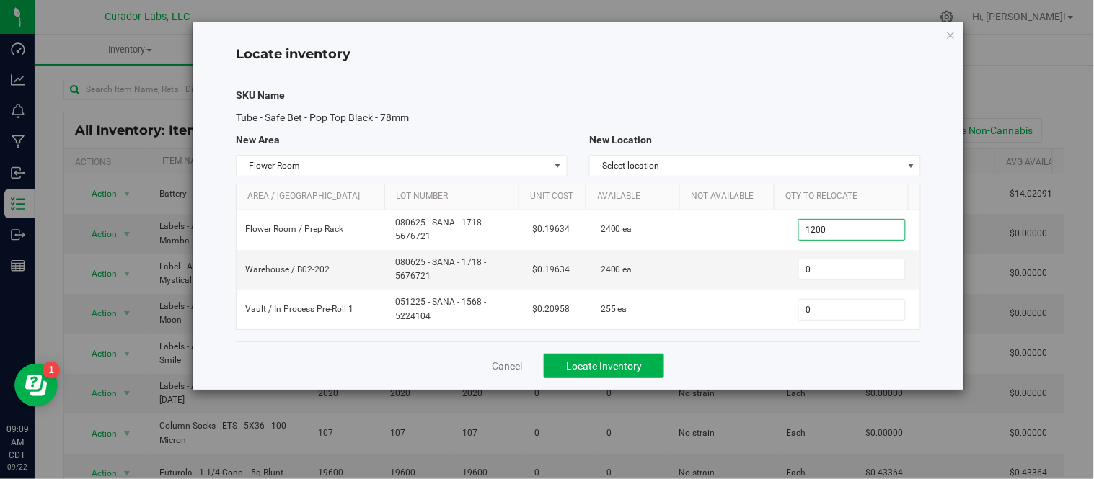
type input "1,200"
drag, startPoint x: 417, startPoint y: 358, endPoint x: 425, endPoint y: 358, distance: 8.7
click at [417, 358] on div "Cancel Locate Inventory" at bounding box center [578, 366] width 685 height 48
click at [579, 366] on span "Locate Inventory" at bounding box center [604, 366] width 76 height 12
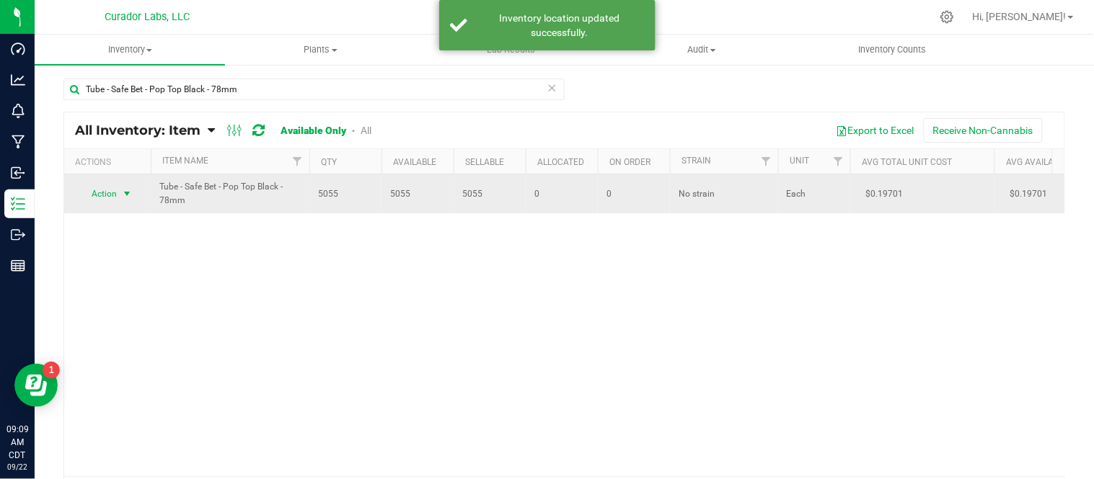
click at [123, 197] on span "select" at bounding box center [127, 194] width 18 height 20
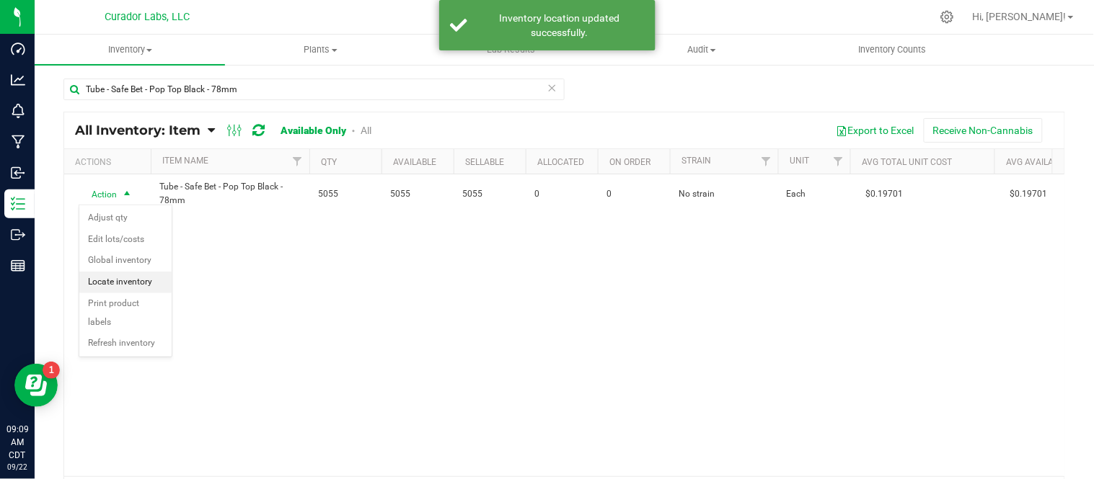
click at [133, 284] on li "Locate inventory" at bounding box center [125, 283] width 92 height 22
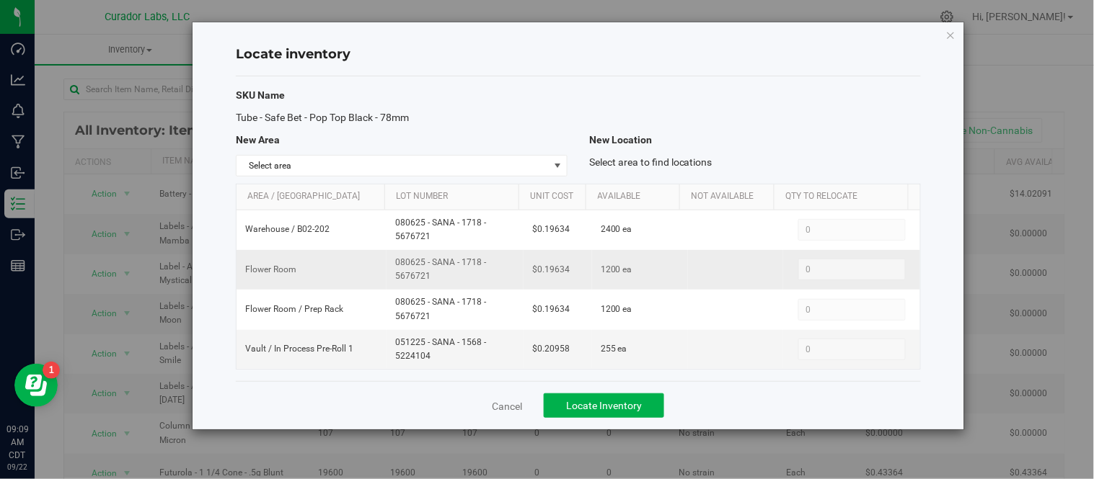
drag, startPoint x: 393, startPoint y: 265, endPoint x: 436, endPoint y: 279, distance: 45.6
click at [436, 279] on td "080625 - SANA - 1718 - 5676721" at bounding box center [454, 270] width 137 height 40
drag, startPoint x: 435, startPoint y: 265, endPoint x: 373, endPoint y: 267, distance: 61.3
click at [371, 267] on td "Flower Room" at bounding box center [311, 270] width 151 height 40
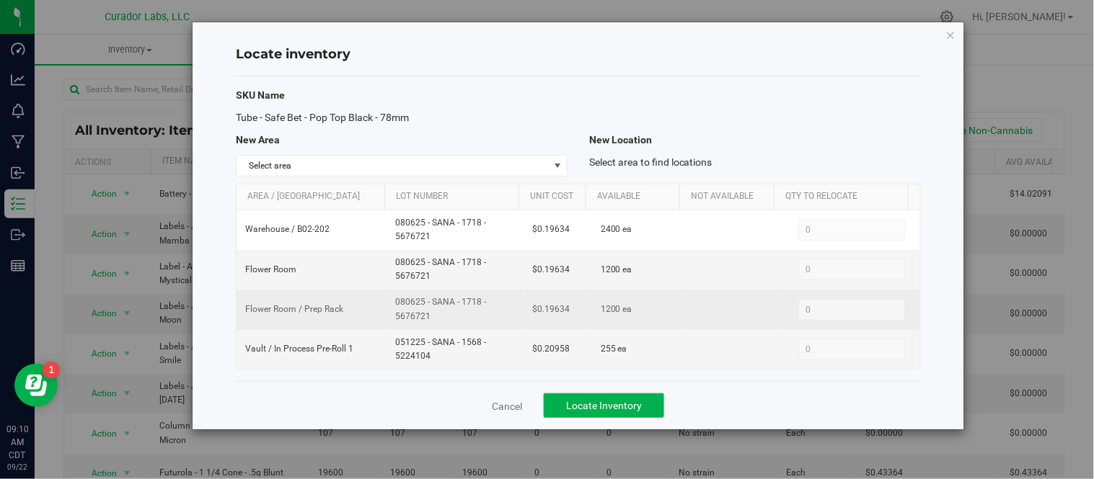
drag, startPoint x: 393, startPoint y: 303, endPoint x: 433, endPoint y: 322, distance: 44.2
click at [433, 322] on span "080625 - SANA - 1718 - 5676721" at bounding box center [455, 309] width 120 height 27
copy span "080625 - SANA - 1718 - 5676721"
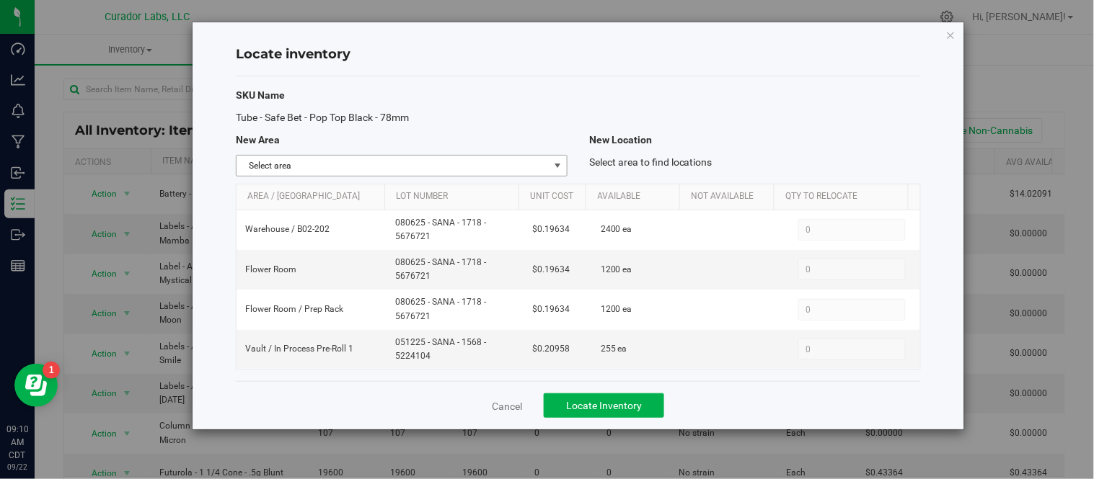
click at [524, 162] on span "Select area" at bounding box center [392, 166] width 312 height 20
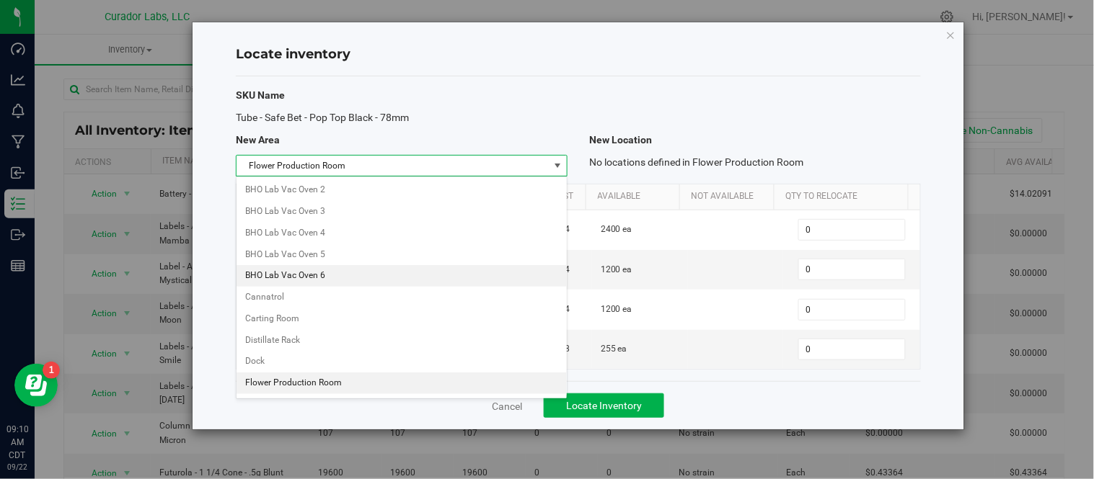
scroll to position [294, 0]
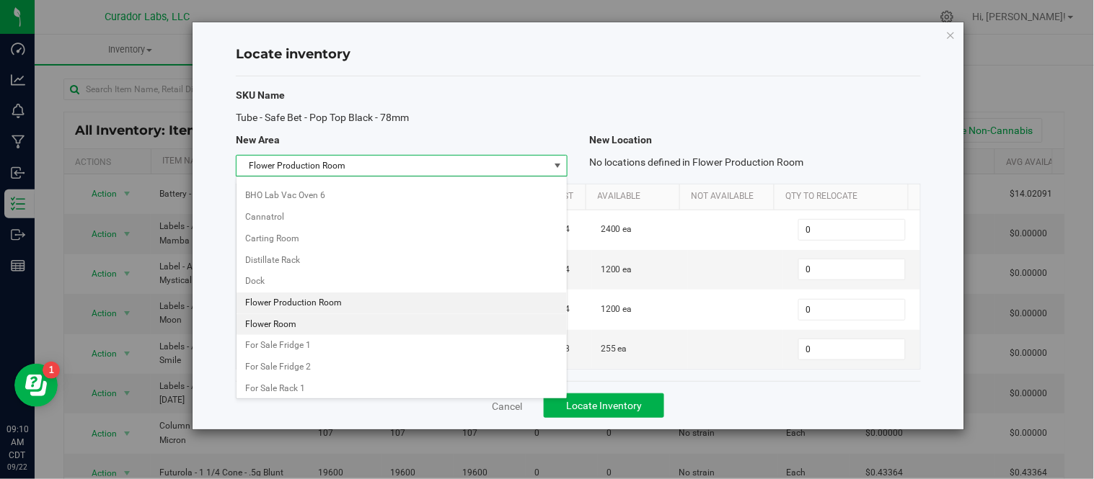
click at [304, 322] on li "Flower Room" at bounding box center [401, 325] width 330 height 22
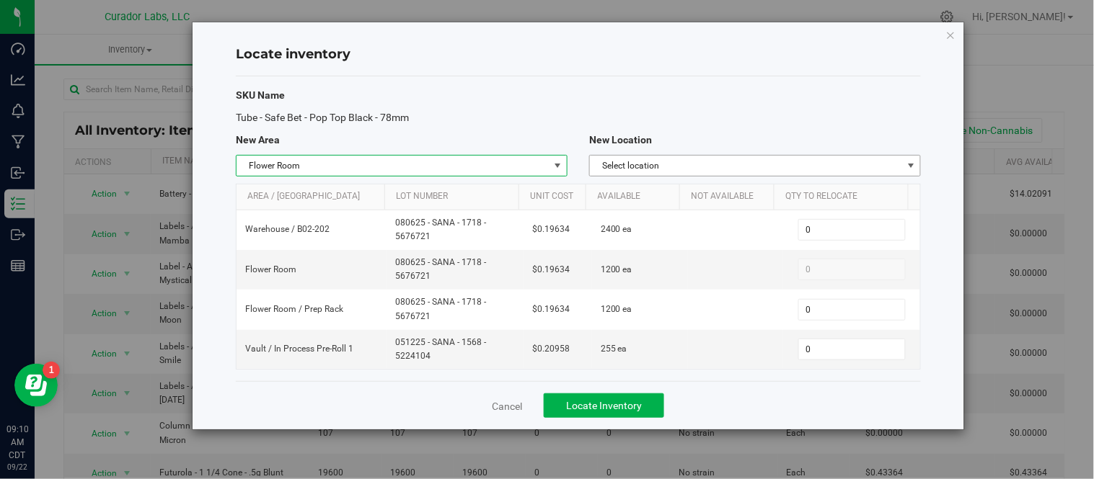
click at [711, 167] on span "Select location" at bounding box center [746, 166] width 312 height 20
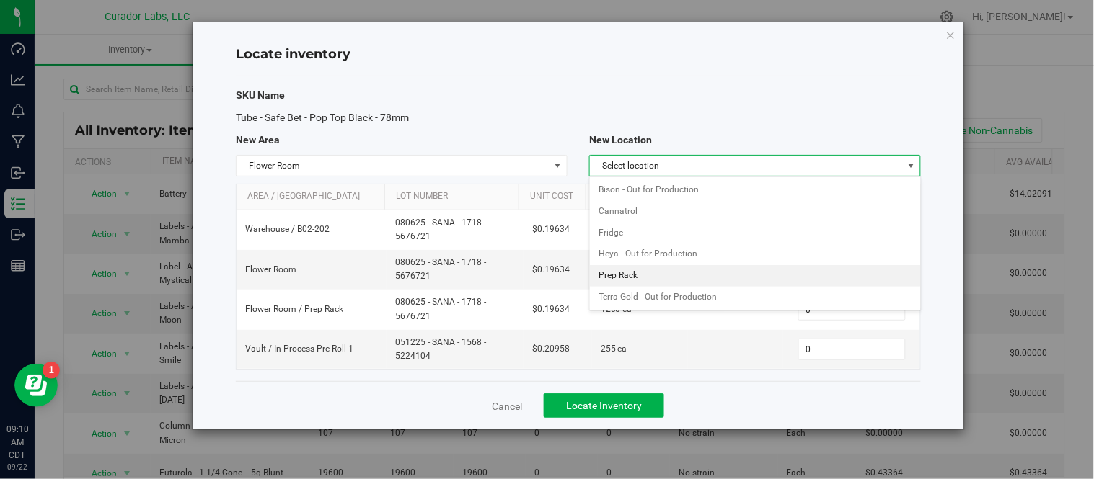
click at [645, 279] on li "Prep Rack" at bounding box center [755, 276] width 330 height 22
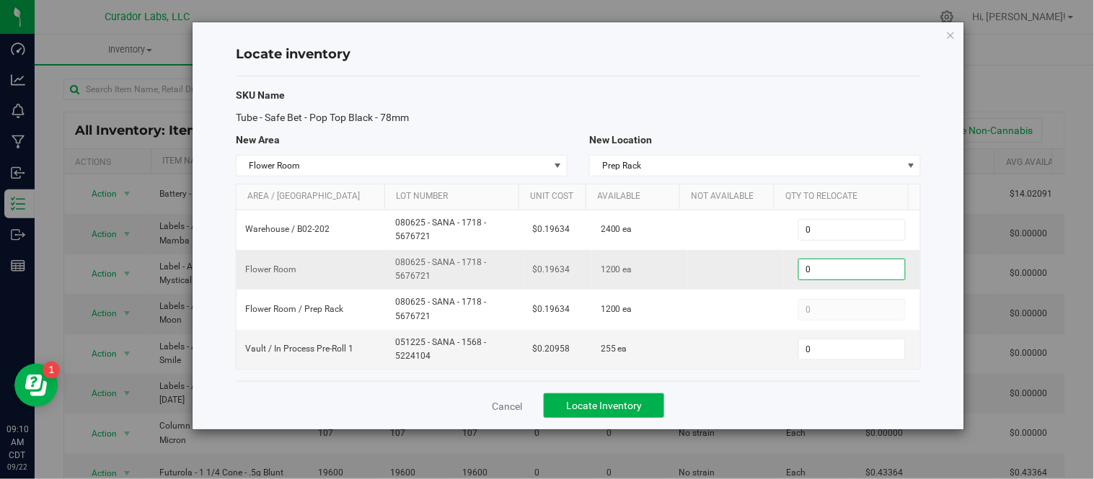
click at [844, 265] on span "0 0" at bounding box center [851, 270] width 107 height 22
type input "1200"
type input "1,200"
drag, startPoint x: 702, startPoint y: 407, endPoint x: 695, endPoint y: 408, distance: 7.2
click at [703, 407] on div "Cancel Locate Inventory" at bounding box center [578, 405] width 685 height 48
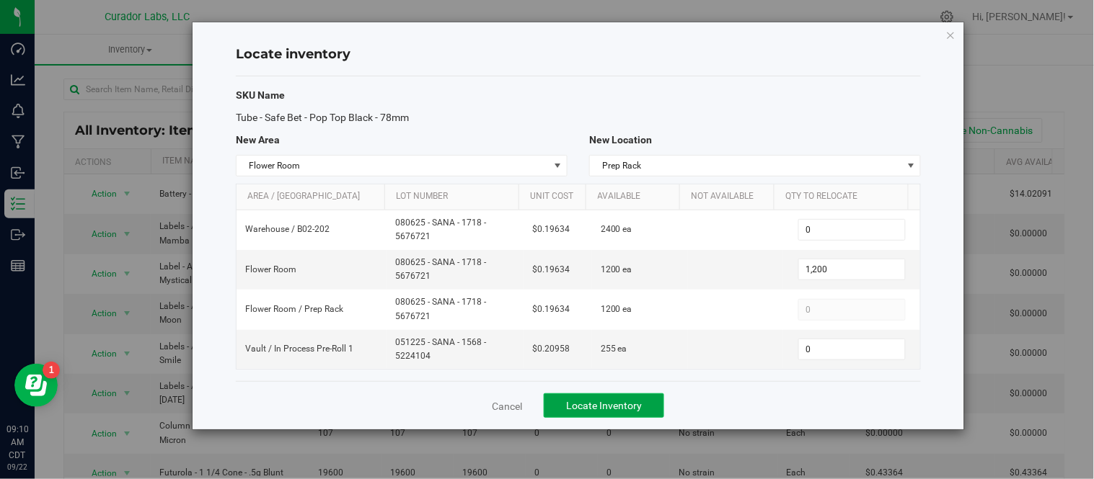
click at [625, 412] on span "Locate Inventory" at bounding box center [604, 406] width 76 height 12
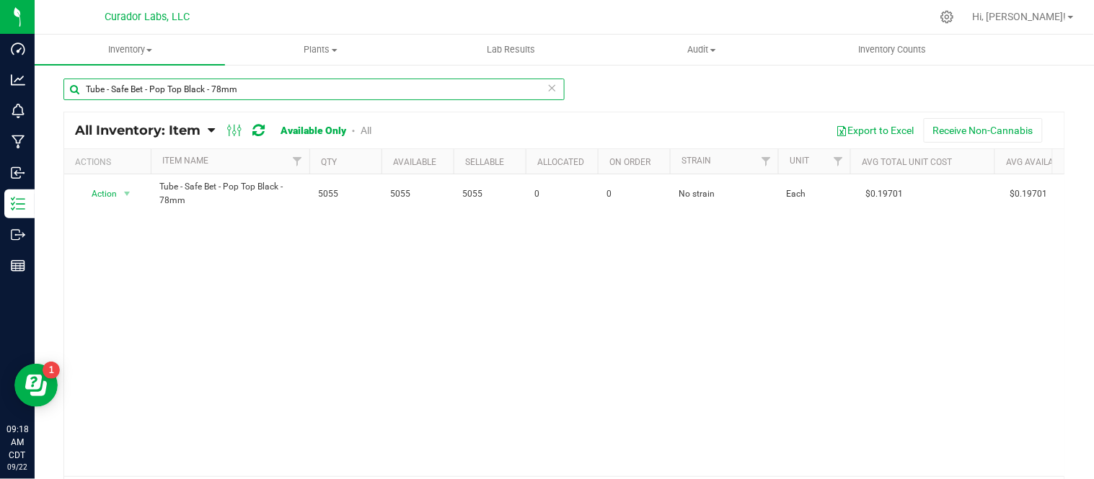
drag, startPoint x: 250, startPoint y: 92, endPoint x: 83, endPoint y: 95, distance: 167.3
click at [83, 95] on input "Tube - Safe Bet - Pop Top Black - 78mm" at bounding box center [313, 90] width 501 height 22
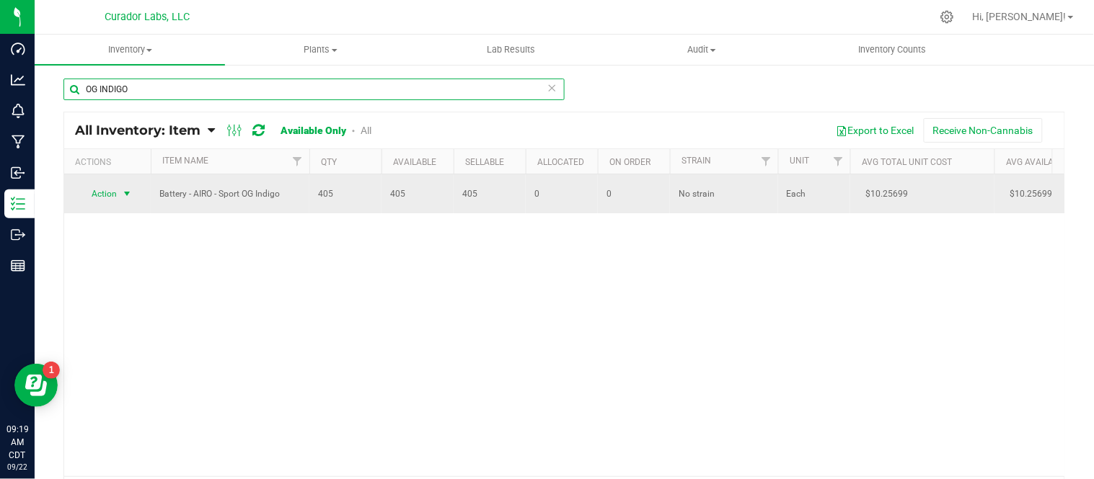
type input "OG INDIGO"
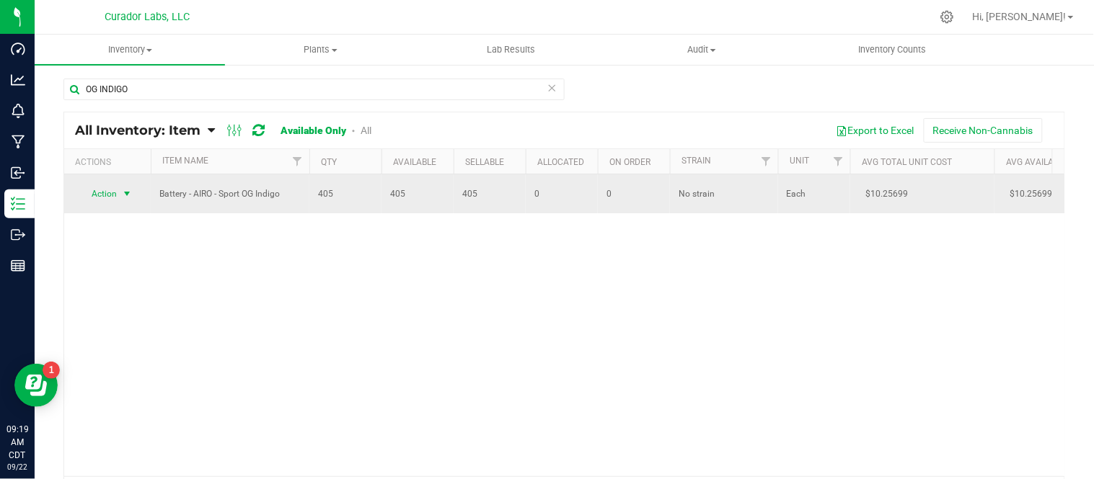
click at [127, 197] on span "select" at bounding box center [127, 194] width 12 height 12
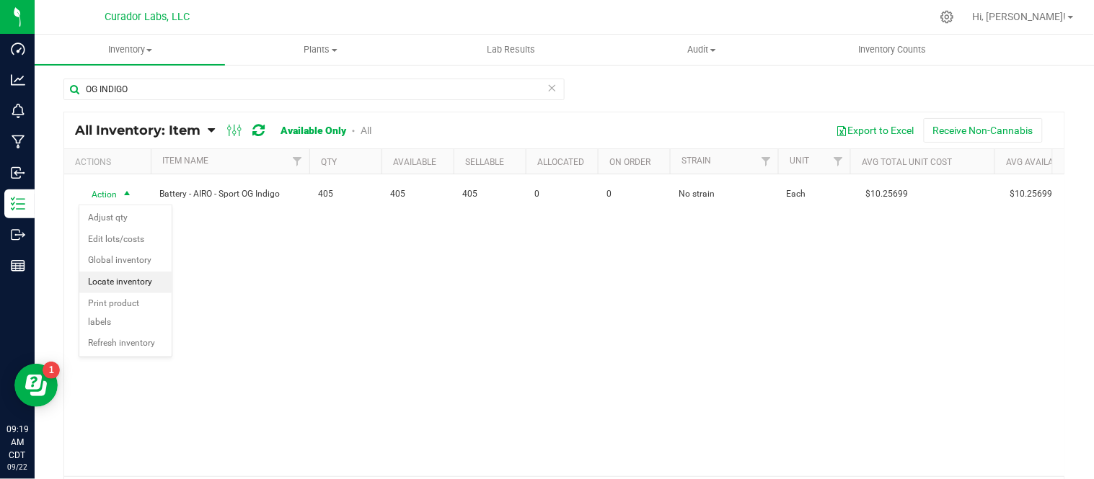
click at [140, 285] on li "Locate inventory" at bounding box center [125, 283] width 92 height 22
